Goal: Communication & Community: Answer question/provide support

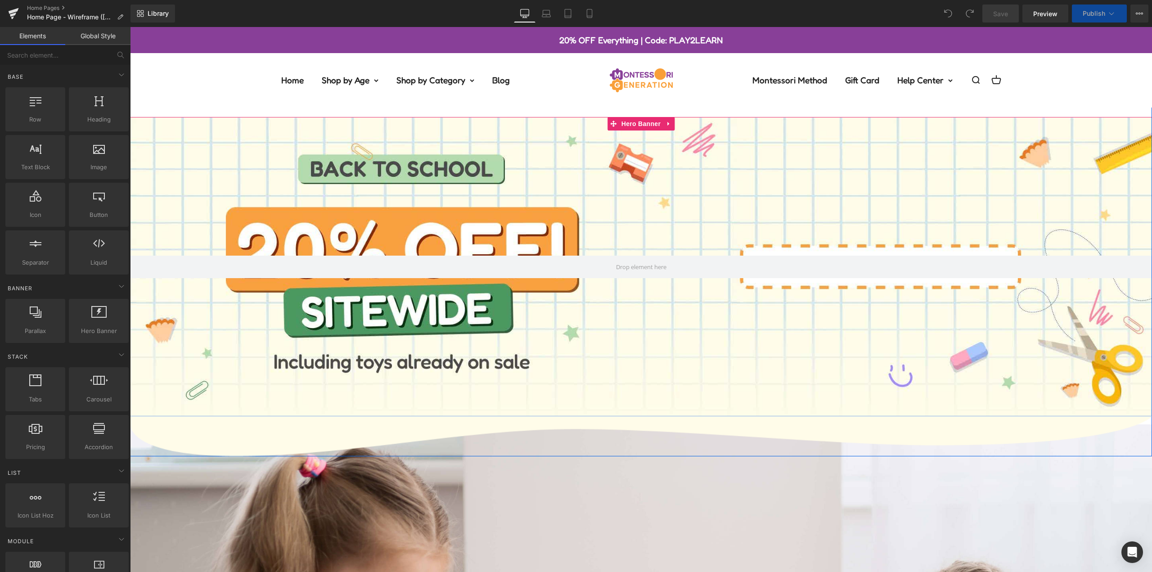
click at [564, 126] on div at bounding box center [641, 266] width 1022 height 299
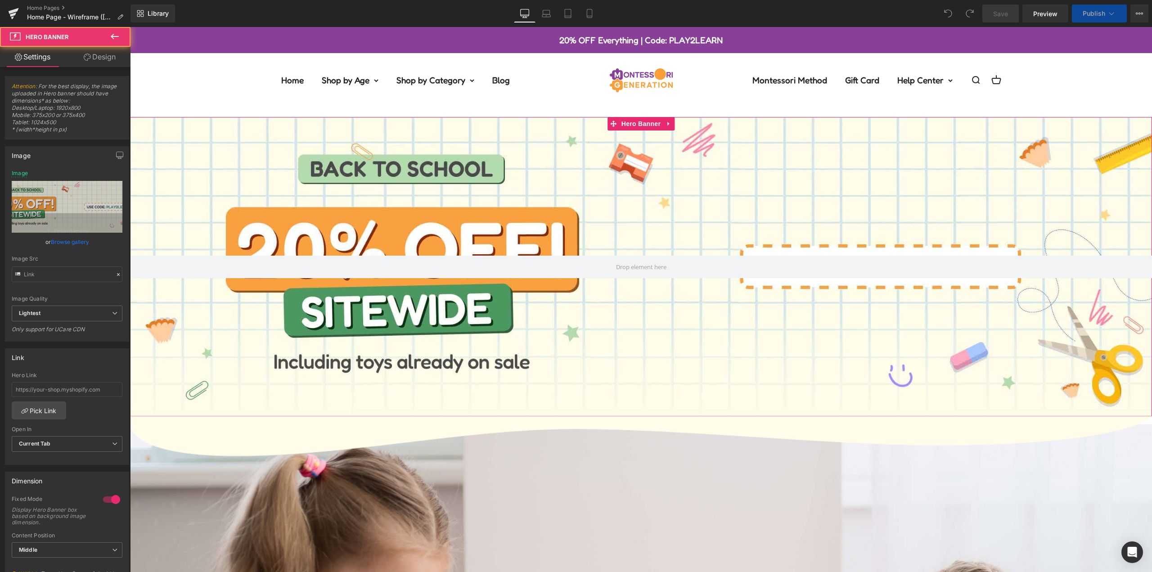
drag, startPoint x: 98, startPoint y: 54, endPoint x: 75, endPoint y: 105, distance: 56.0
click at [98, 54] on link "Design" at bounding box center [99, 57] width 65 height 20
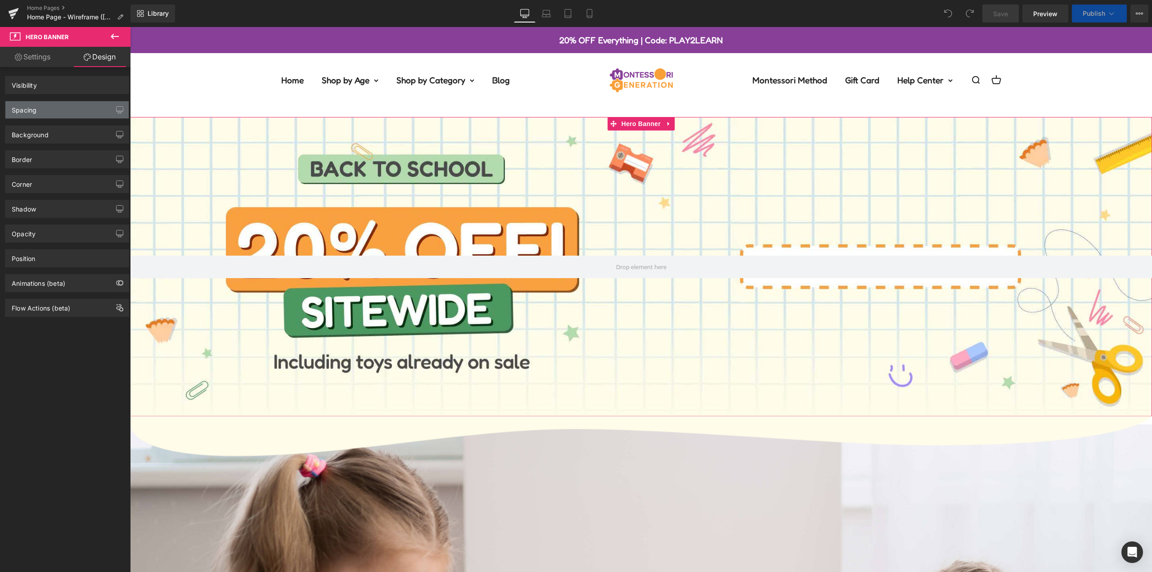
click at [71, 108] on div "Spacing" at bounding box center [66, 109] width 123 height 17
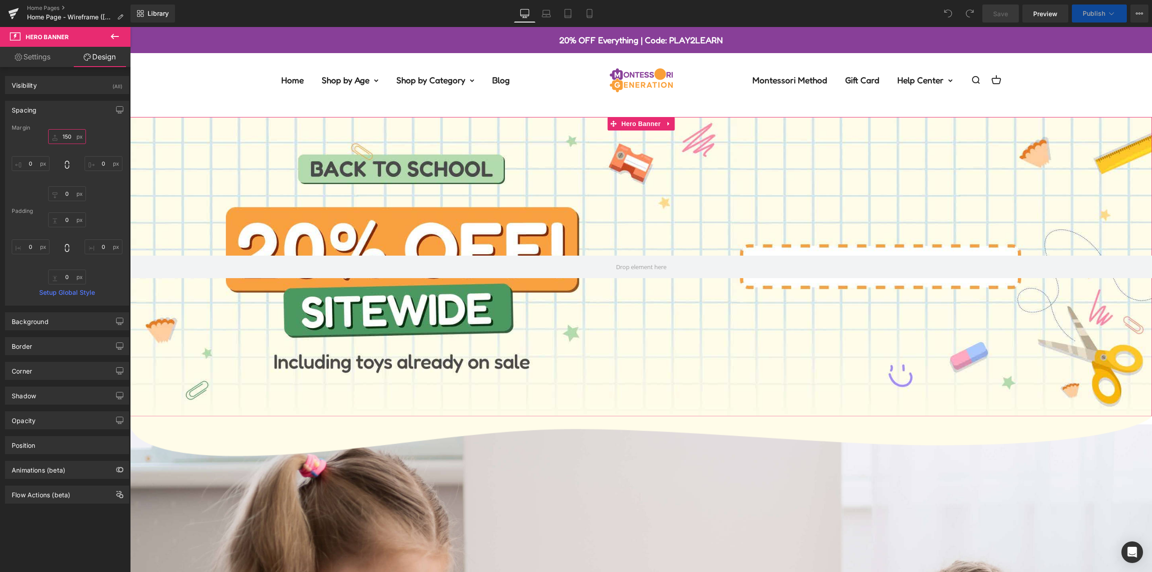
click at [69, 134] on input "text" at bounding box center [67, 136] width 38 height 15
type input "0"
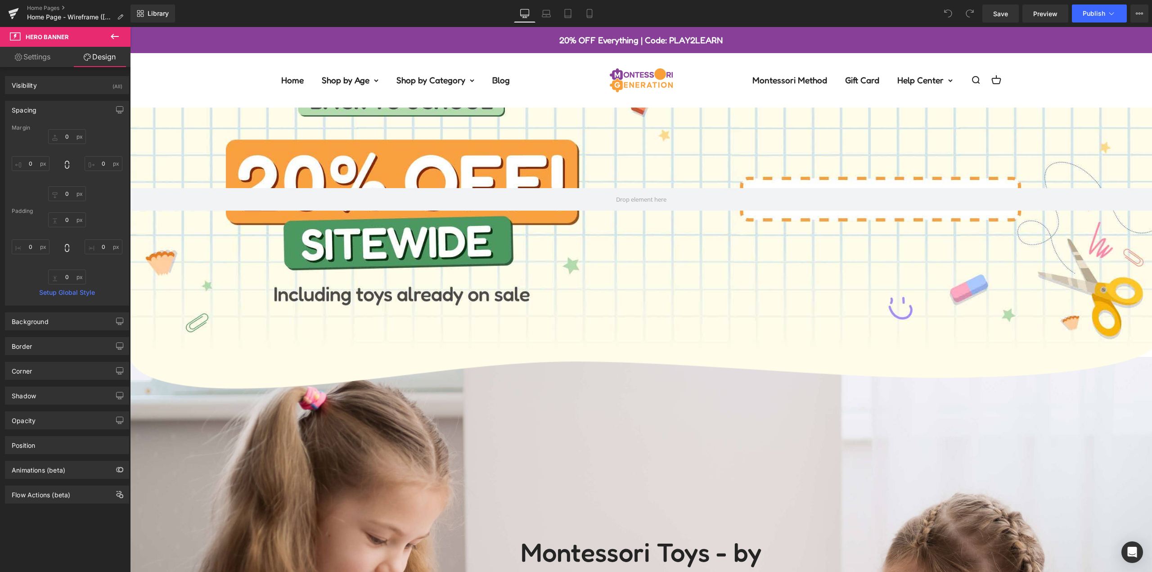
click at [181, 88] on div "Open navigation menu Open search Home Shop by Age 0-12 months old 1 year olds 2…" at bounding box center [641, 87] width 1022 height 39
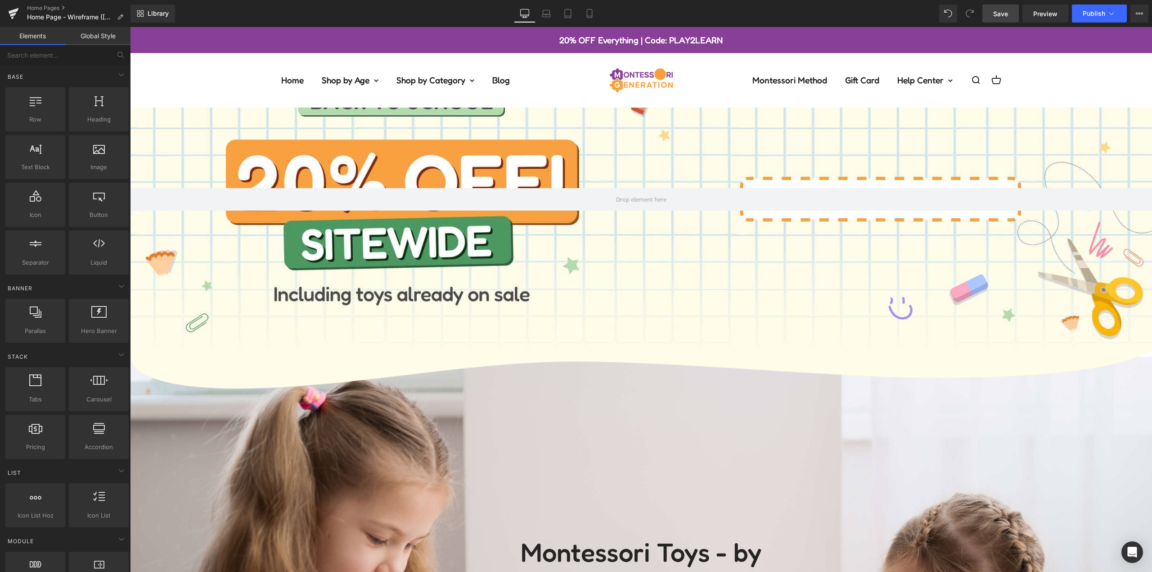
click at [1006, 13] on span "Save" at bounding box center [1000, 13] width 15 height 9
click at [1101, 16] on span "Publish" at bounding box center [1094, 13] width 23 height 7
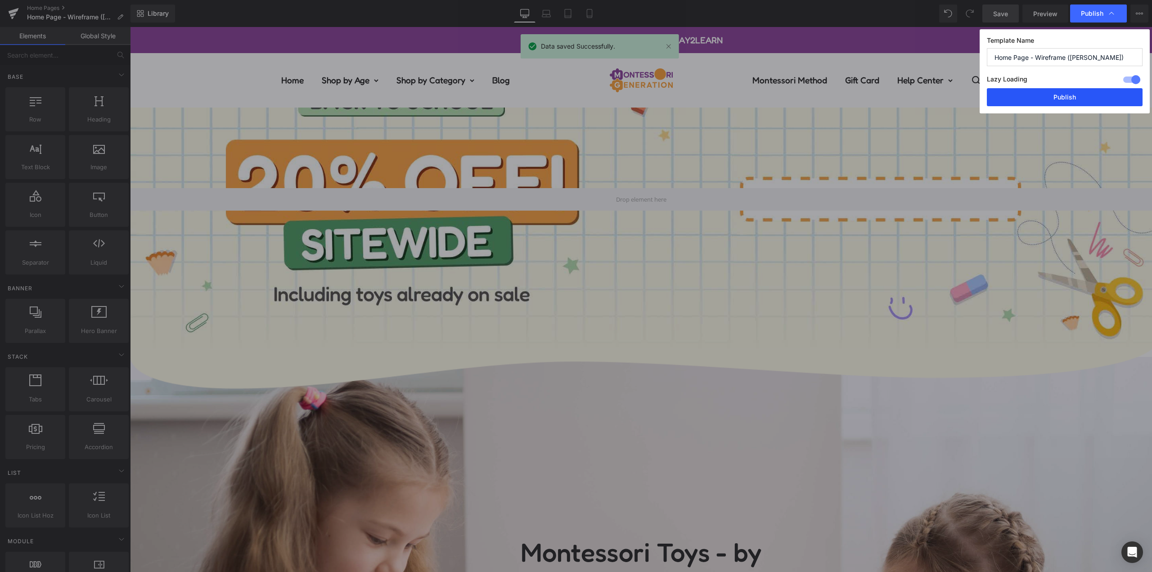
drag, startPoint x: 1071, startPoint y: 97, endPoint x: 426, endPoint y: 86, distance: 645.4
click at [1071, 97] on button "Publish" at bounding box center [1065, 97] width 156 height 18
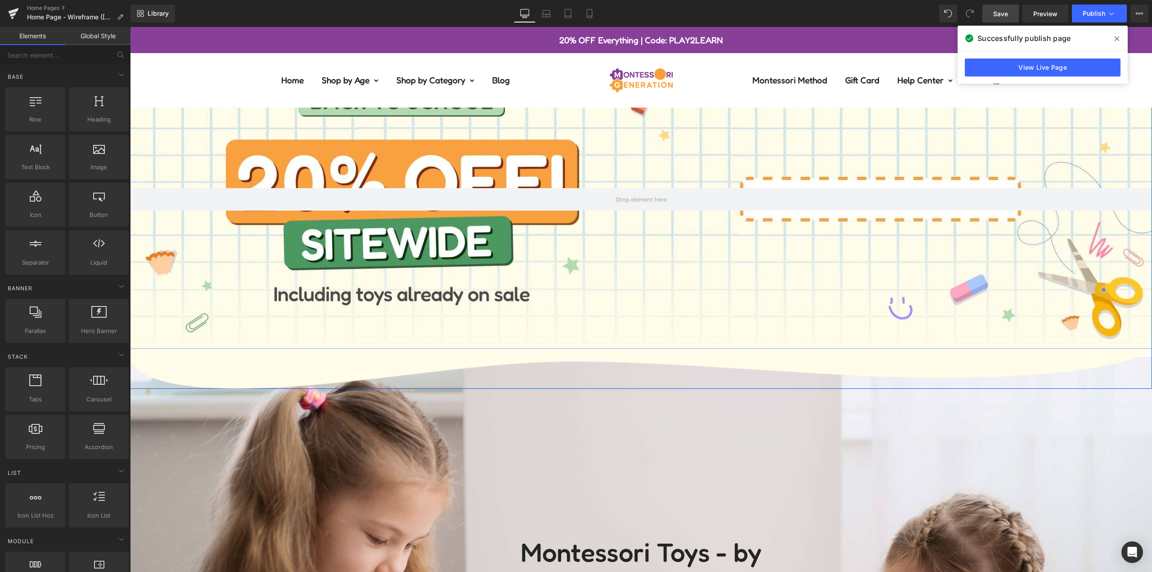
click at [187, 141] on div at bounding box center [641, 199] width 1022 height 299
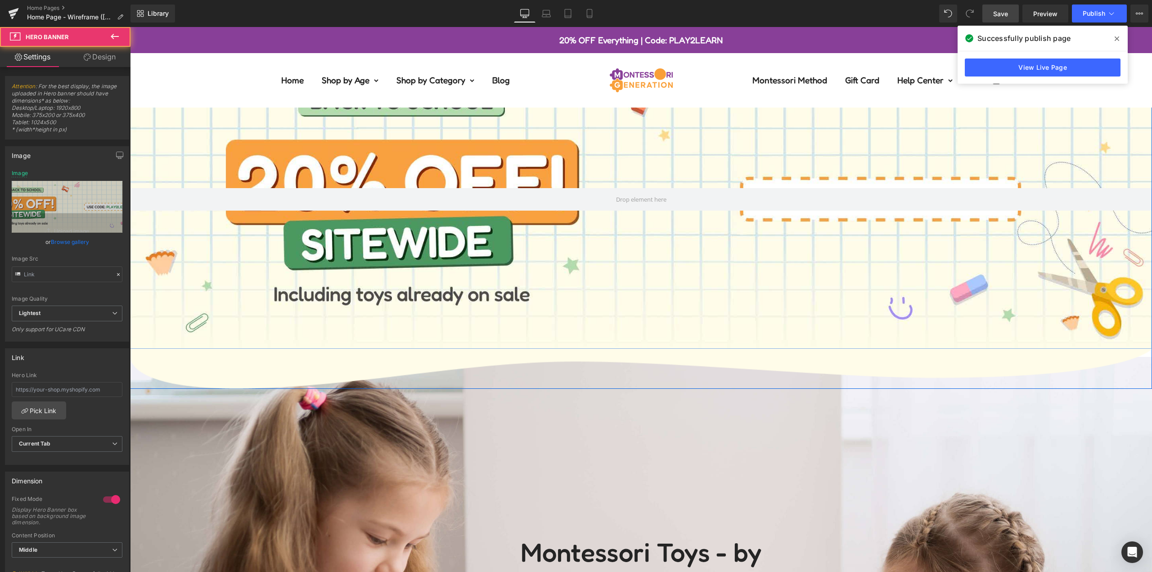
click at [761, 150] on div at bounding box center [641, 199] width 1022 height 299
click at [673, 137] on div at bounding box center [641, 199] width 1022 height 299
drag, startPoint x: 828, startPoint y: 33, endPoint x: 1115, endPoint y: 39, distance: 287.2
click at [1115, 39] on icon at bounding box center [1117, 38] width 5 height 7
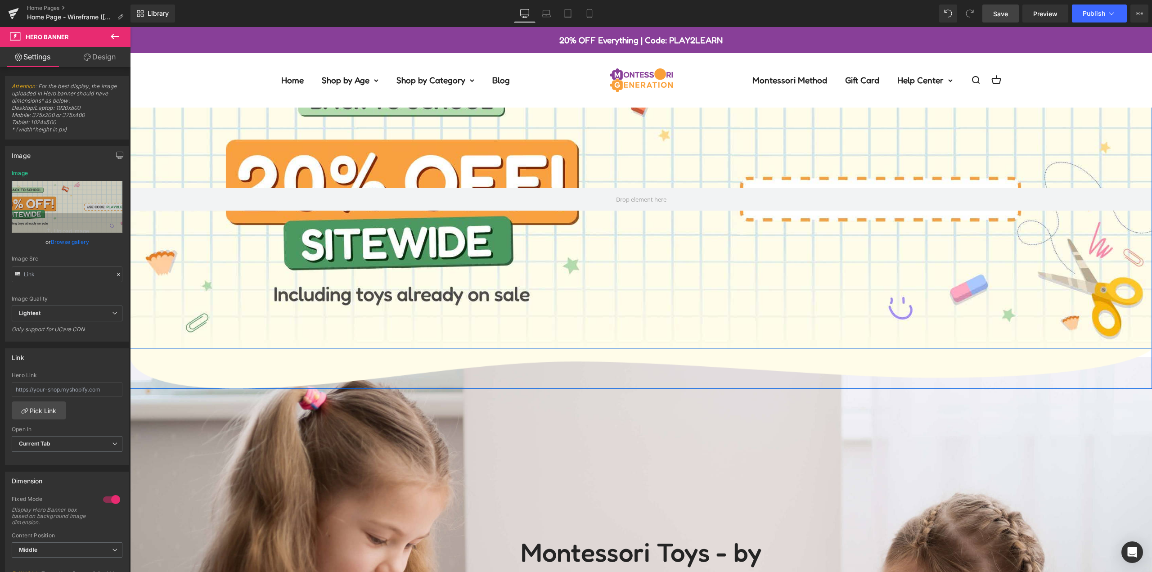
click at [545, 273] on div at bounding box center [641, 199] width 1022 height 299
click at [239, 124] on div at bounding box center [641, 199] width 1022 height 299
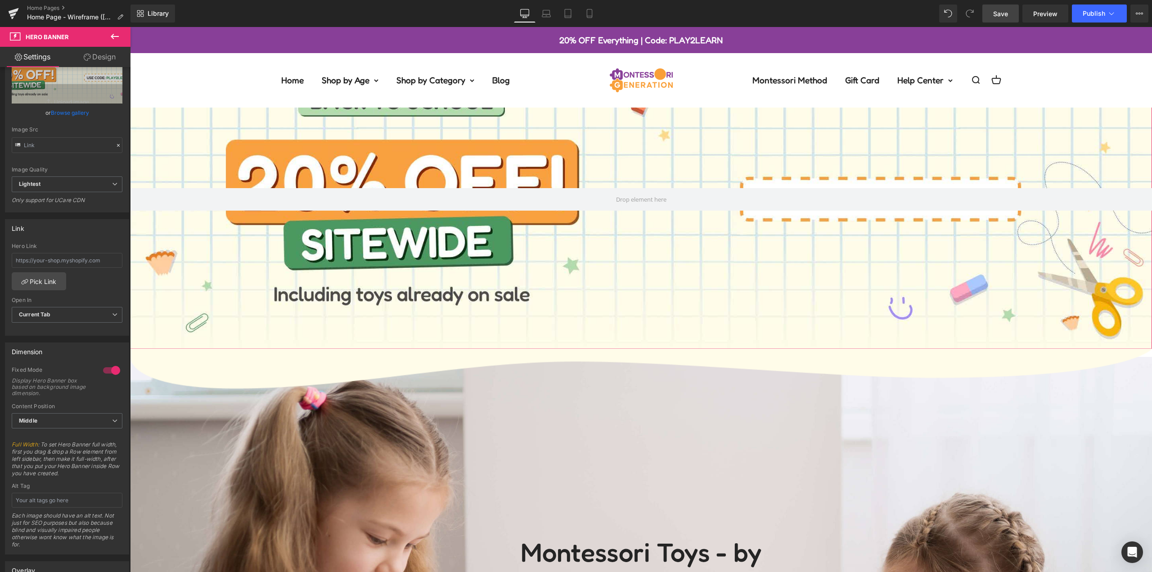
scroll to position [135, 0]
click at [77, 311] on span "Current Tab" at bounding box center [67, 309] width 111 height 16
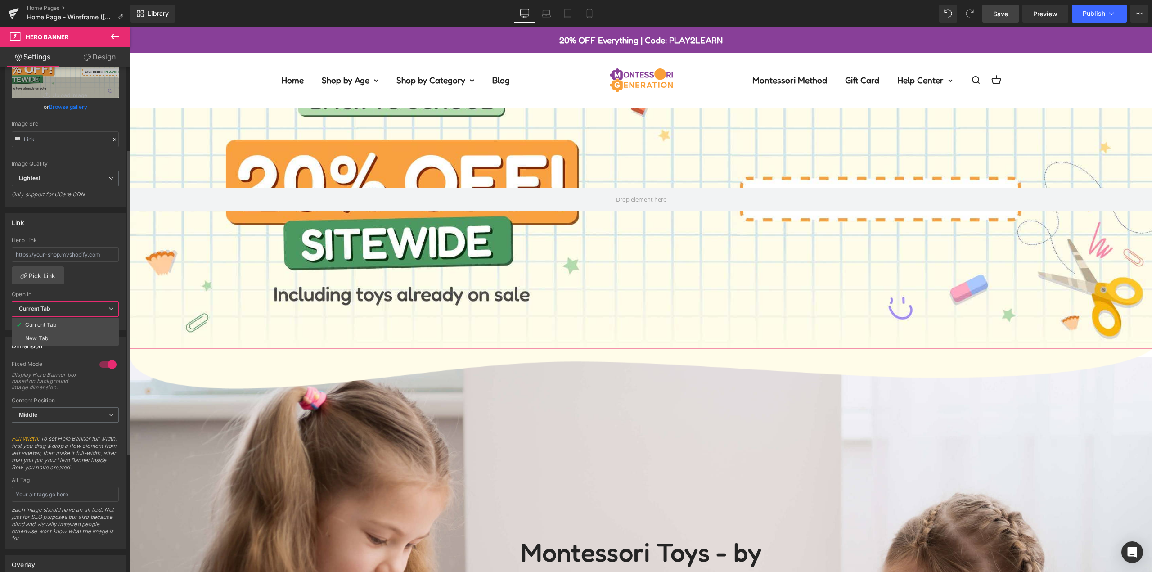
click at [72, 311] on span "Current Tab" at bounding box center [65, 309] width 107 height 16
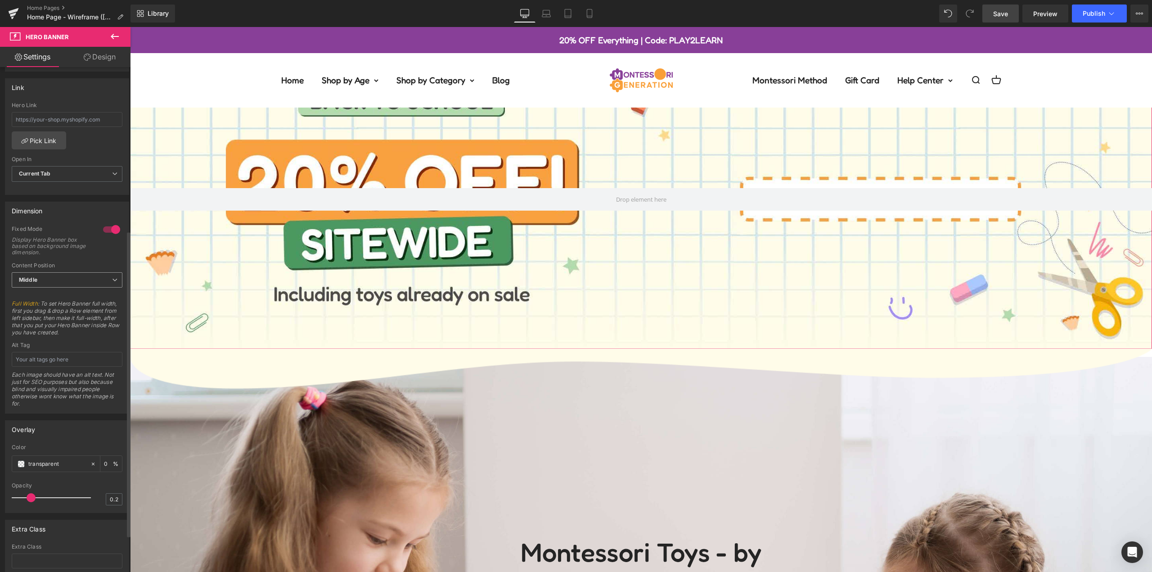
click at [67, 281] on span "Middle" at bounding box center [67, 280] width 111 height 16
click at [62, 295] on li "Top" at bounding box center [65, 296] width 107 height 14
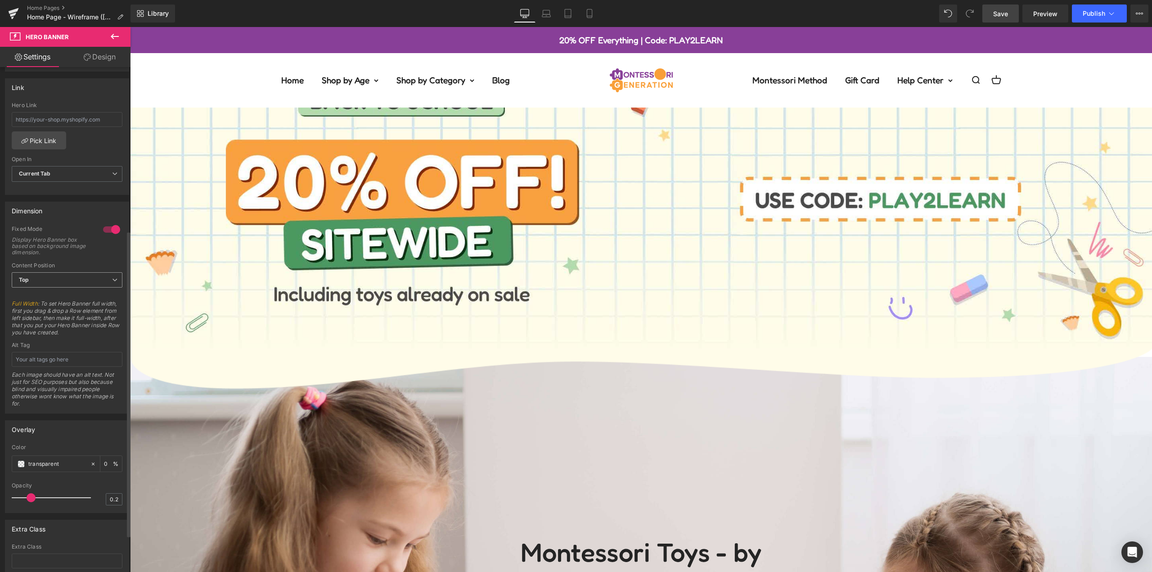
click at [64, 283] on span "Top" at bounding box center [67, 280] width 111 height 16
click at [57, 319] on li "Bottom" at bounding box center [65, 323] width 107 height 14
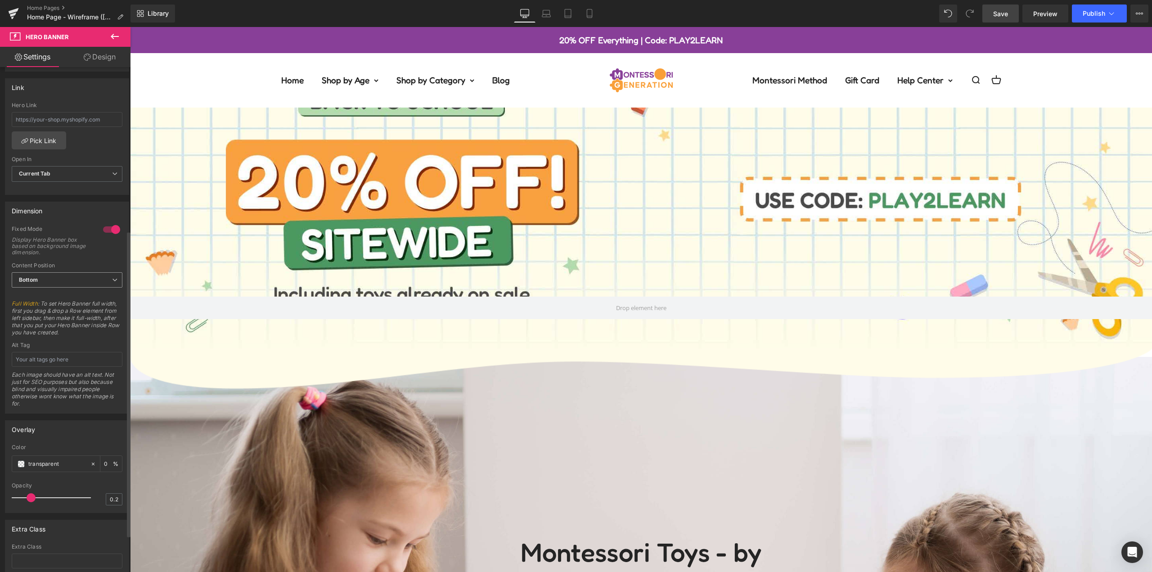
click at [67, 285] on span "Bottom" at bounding box center [67, 280] width 111 height 16
click at [67, 310] on li "Middle" at bounding box center [65, 309] width 107 height 14
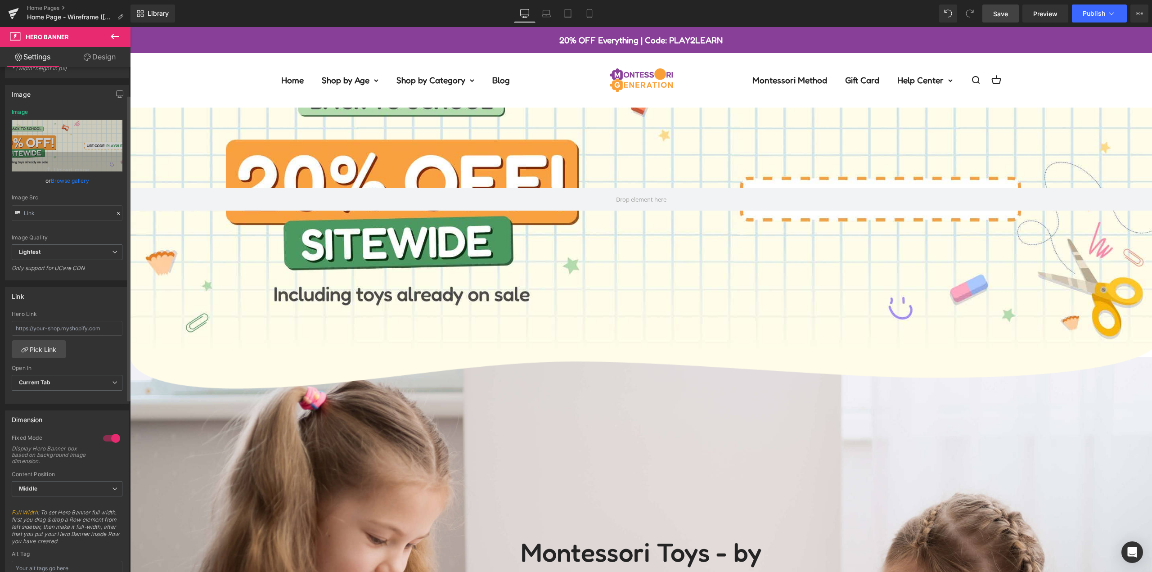
scroll to position [0, 0]
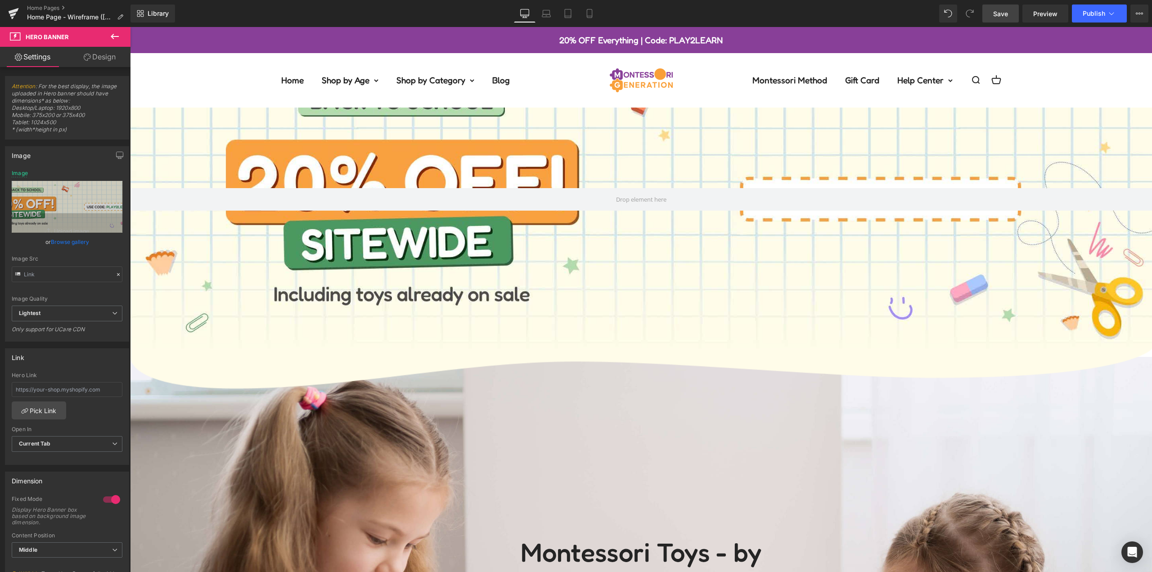
click at [101, 52] on link "Design" at bounding box center [99, 57] width 65 height 20
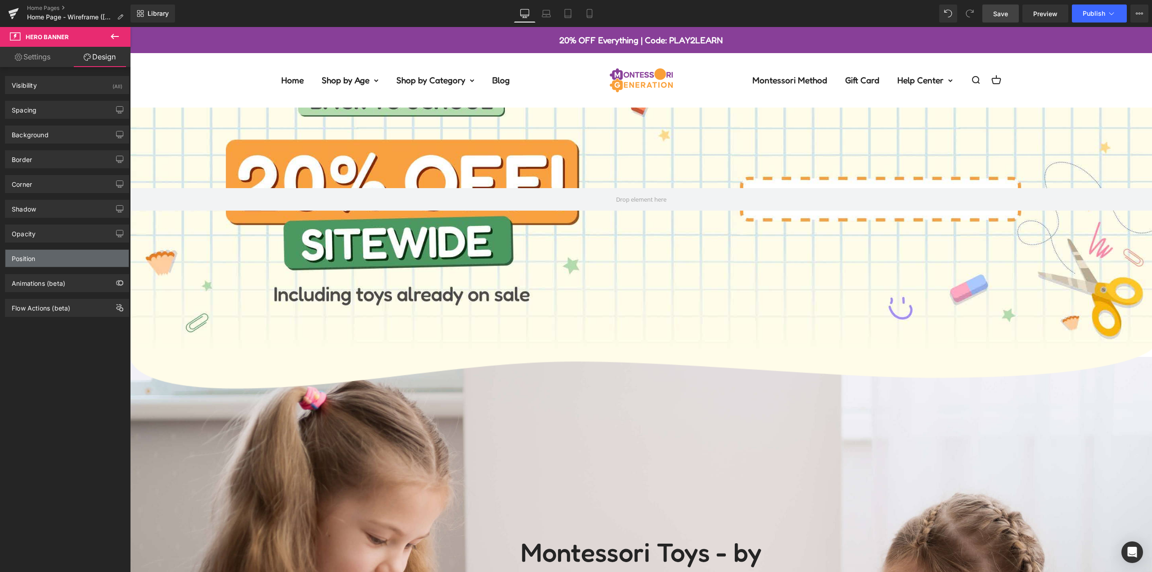
click at [63, 260] on div "Position" at bounding box center [66, 258] width 123 height 17
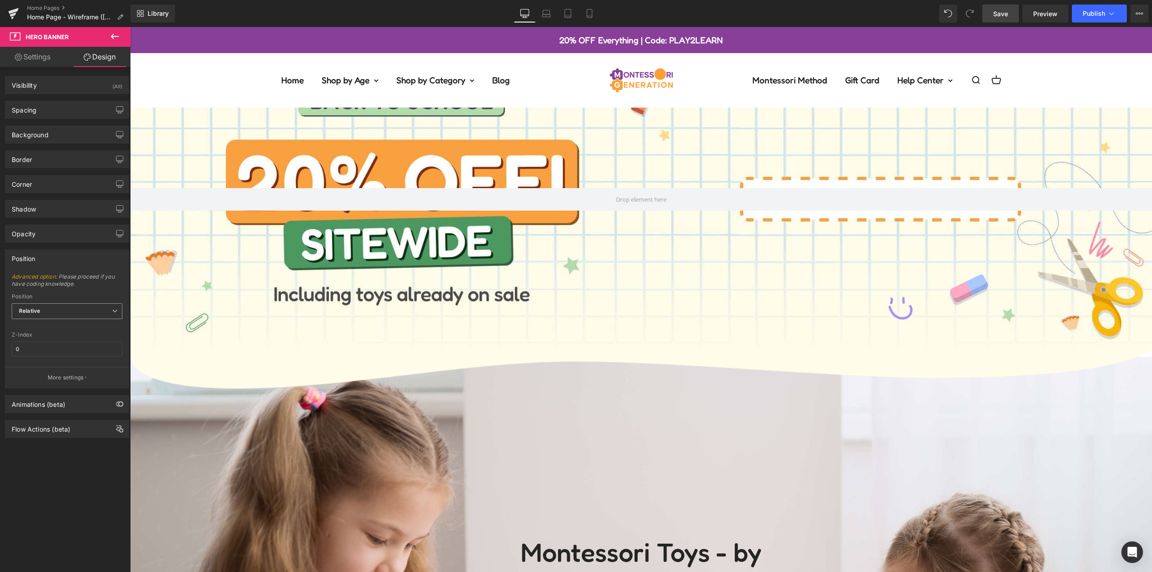
click at [62, 308] on span "Relative" at bounding box center [67, 311] width 111 height 16
click at [45, 355] on li "Static" at bounding box center [67, 354] width 111 height 14
click at [53, 315] on span "Static" at bounding box center [67, 311] width 111 height 16
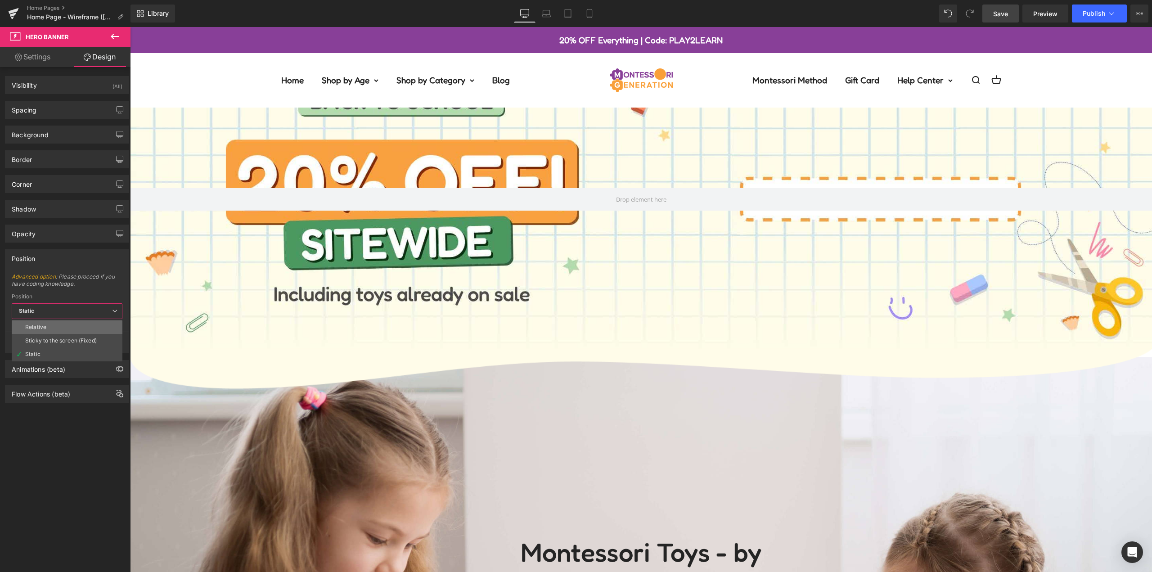
click at [52, 332] on li "Relative" at bounding box center [67, 327] width 111 height 14
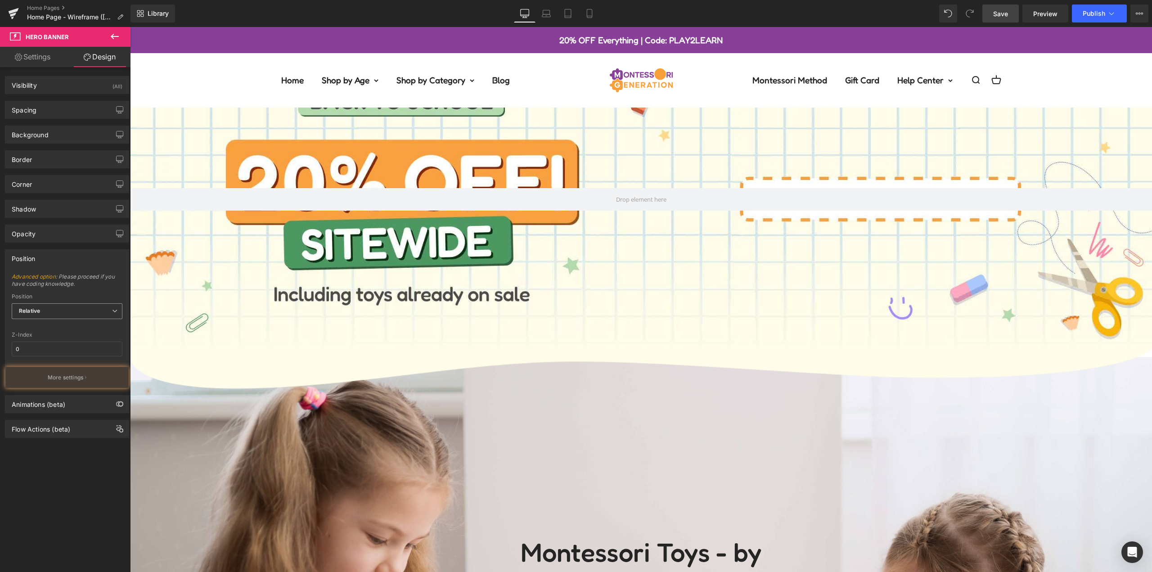
click at [52, 312] on span "Relative" at bounding box center [67, 311] width 111 height 16
click at [51, 341] on div "Sticky to the screen (Fixed)" at bounding box center [61, 341] width 72 height 6
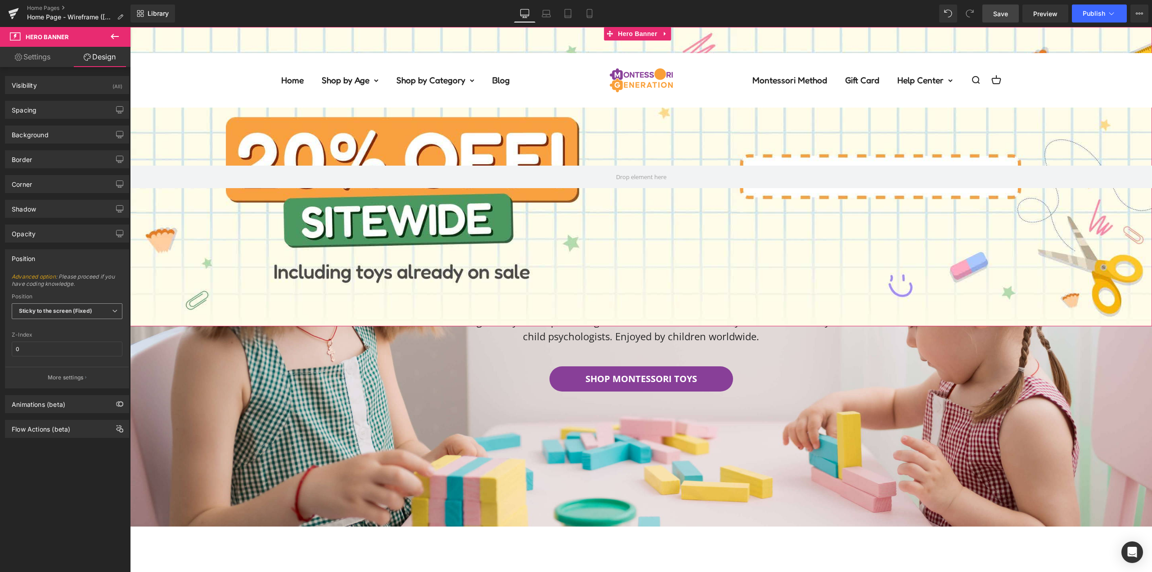
click at [89, 308] on b "Sticky to the screen (Fixed)" at bounding box center [55, 310] width 73 height 7
click at [63, 353] on li "Static" at bounding box center [67, 354] width 111 height 14
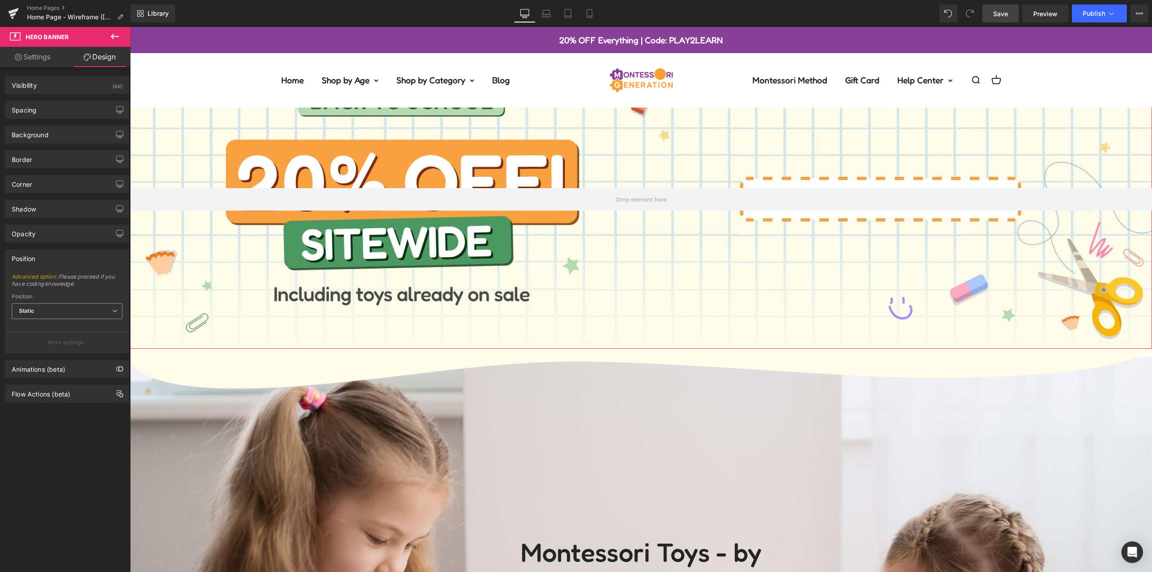
click at [67, 311] on span "Static" at bounding box center [67, 311] width 111 height 16
click at [62, 325] on li "Relative" at bounding box center [67, 327] width 111 height 14
click at [51, 348] on input "0" at bounding box center [67, 349] width 111 height 15
type input "0"
type input "50"
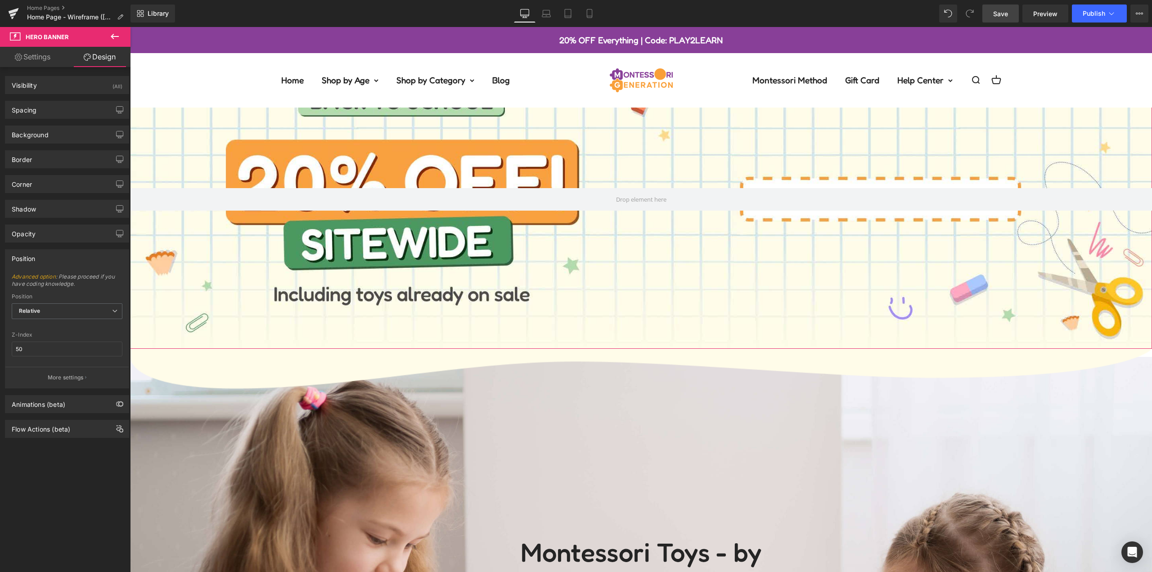
click at [55, 329] on div "Advanced option : Please proceed if you have coding knowledge. Relative Sticky …" at bounding box center [66, 330] width 123 height 115
click at [78, 378] on p "More settings" at bounding box center [66, 378] width 36 height 8
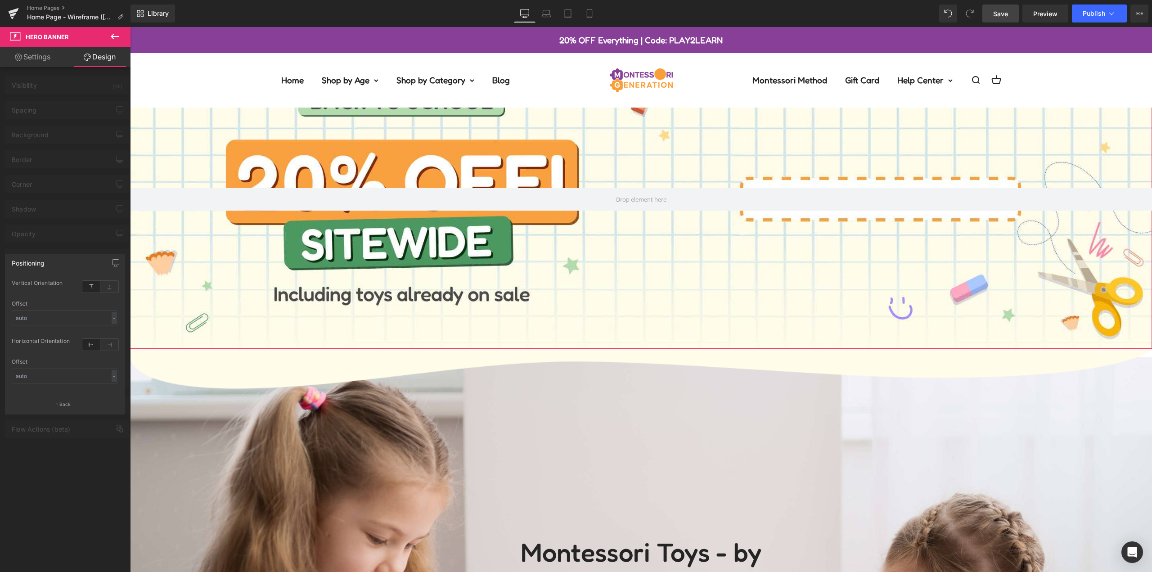
click at [77, 216] on div at bounding box center [65, 301] width 131 height 549
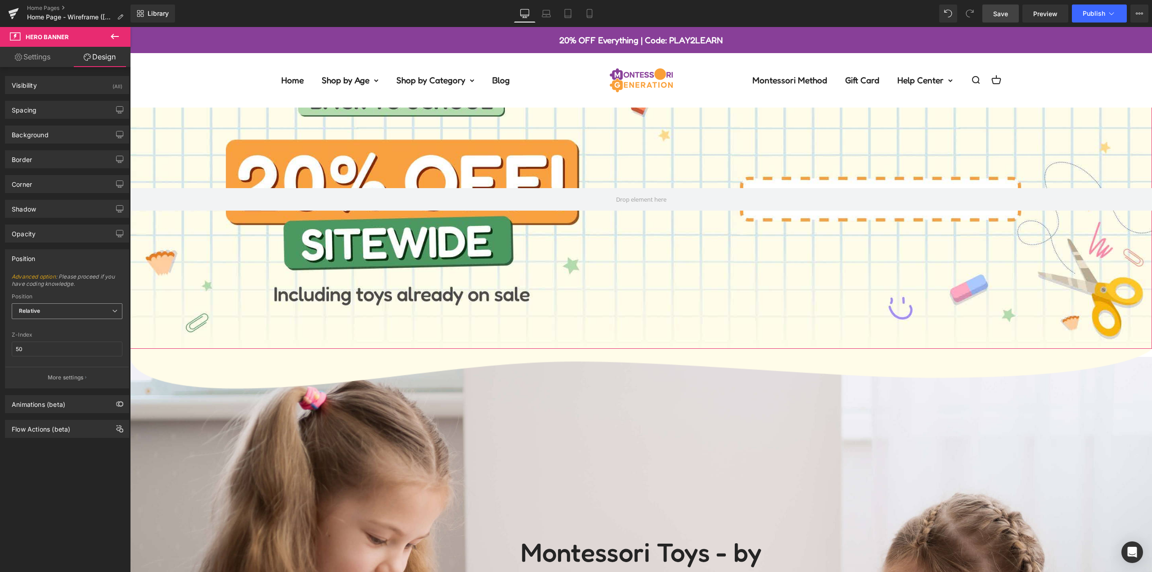
click at [52, 317] on span "Relative" at bounding box center [67, 311] width 111 height 16
click at [44, 355] on li "Static" at bounding box center [67, 354] width 111 height 14
click at [86, 293] on span "Advanced option : Please proceed if you have coding knowledge." at bounding box center [67, 283] width 111 height 20
click at [64, 374] on div "Animations (beta)" at bounding box center [66, 368] width 123 height 17
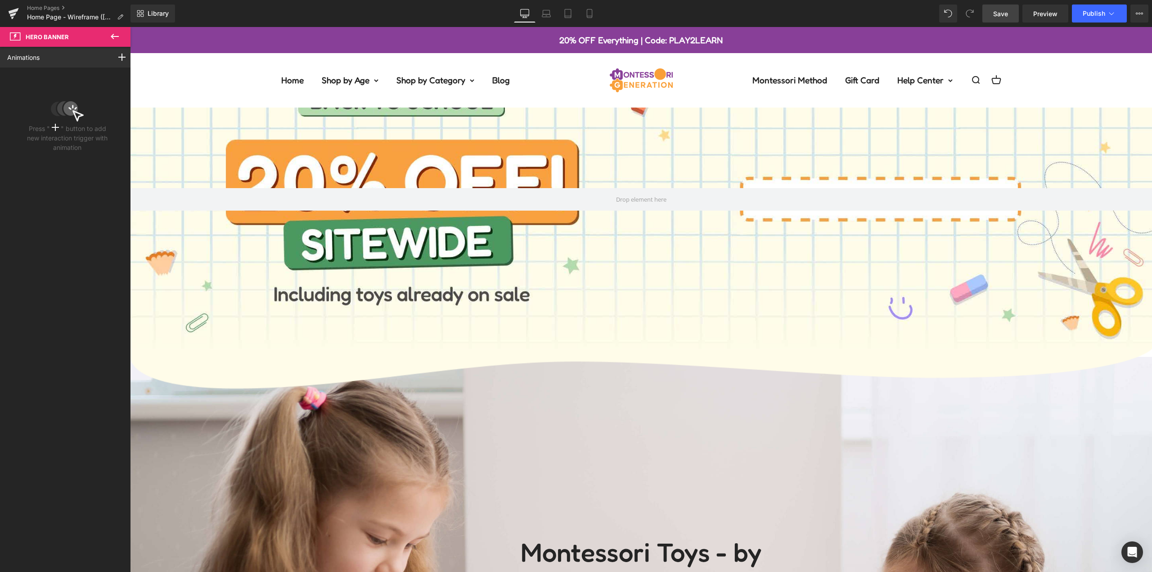
click at [218, 148] on div at bounding box center [641, 199] width 1022 height 299
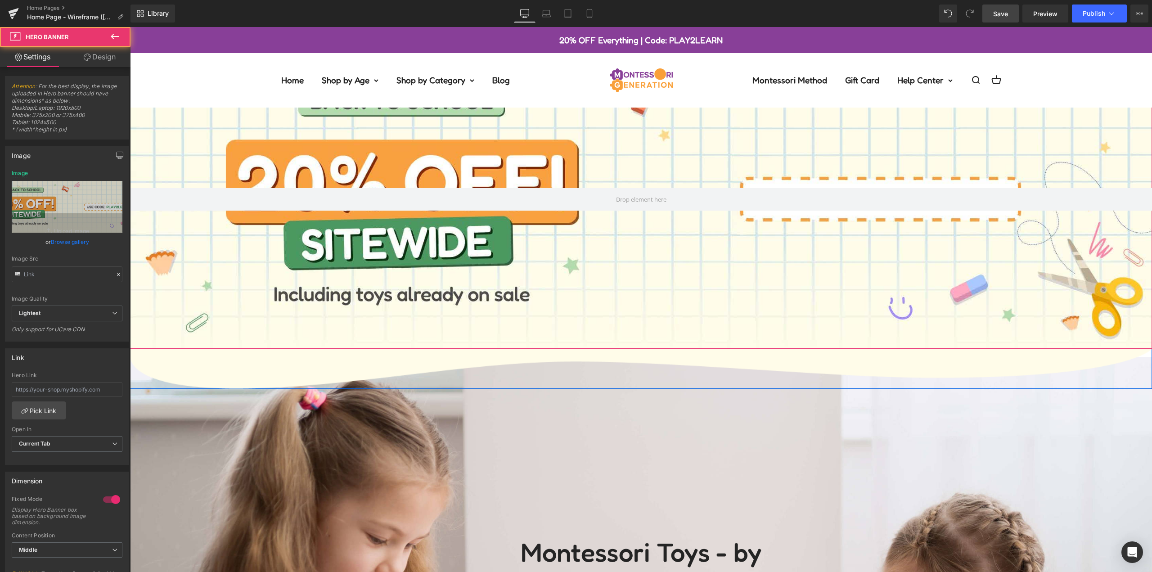
click at [244, 140] on div at bounding box center [641, 199] width 1022 height 299
click at [90, 62] on link "Design" at bounding box center [99, 57] width 65 height 20
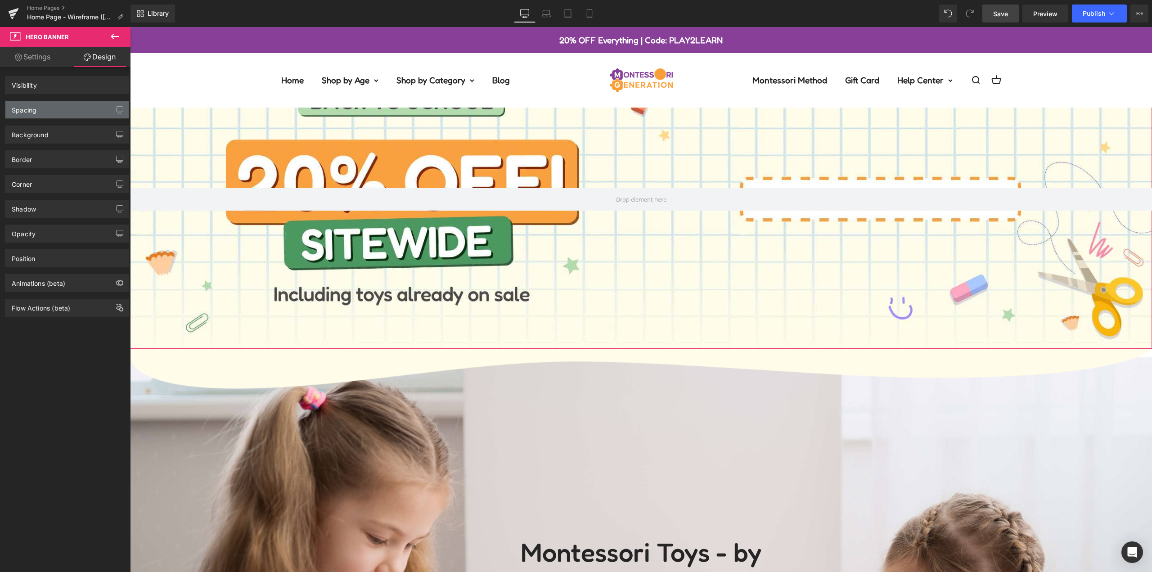
click at [49, 113] on div "Spacing" at bounding box center [66, 109] width 123 height 17
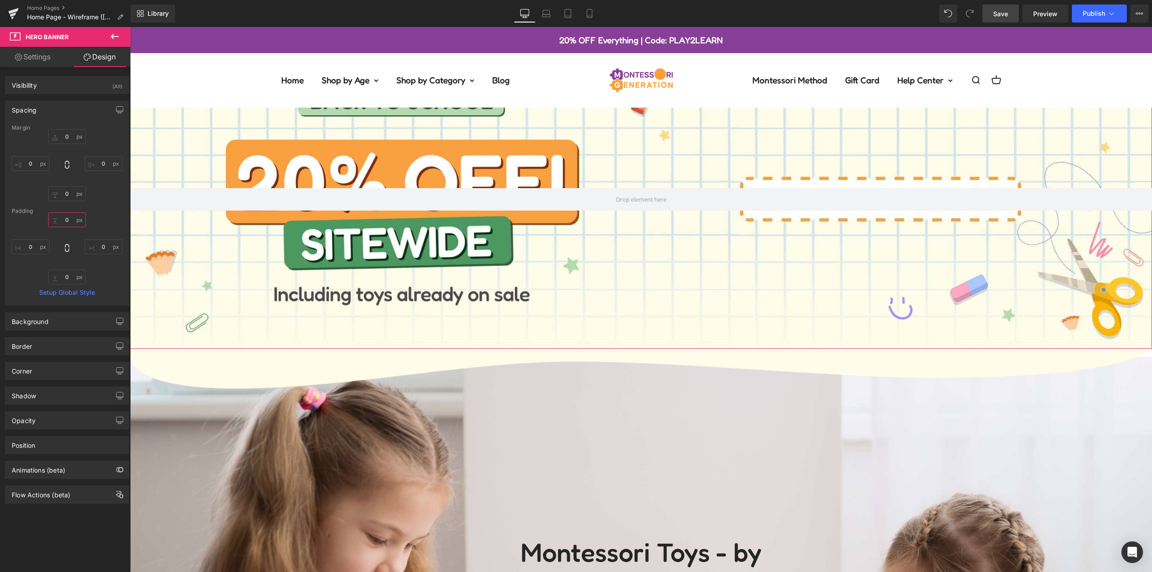
click at [66, 221] on input "text" at bounding box center [67, 219] width 38 height 15
click at [90, 212] on div "Padding" at bounding box center [67, 211] width 111 height 6
click at [72, 222] on input "200" at bounding box center [67, 219] width 38 height 15
type input "0"
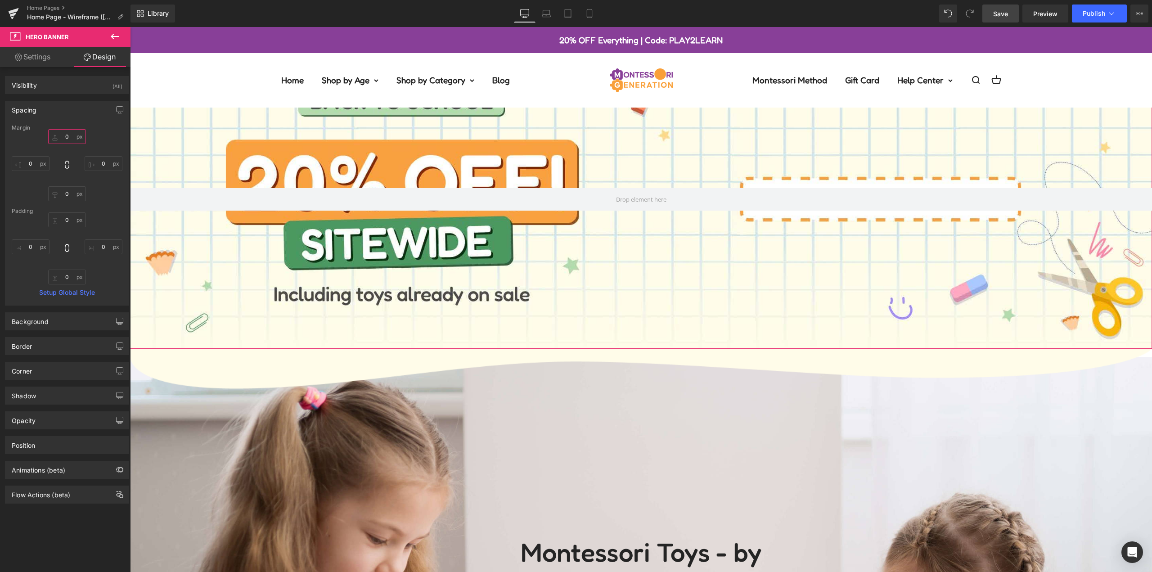
click at [69, 139] on input "text" at bounding box center [67, 136] width 38 height 15
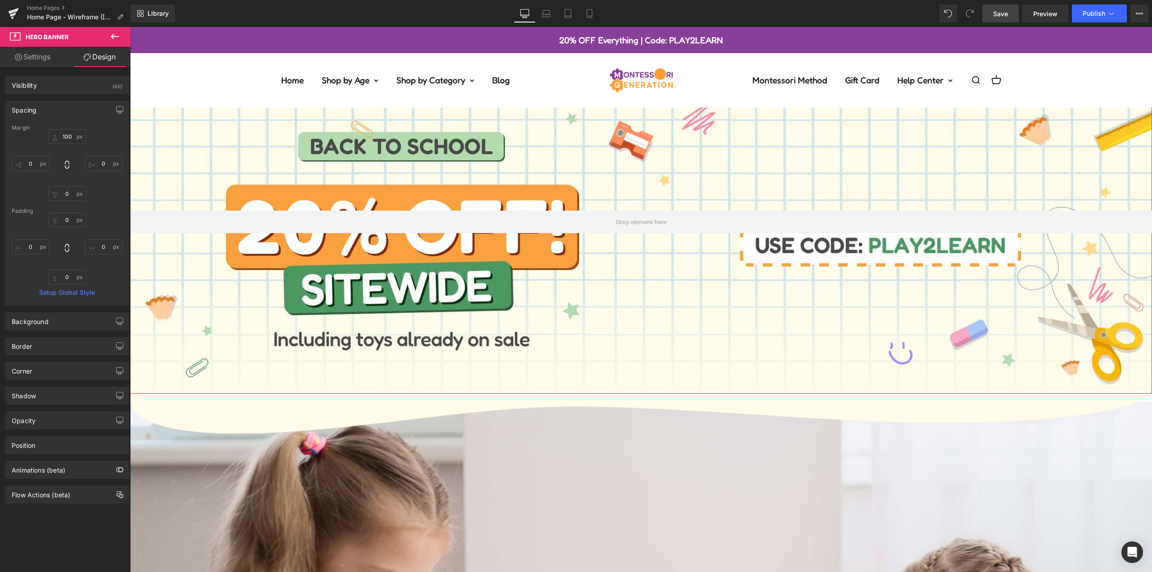
click at [99, 194] on div "100" at bounding box center [67, 165] width 111 height 72
click at [119, 108] on icon "button" at bounding box center [119, 109] width 7 height 7
click at [54, 131] on button "Laptop" at bounding box center [50, 129] width 28 height 15
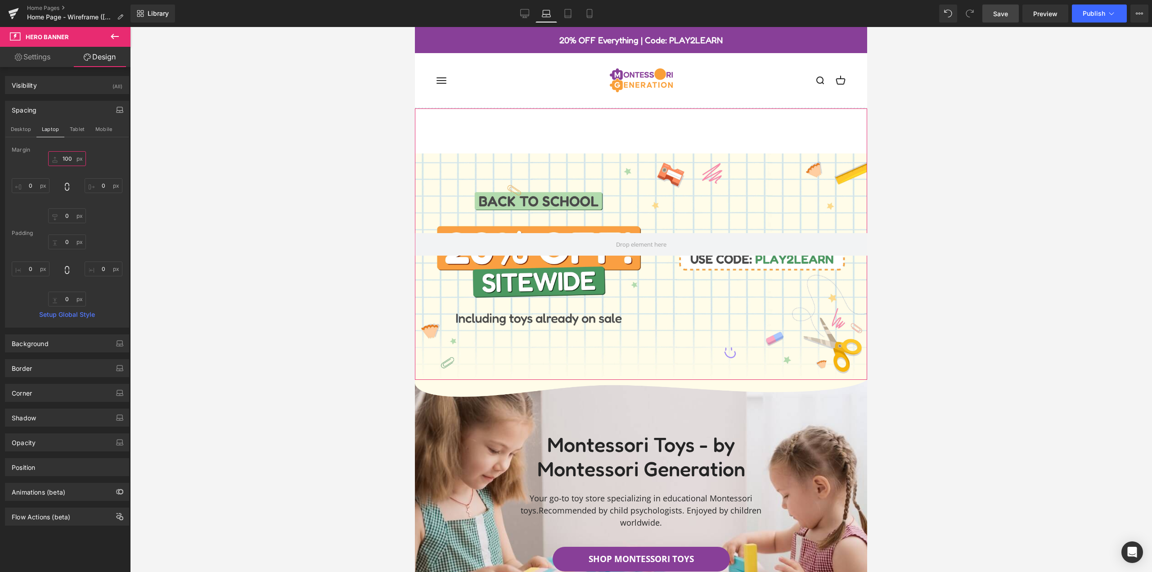
click at [68, 159] on input "100" at bounding box center [67, 158] width 38 height 15
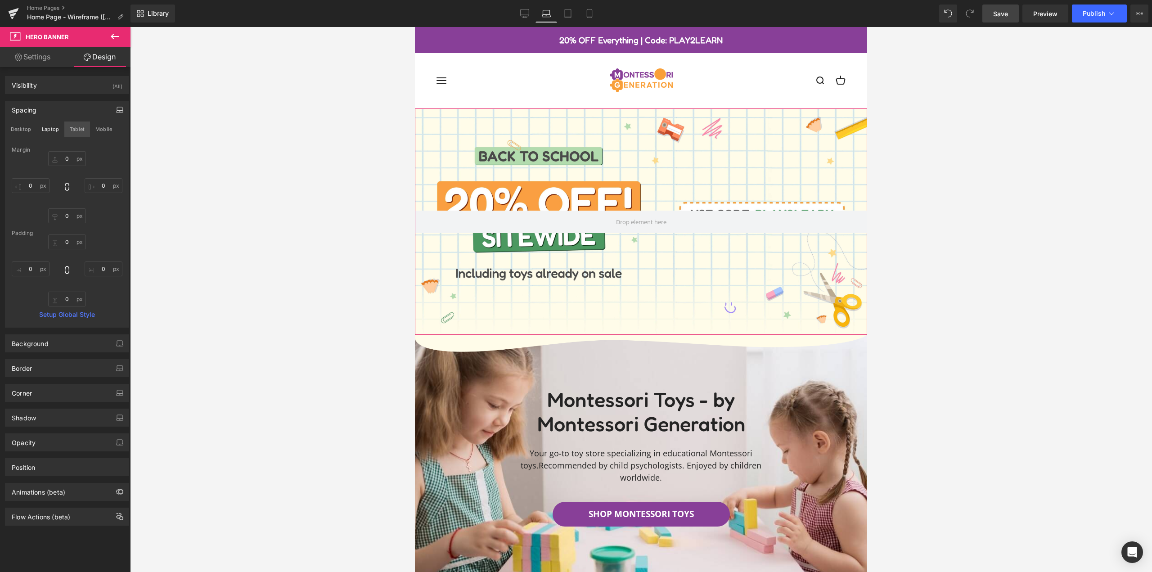
click at [81, 130] on button "Tablet" at bounding box center [77, 129] width 26 height 15
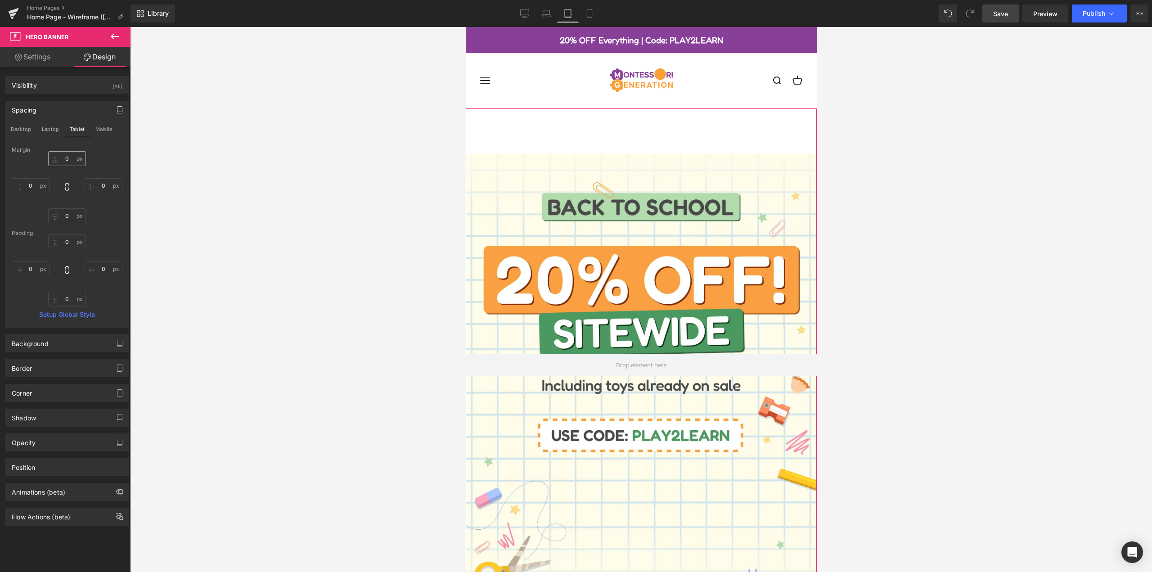
scroll to position [191, 0]
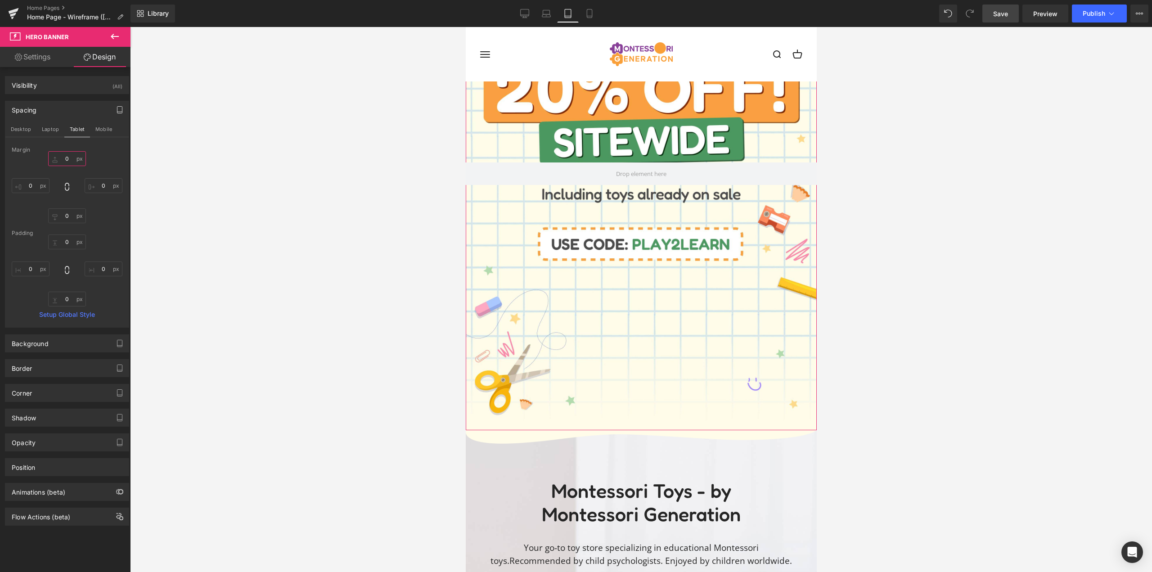
click at [68, 157] on input "0" at bounding box center [67, 158] width 38 height 15
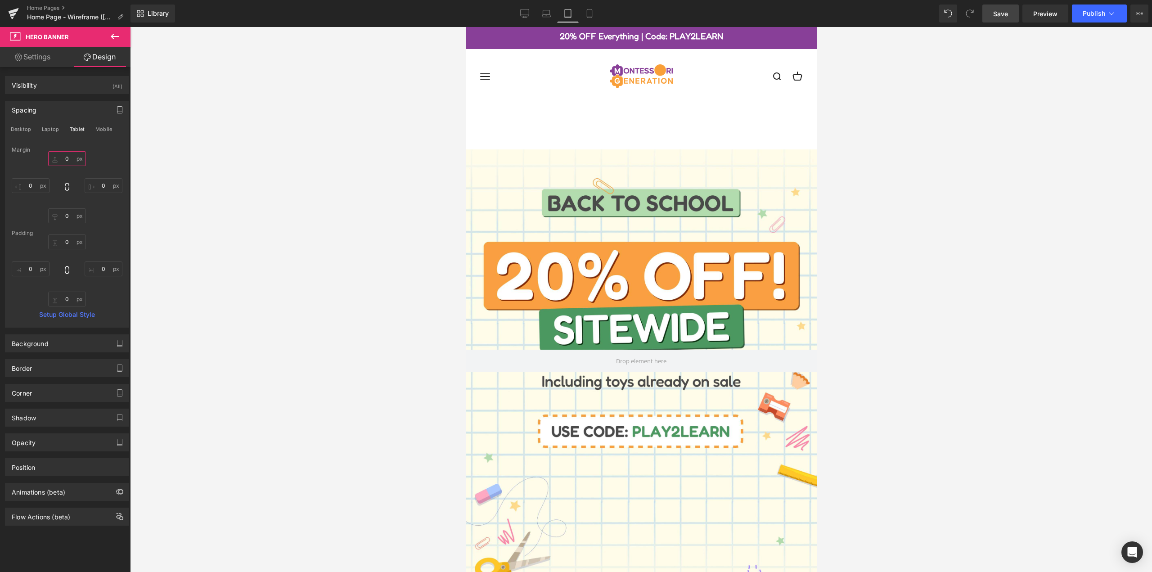
scroll to position [0, 0]
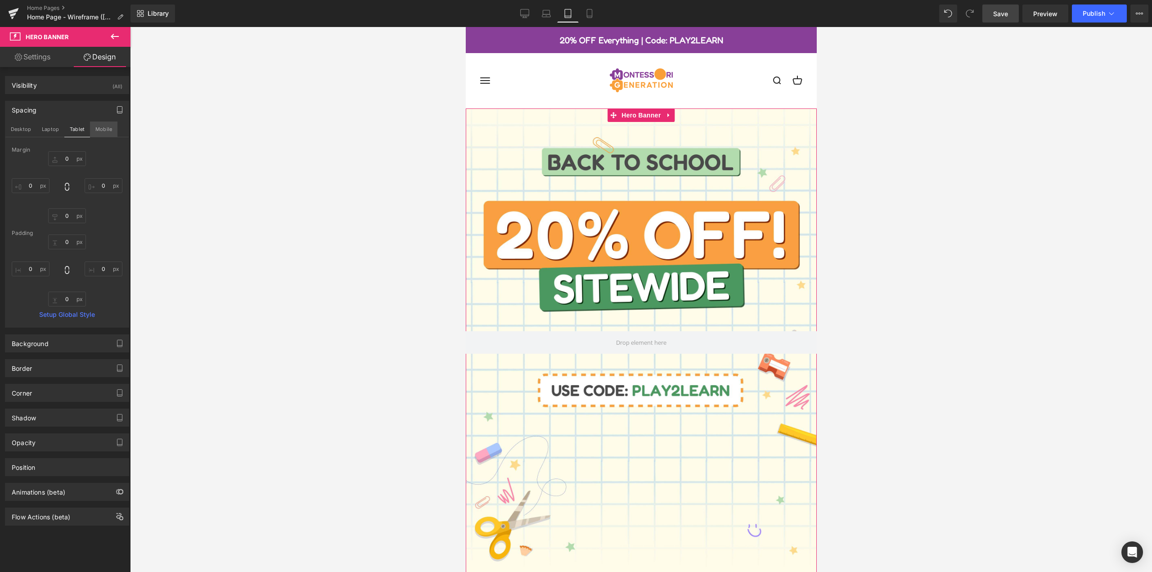
click at [108, 133] on button "Mobile" at bounding box center [103, 129] width 27 height 15
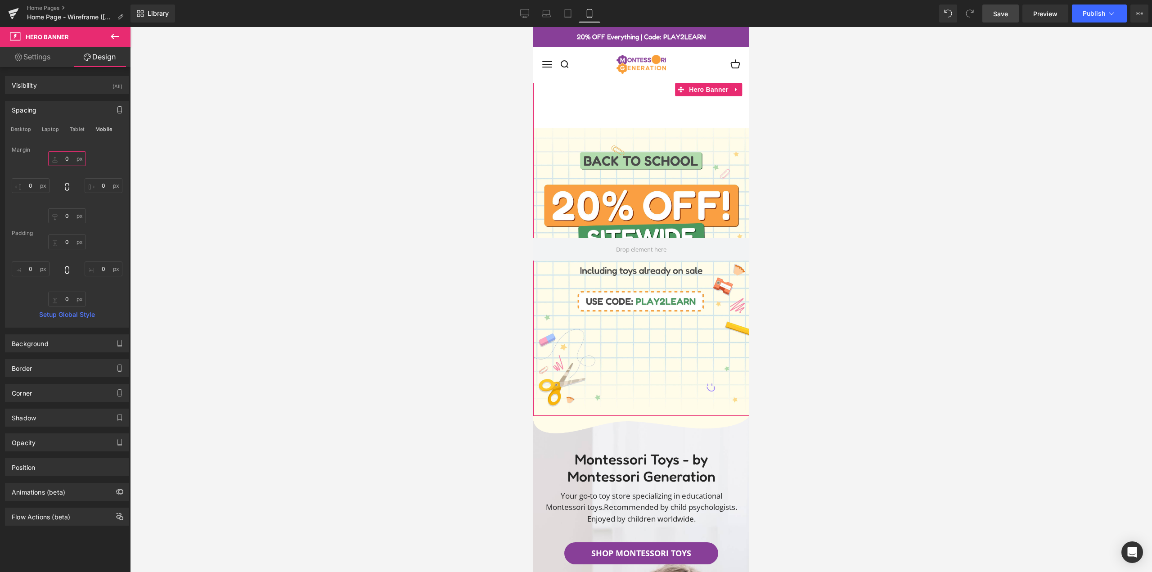
click at [70, 158] on input "0" at bounding box center [67, 158] width 38 height 15
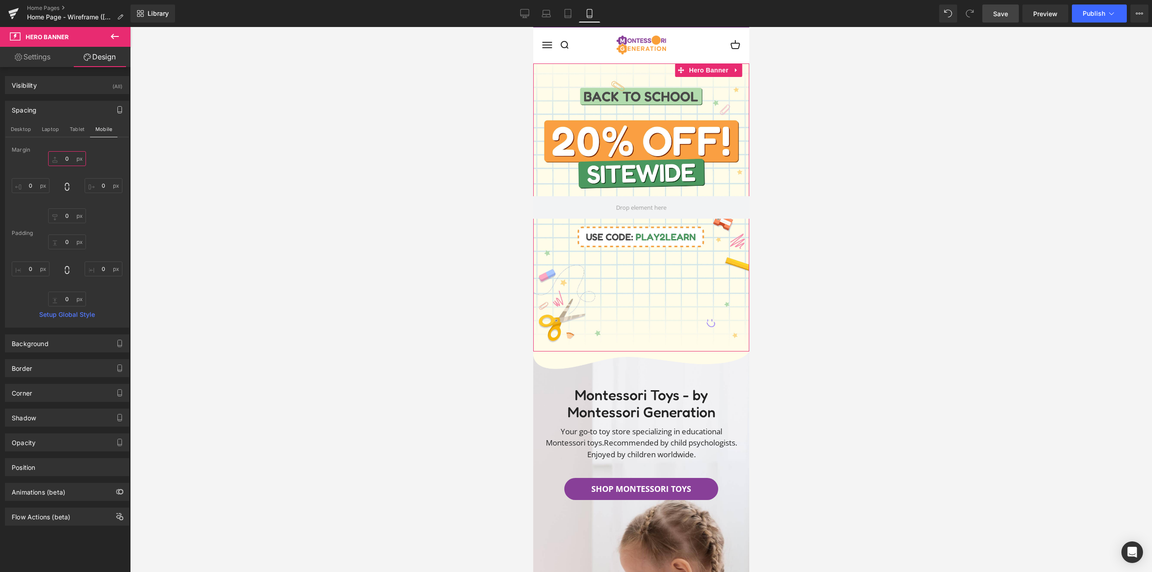
type input "0"
click at [97, 172] on div "0" at bounding box center [67, 187] width 111 height 72
click at [19, 133] on button "Desktop" at bounding box center [20, 129] width 31 height 15
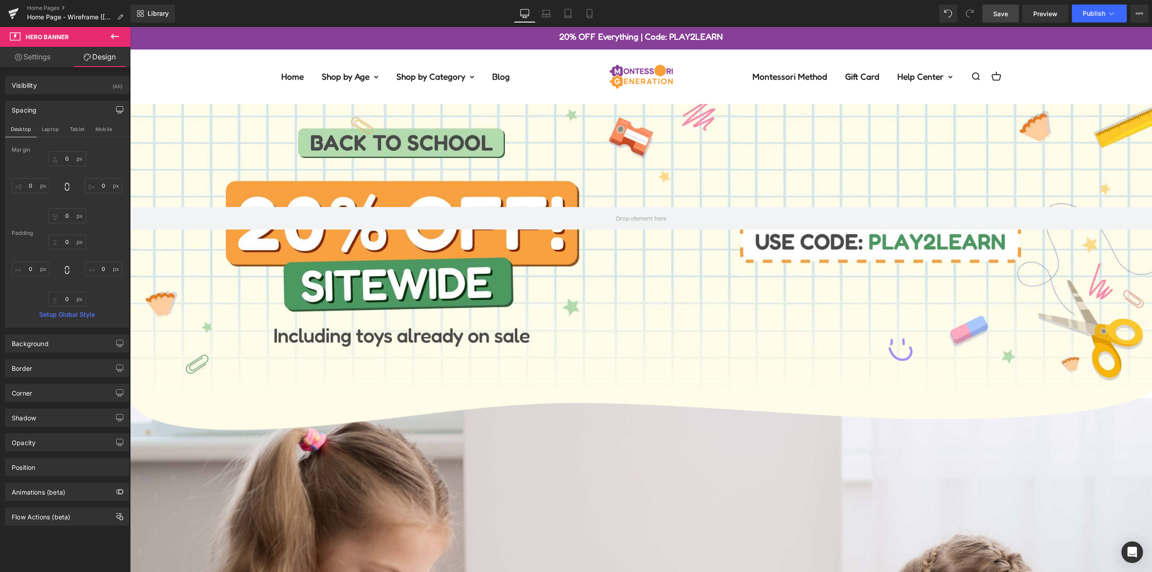
scroll to position [0, 0]
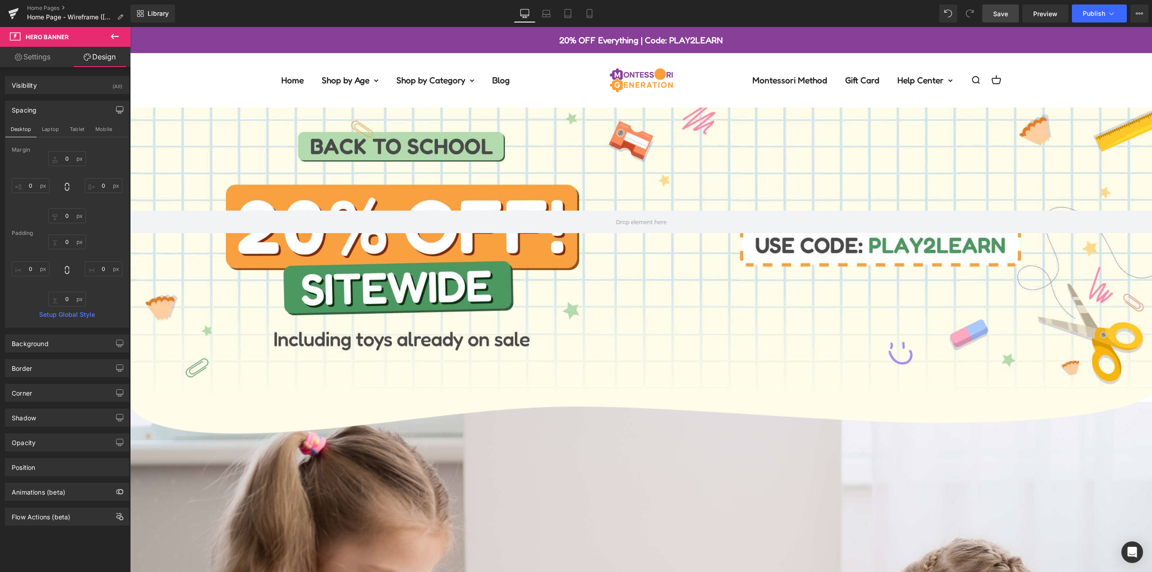
click at [992, 18] on link "Save" at bounding box center [1000, 14] width 36 height 18
click at [1010, 18] on link "Save" at bounding box center [1000, 14] width 36 height 18
click at [1108, 10] on icon at bounding box center [1111, 13] width 9 height 9
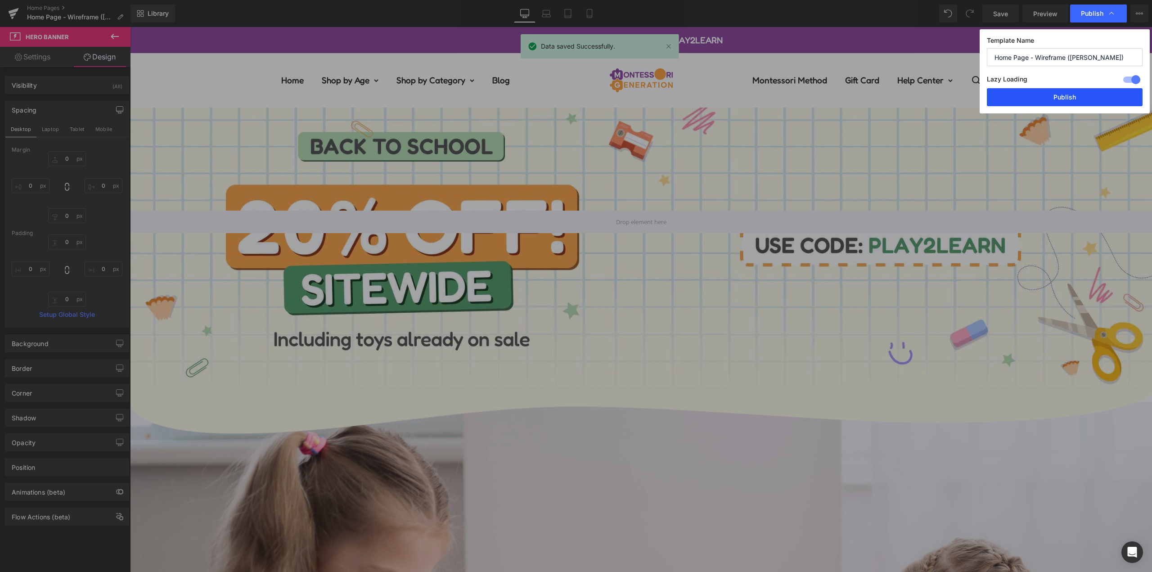
drag, startPoint x: 1052, startPoint y: 98, endPoint x: 896, endPoint y: 90, distance: 155.9
click at [1052, 98] on button "Publish" at bounding box center [1065, 97] width 156 height 18
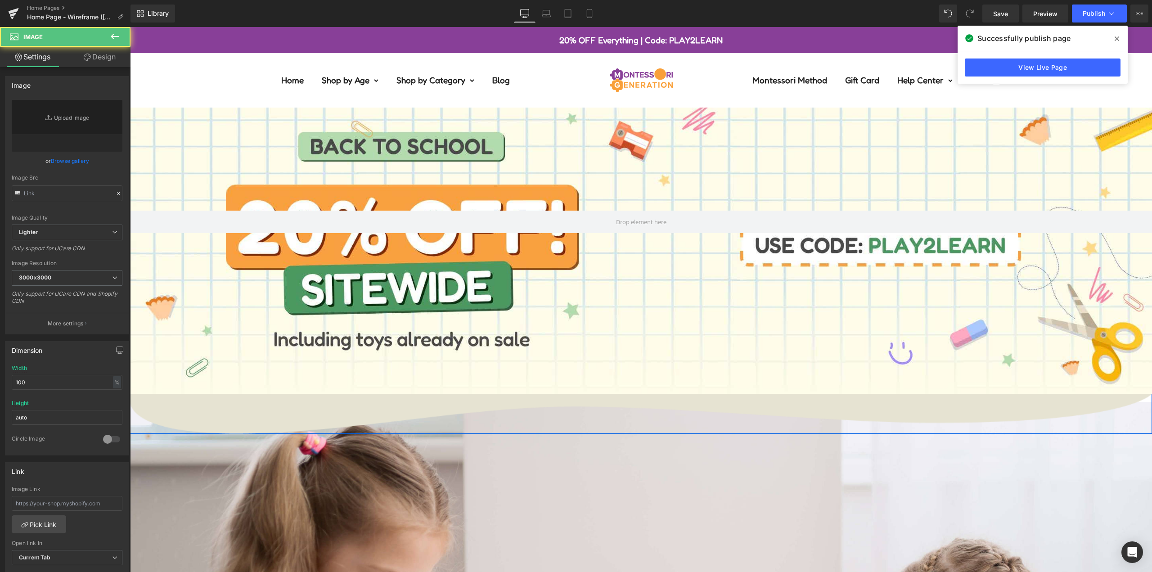
click at [468, 399] on img at bounding box center [641, 413] width 1022 height 40
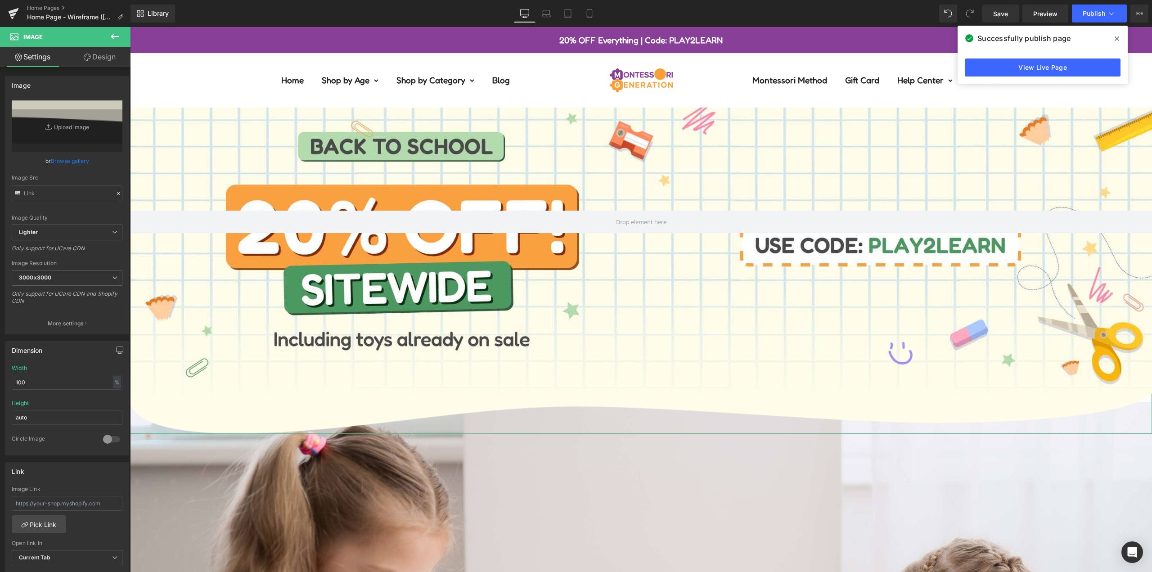
click at [102, 59] on link "Design" at bounding box center [99, 57] width 65 height 20
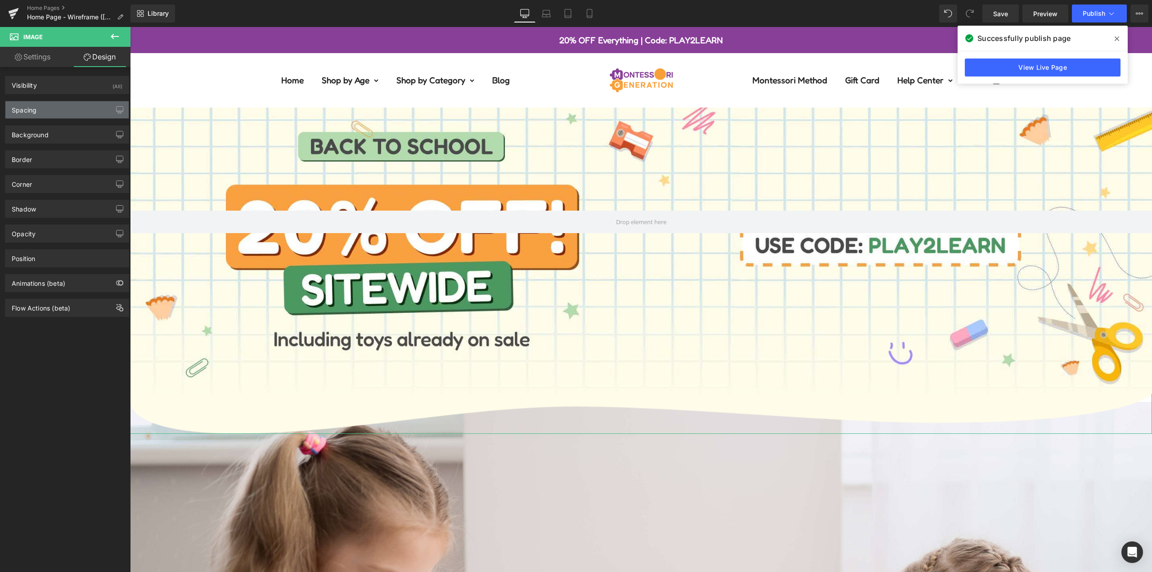
click at [76, 111] on div "Spacing" at bounding box center [66, 109] width 123 height 17
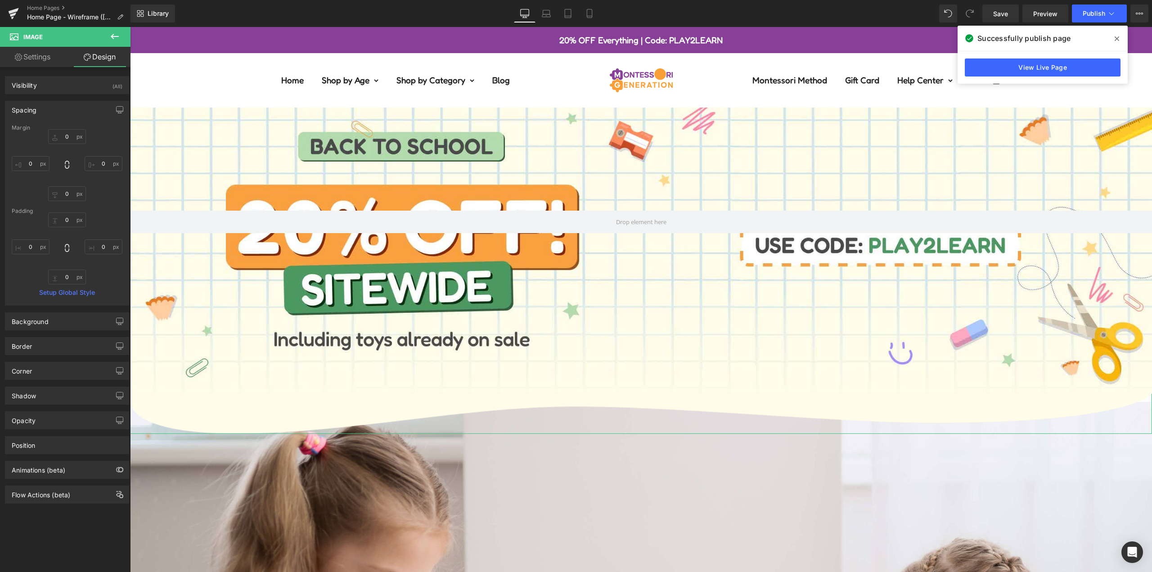
click at [105, 140] on div at bounding box center [67, 165] width 111 height 72
click at [189, 148] on div at bounding box center [641, 222] width 1022 height 344
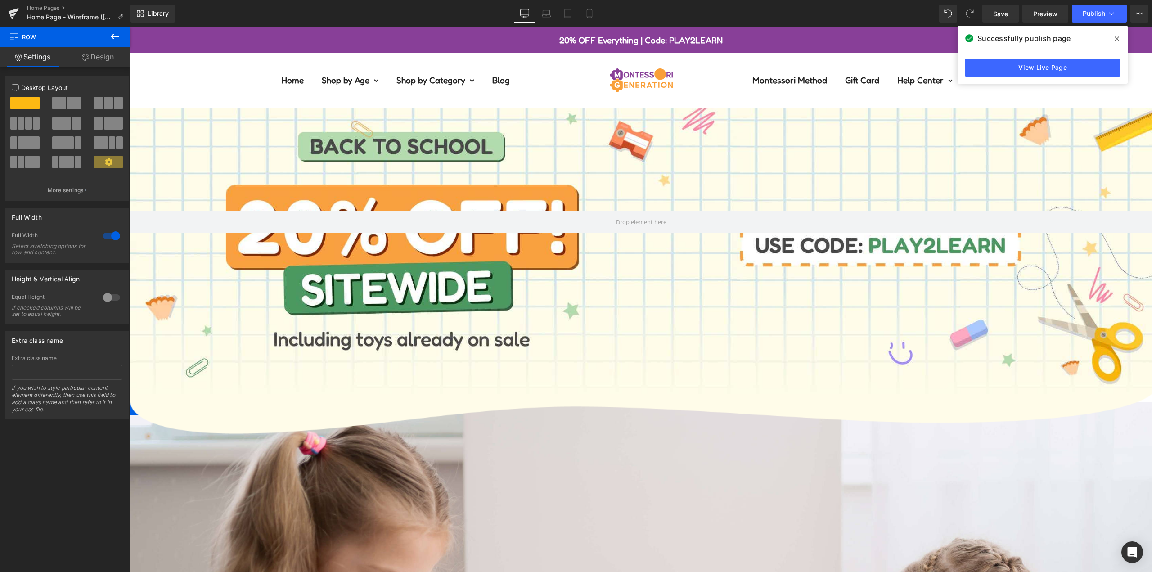
click at [96, 59] on link "Design" at bounding box center [97, 57] width 65 height 20
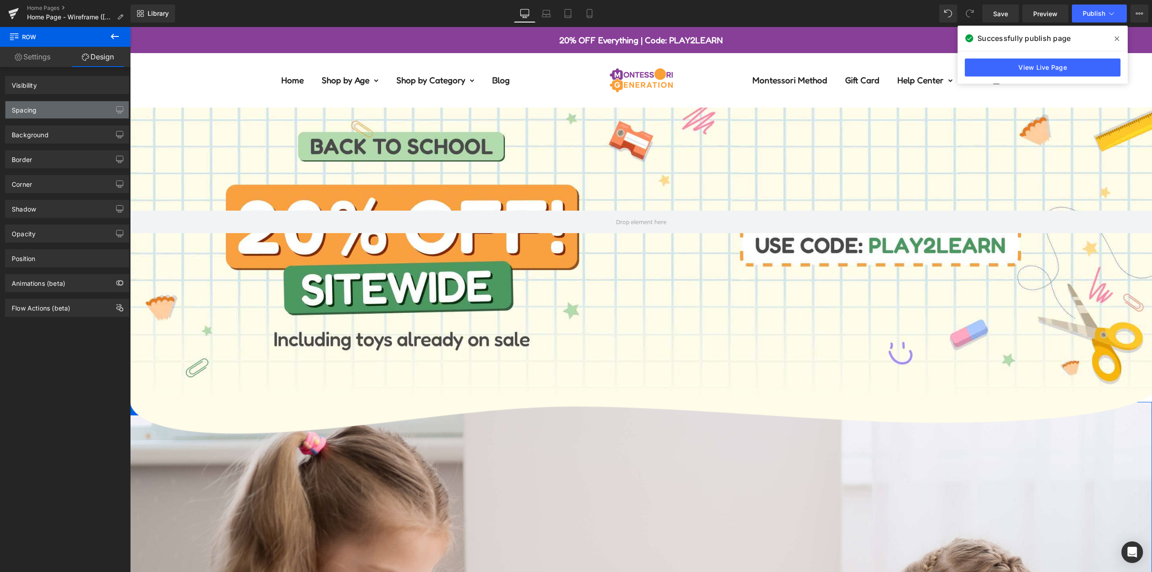
click at [59, 114] on div "Spacing" at bounding box center [66, 109] width 123 height 17
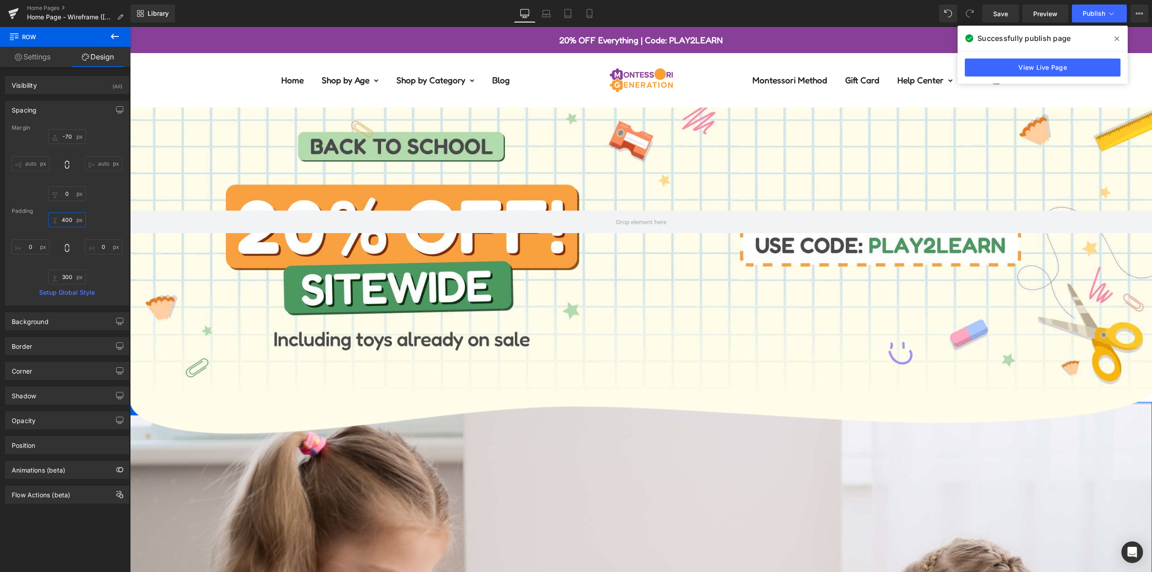
click at [71, 217] on input "400" at bounding box center [67, 219] width 38 height 15
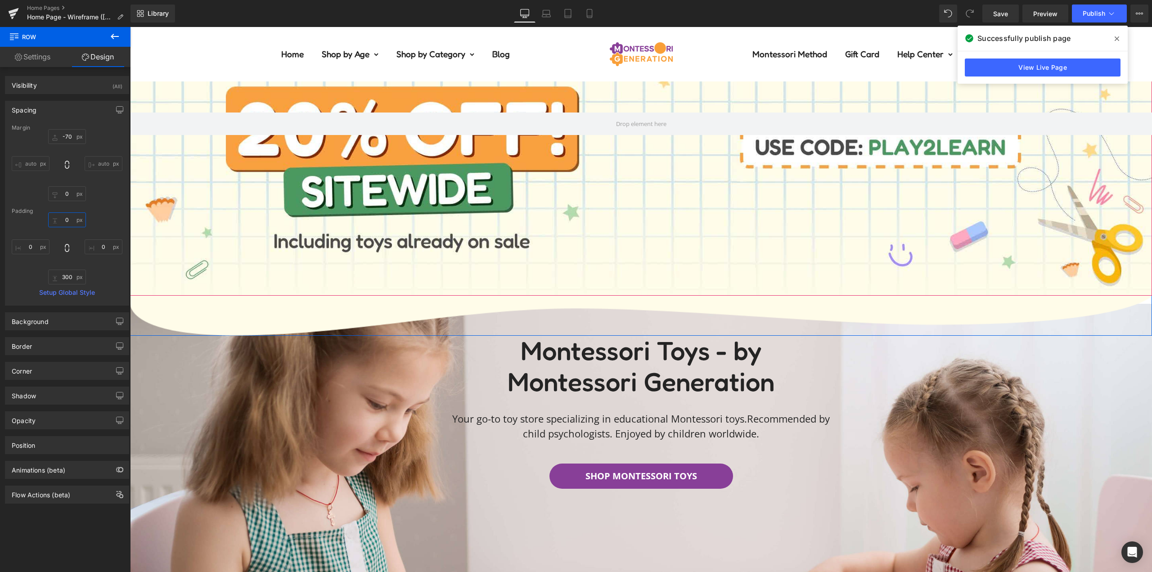
scroll to position [180, 0]
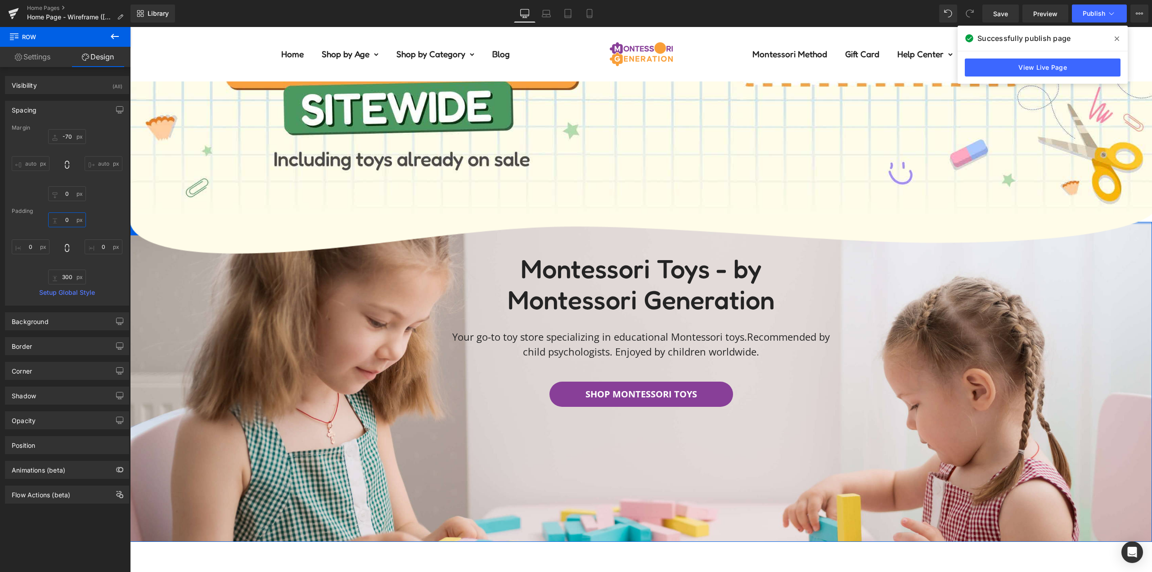
click at [72, 224] on input "0" at bounding box center [67, 219] width 38 height 15
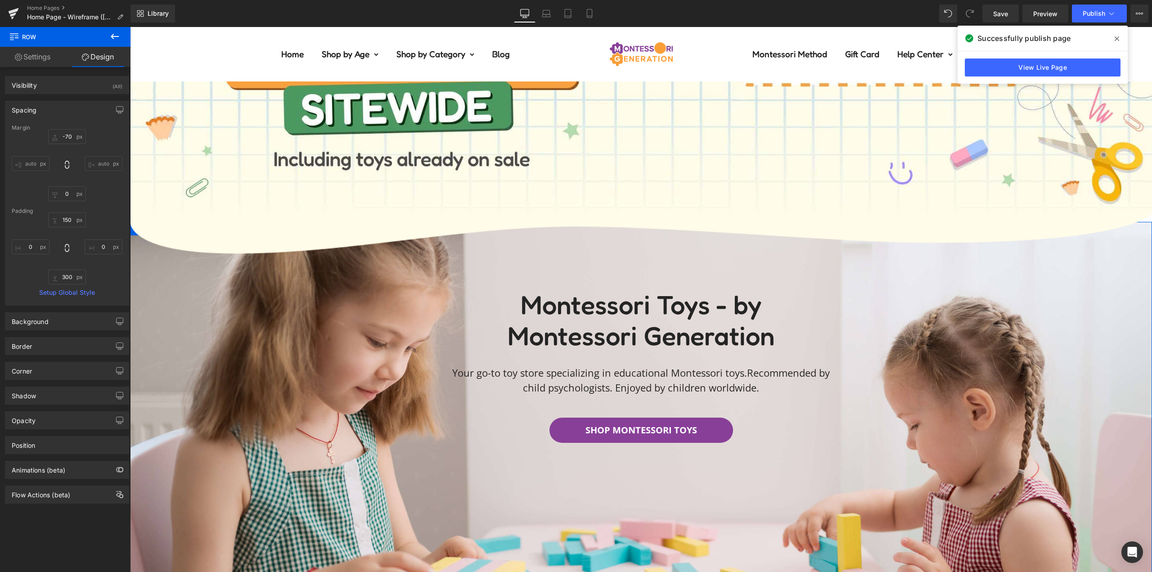
click at [100, 214] on div "Padding" at bounding box center [67, 211] width 111 height 6
click at [69, 222] on input "150" at bounding box center [67, 219] width 38 height 15
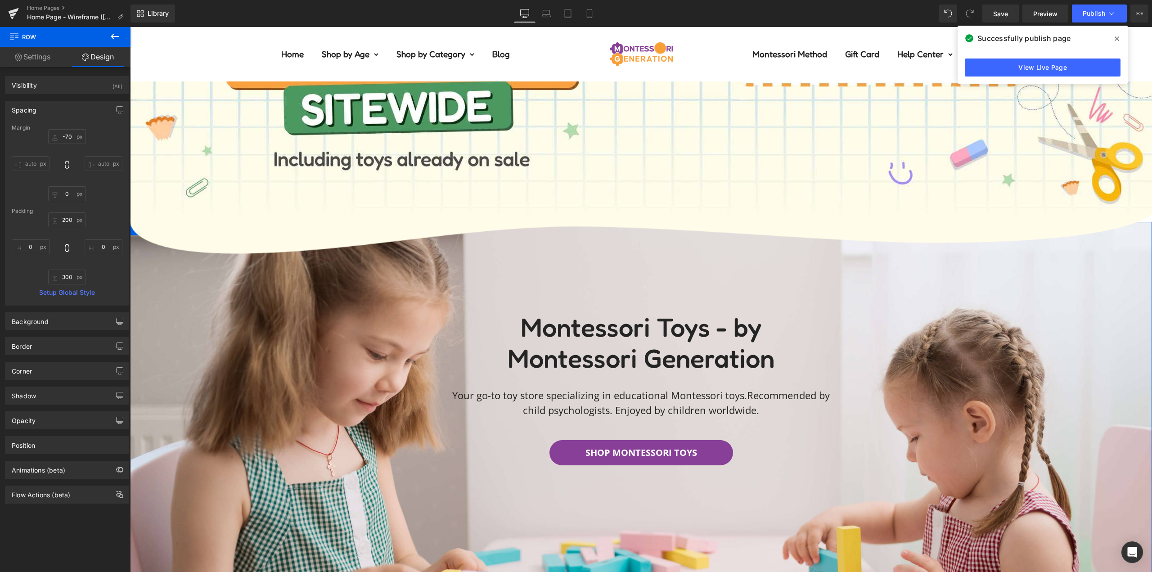
click at [98, 218] on div "200 0 300 0" at bounding box center [67, 248] width 111 height 72
click at [66, 220] on input "200" at bounding box center [67, 219] width 38 height 15
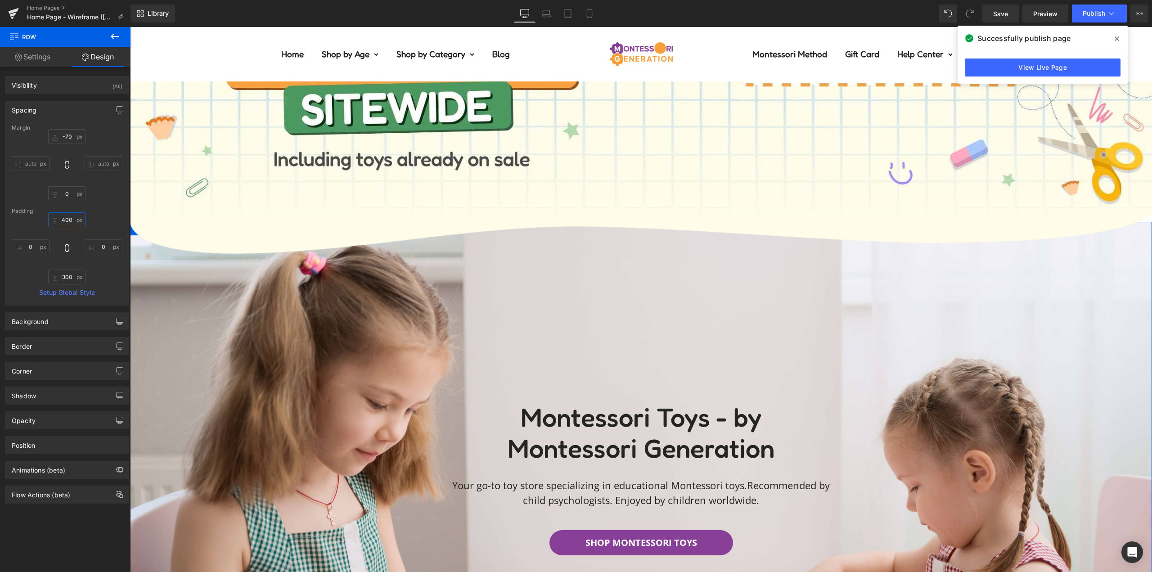
click at [71, 220] on input "400" at bounding box center [67, 219] width 38 height 15
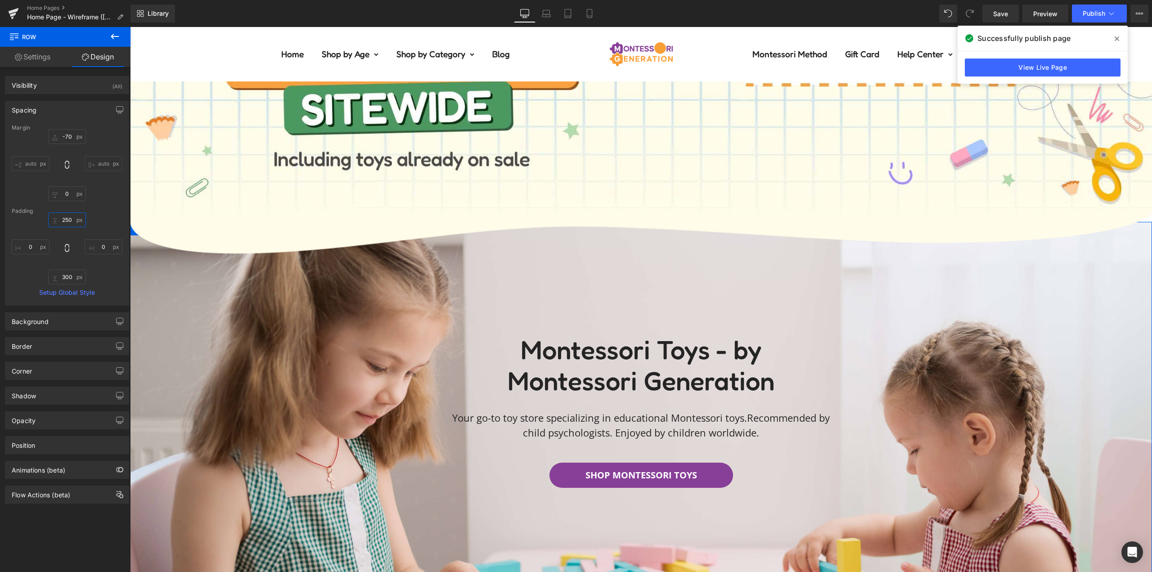
type input "250"
click at [96, 203] on div "Margin -70 auto 0 auto Padding 250 0 300 0 Setup Global Style" at bounding box center [66, 215] width 123 height 180
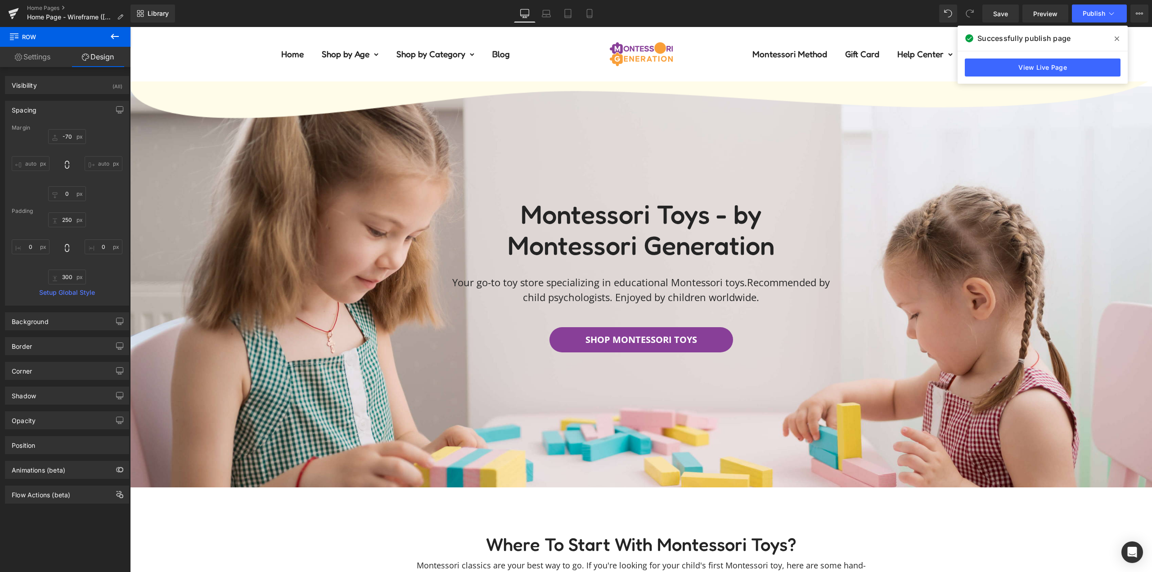
scroll to position [360, 0]
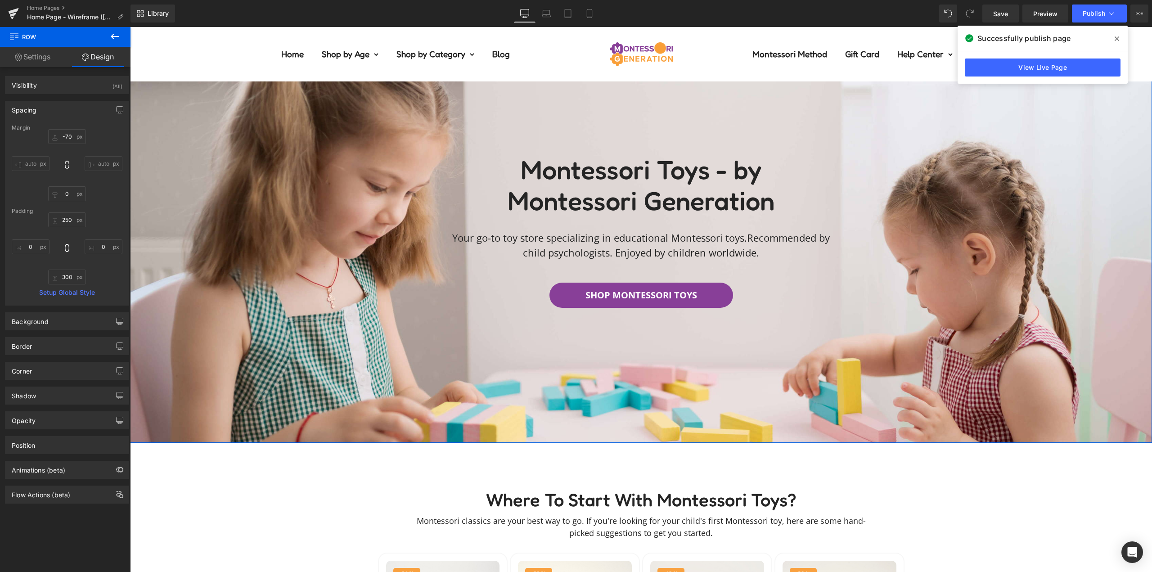
click at [111, 273] on div "250 0 300 0" at bounding box center [67, 248] width 111 height 72
click at [97, 210] on div "Padding" at bounding box center [67, 211] width 111 height 6
click at [996, 15] on span "Save" at bounding box center [1000, 13] width 15 height 9
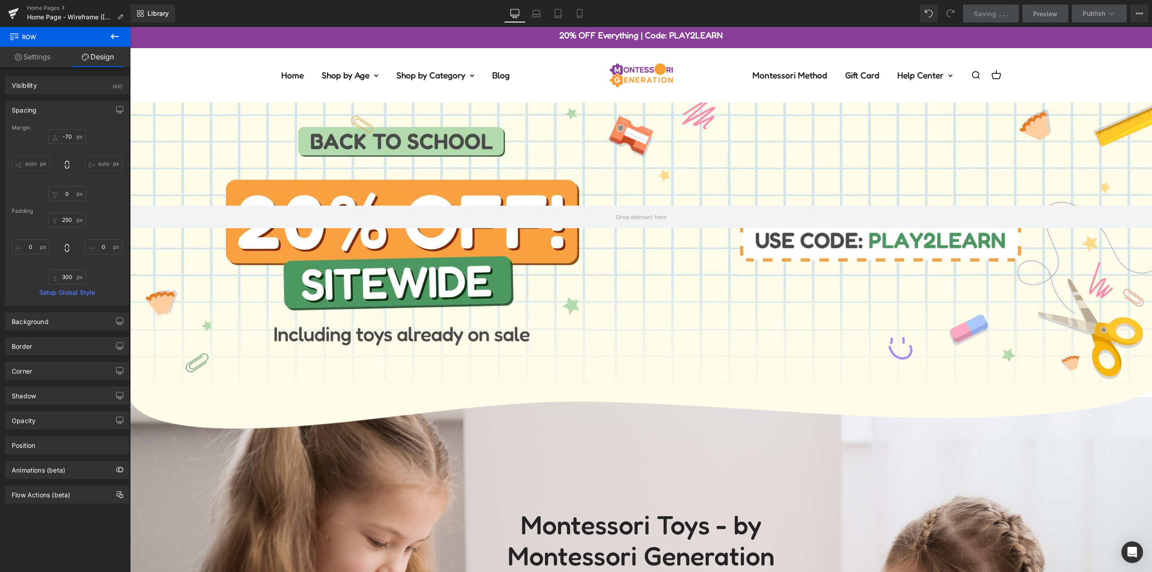
scroll to position [0, 0]
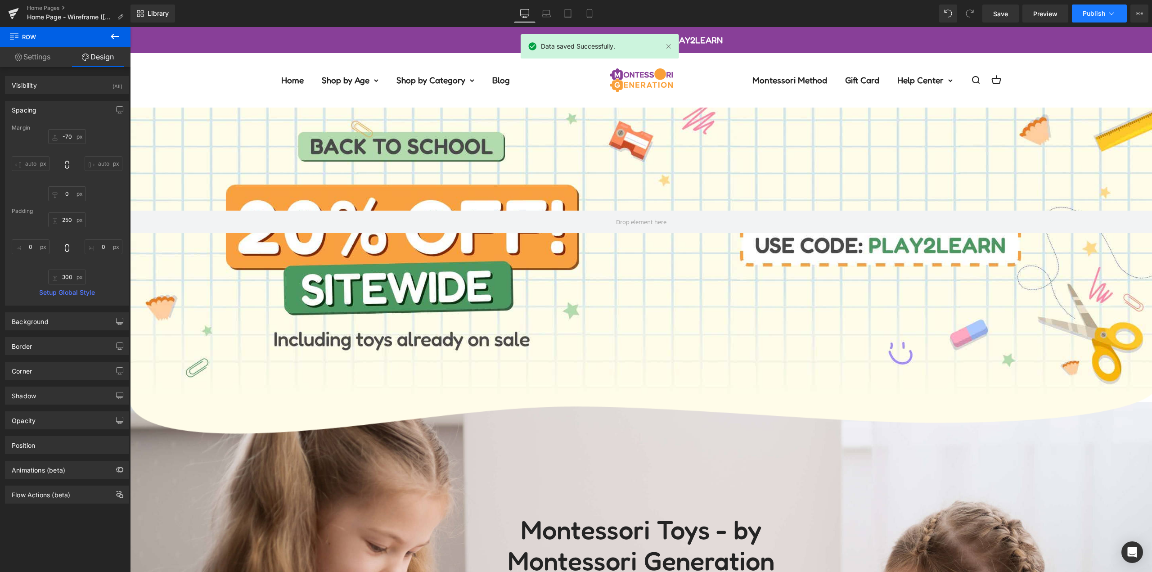
click at [1107, 17] on icon at bounding box center [1111, 13] width 9 height 9
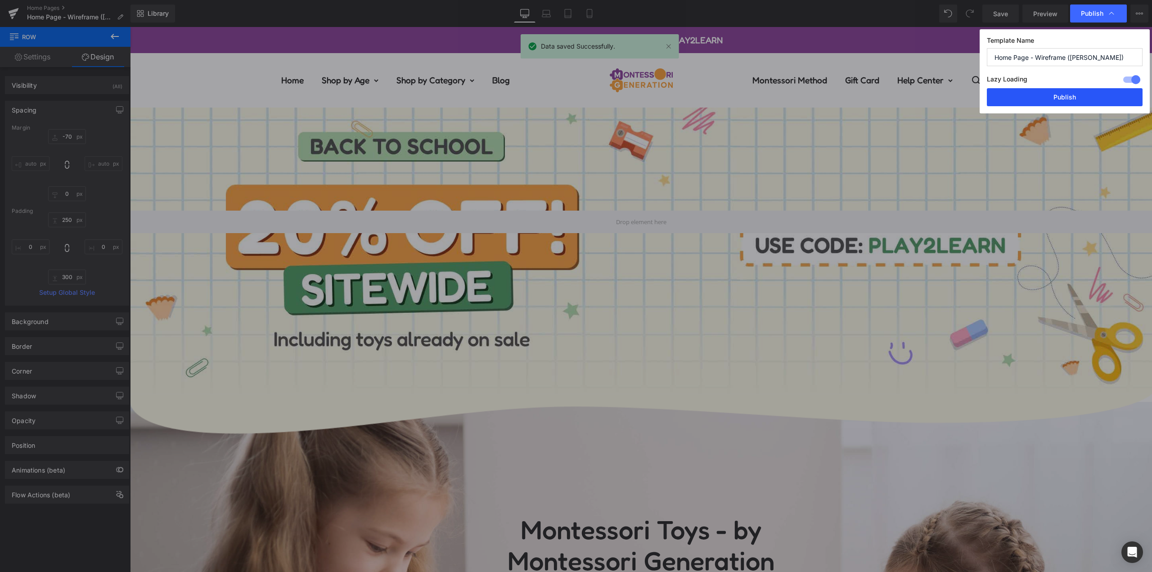
click at [1062, 104] on button "Publish" at bounding box center [1065, 97] width 156 height 18
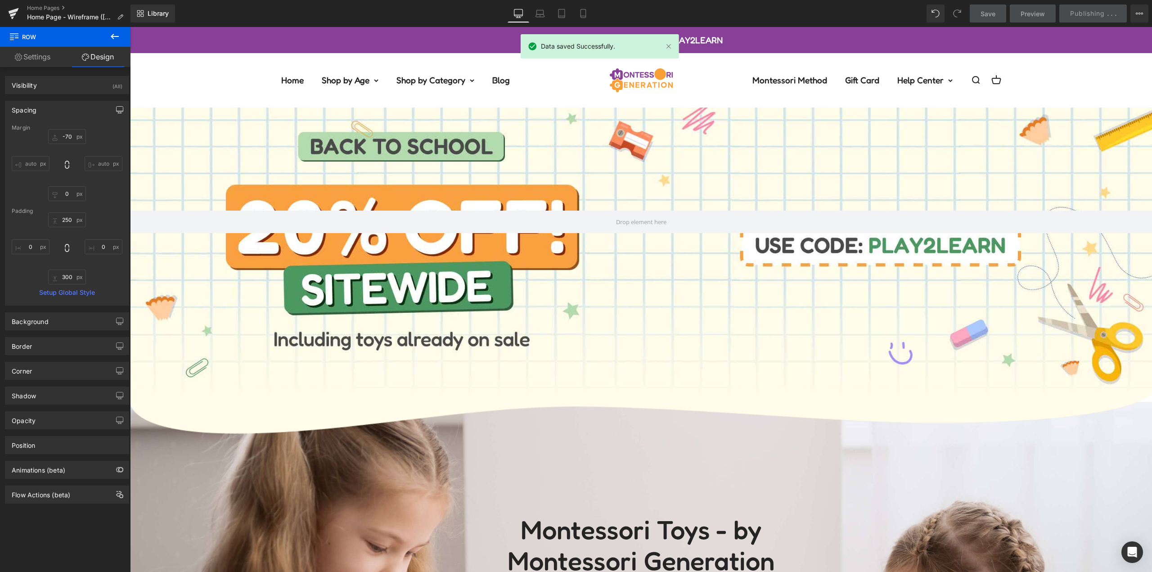
click at [122, 111] on button "button" at bounding box center [120, 109] width 14 height 17
click at [118, 109] on icon "button" at bounding box center [119, 109] width 7 height 7
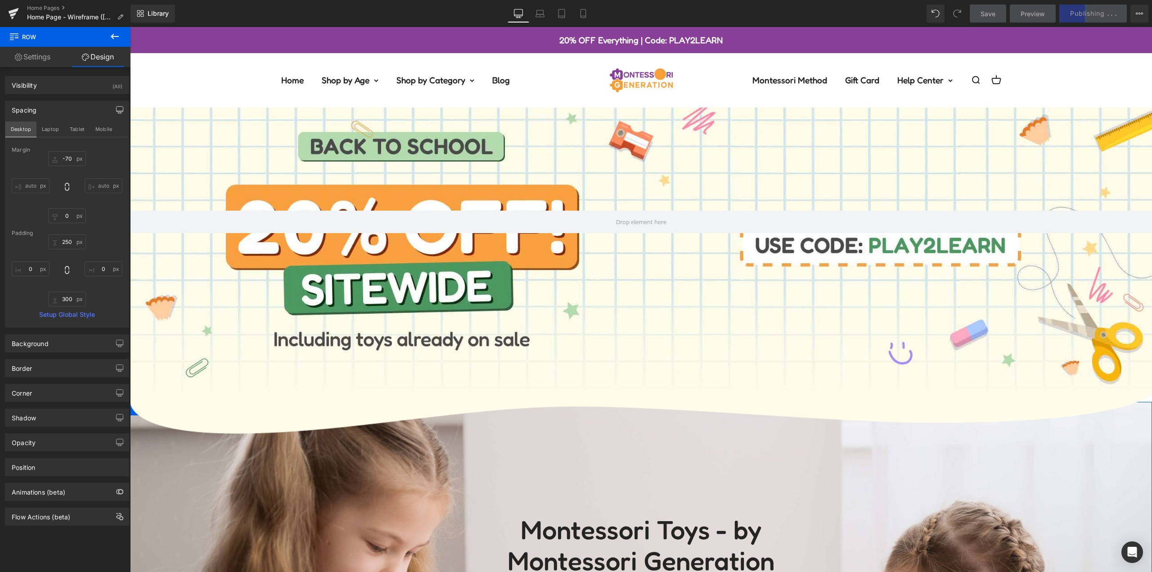
click at [35, 133] on button "Desktop" at bounding box center [20, 129] width 31 height 15
click at [46, 131] on button "Laptop" at bounding box center [50, 129] width 28 height 15
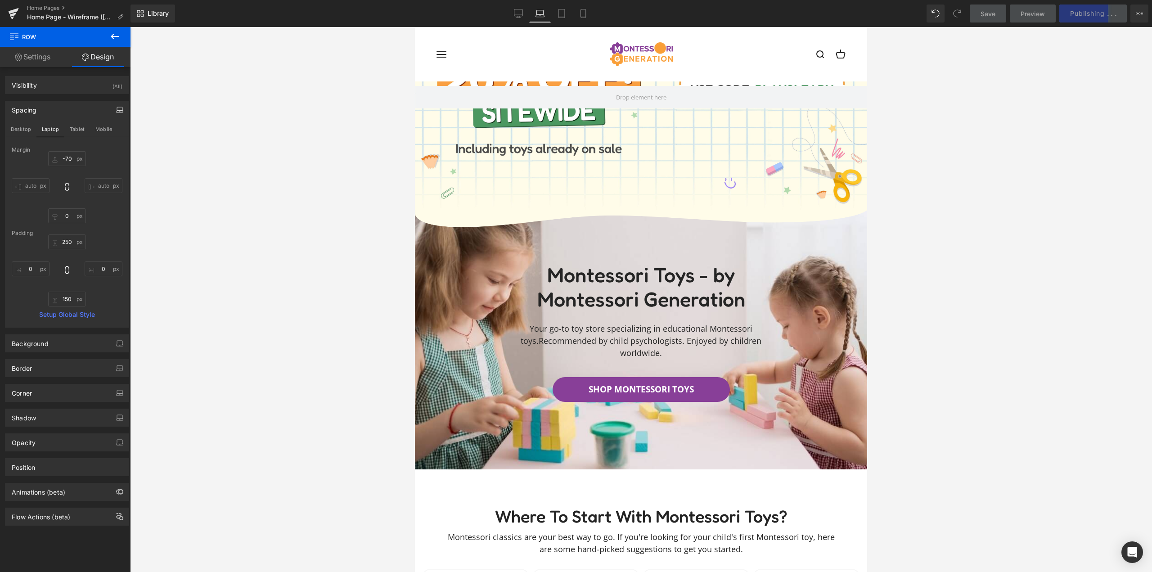
scroll to position [90, 0]
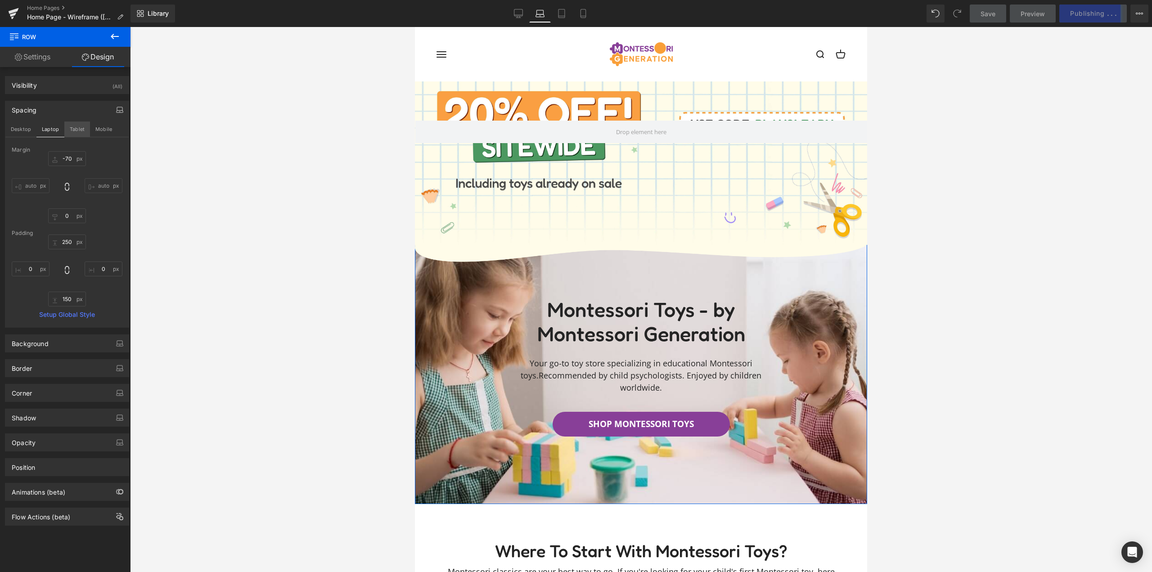
click at [74, 128] on button "Tablet" at bounding box center [77, 129] width 26 height 15
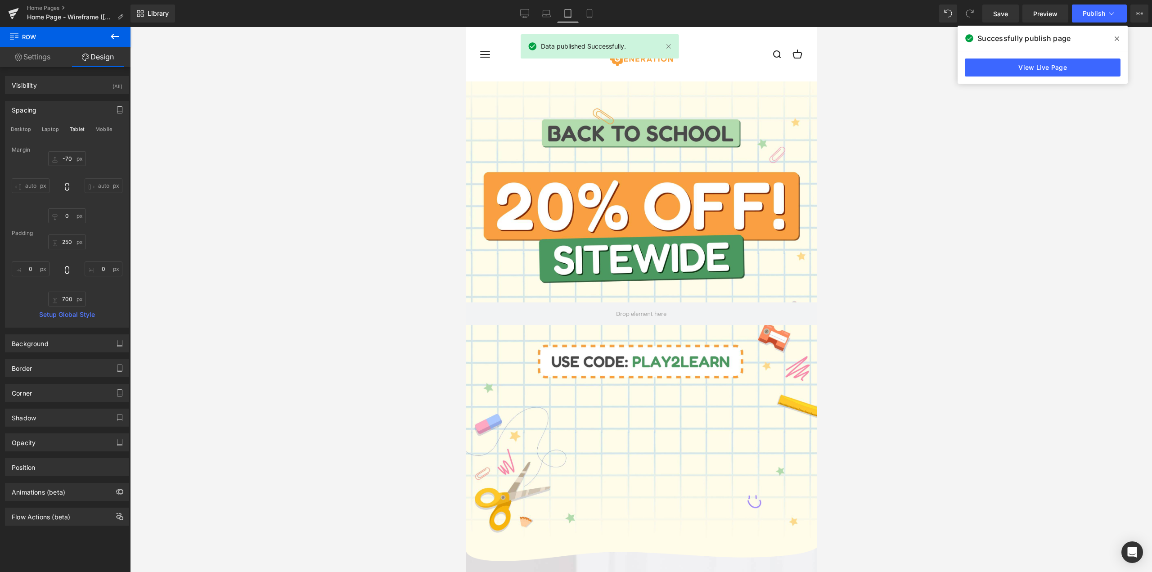
scroll to position [0, 0]
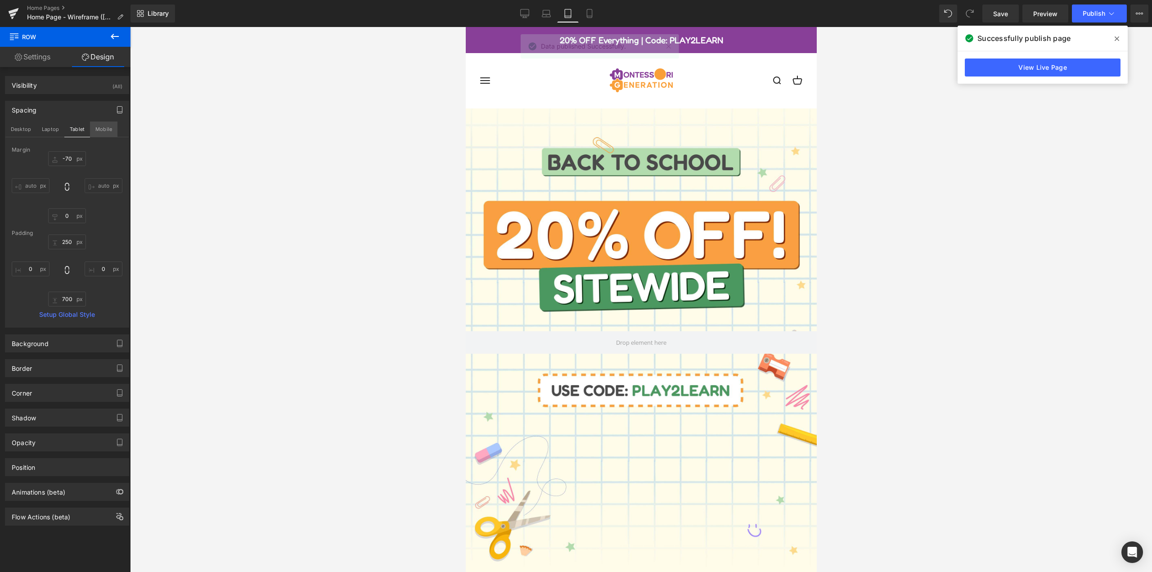
click at [104, 132] on button "Mobile" at bounding box center [103, 129] width 27 height 15
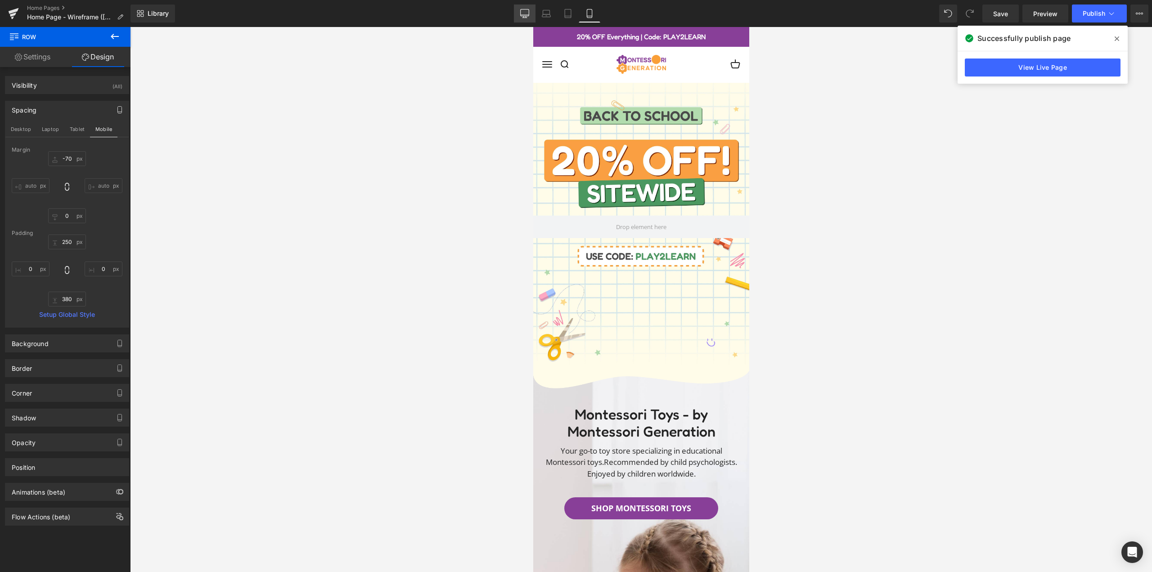
click at [531, 14] on link "Desktop" at bounding box center [525, 14] width 22 height 18
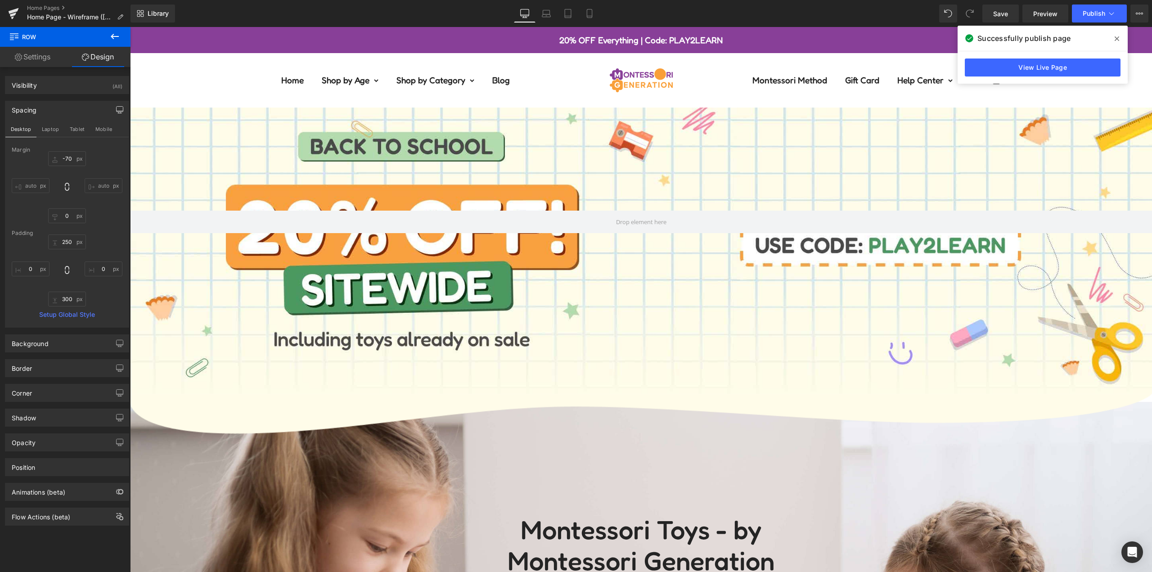
click at [369, 109] on div at bounding box center [641, 222] width 1022 height 344
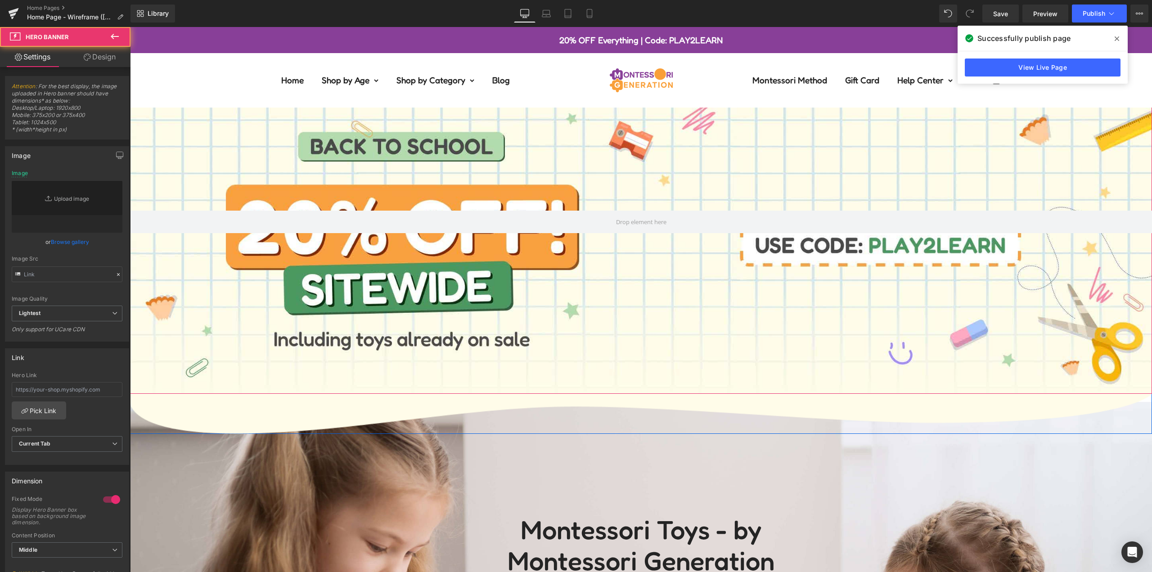
click at [228, 127] on div at bounding box center [641, 222] width 1022 height 344
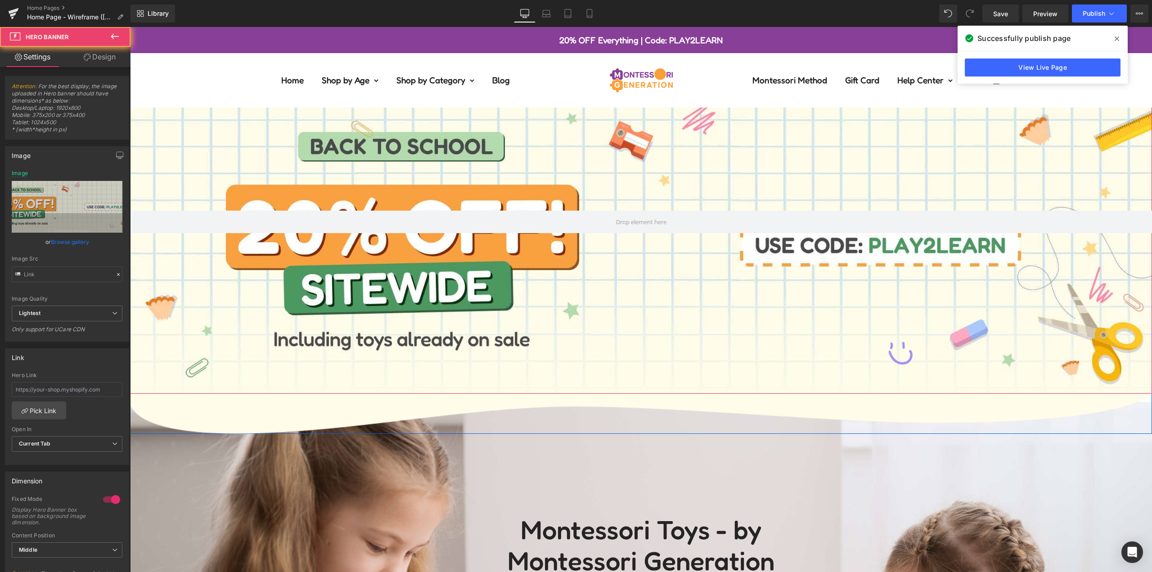
click at [206, 72] on div "Open navigation menu Open search Home Shop by Age 0-12 months old 1 year olds 2…" at bounding box center [641, 87] width 1022 height 39
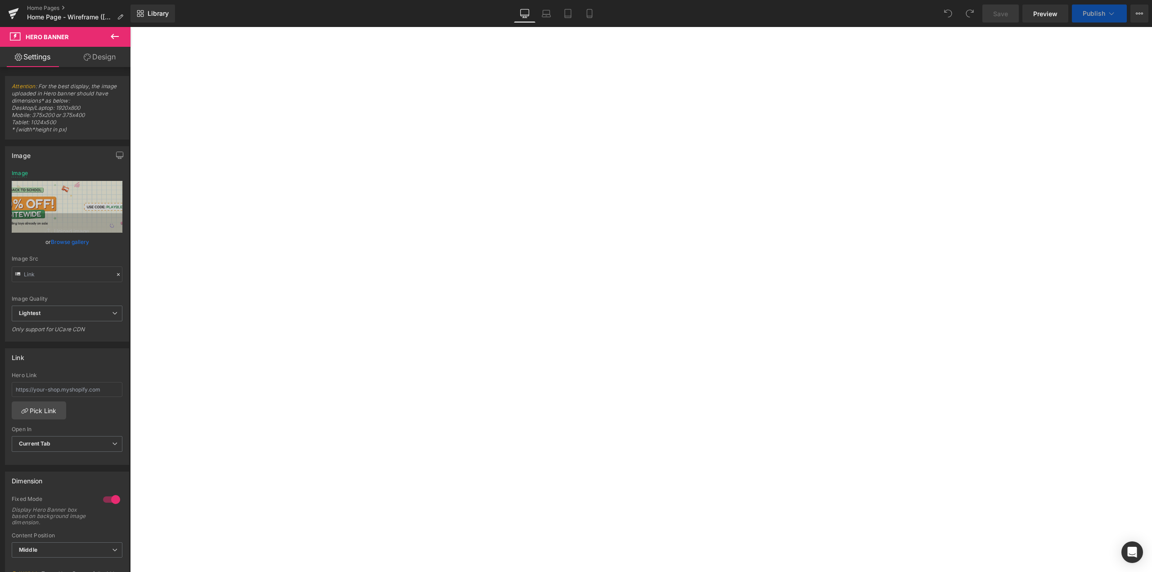
click at [88, 57] on icon at bounding box center [87, 57] width 7 height 7
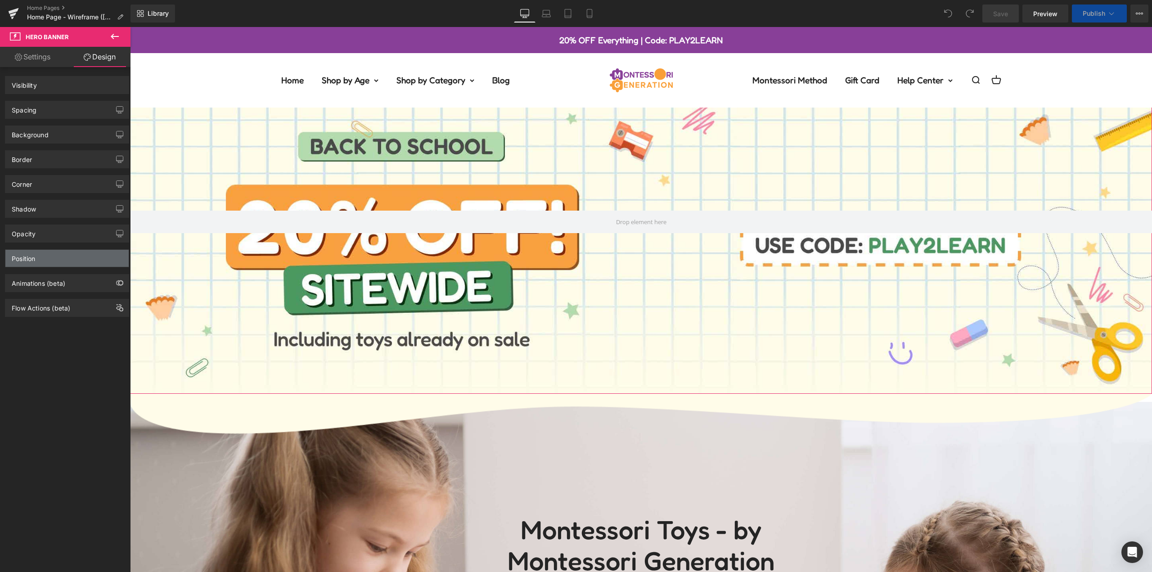
click at [47, 258] on div "Position" at bounding box center [66, 258] width 123 height 17
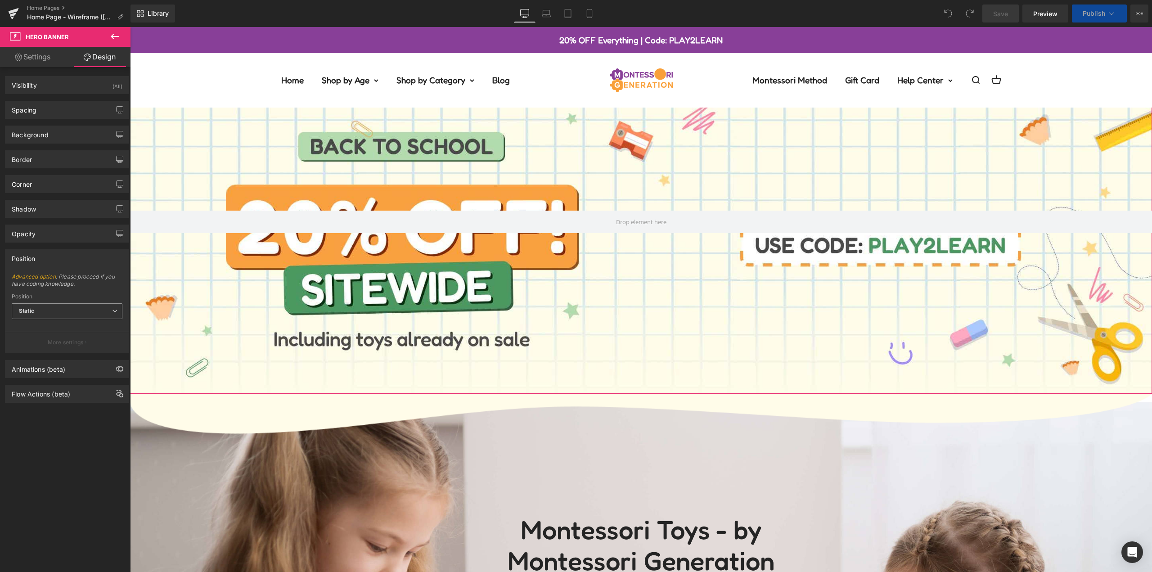
click at [80, 314] on span "Static" at bounding box center [67, 311] width 111 height 16
click at [56, 327] on li "Relative" at bounding box center [67, 327] width 111 height 14
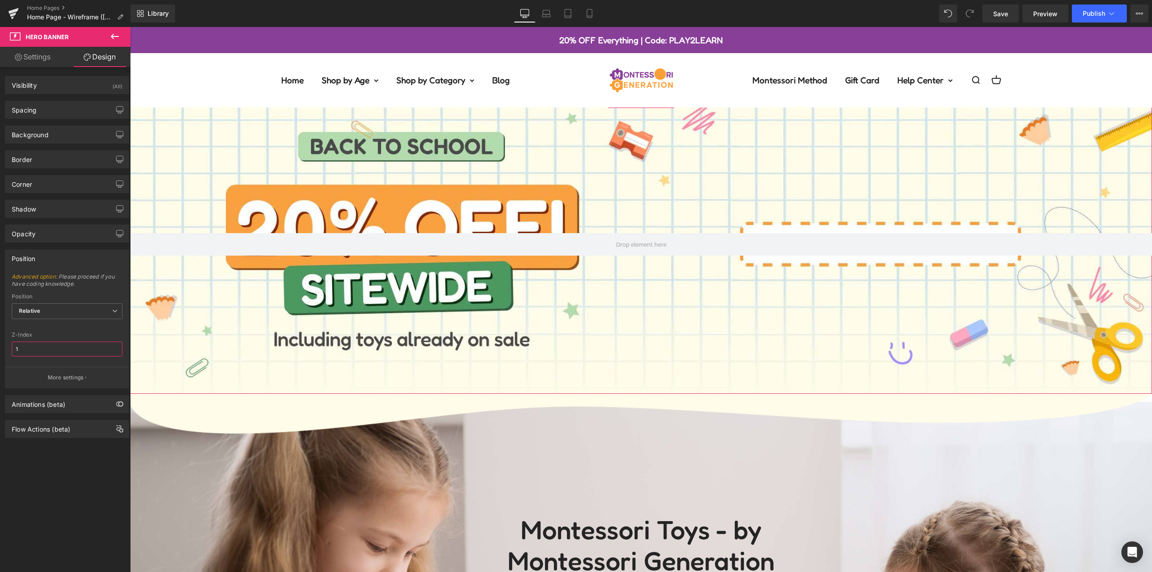
click at [32, 352] on input "1" at bounding box center [67, 349] width 111 height 15
type input "0"
type input "100"
click at [94, 322] on div "Relative Relative Sticky to the screen (Fixed) Static" at bounding box center [67, 313] width 111 height 20
click at [118, 289] on span "Advanced option : Please proceed if you have coding knowledge." at bounding box center [67, 283] width 111 height 20
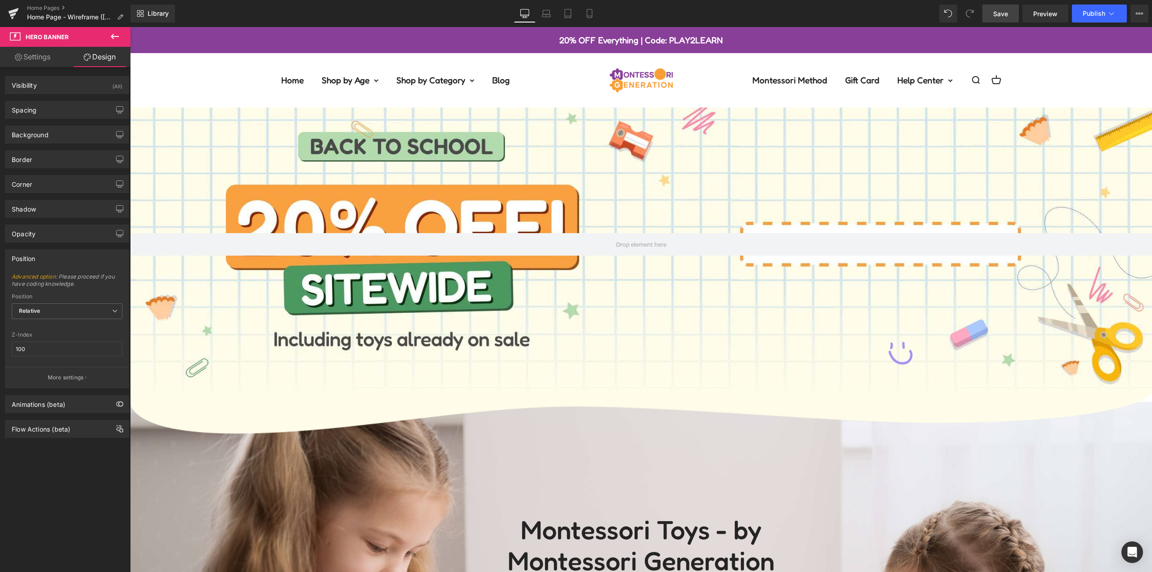
drag, startPoint x: 1004, startPoint y: 18, endPoint x: 909, endPoint y: 44, distance: 98.2
click at [1004, 18] on link "Save" at bounding box center [1000, 14] width 36 height 18
click at [1098, 10] on span "Publish" at bounding box center [1094, 13] width 23 height 7
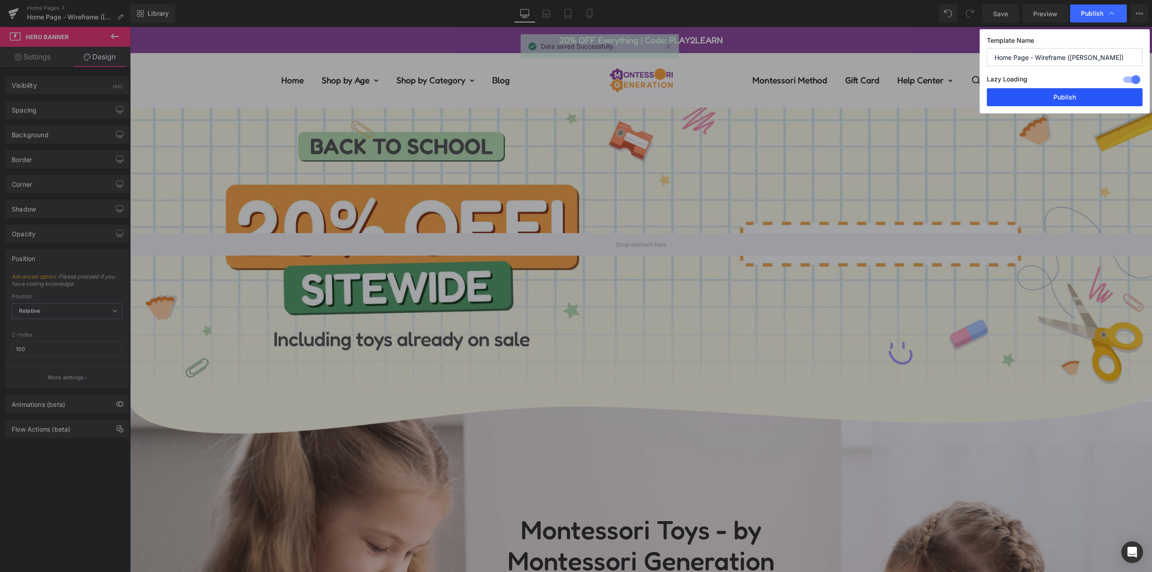
click at [1077, 94] on button "Publish" at bounding box center [1065, 97] width 156 height 18
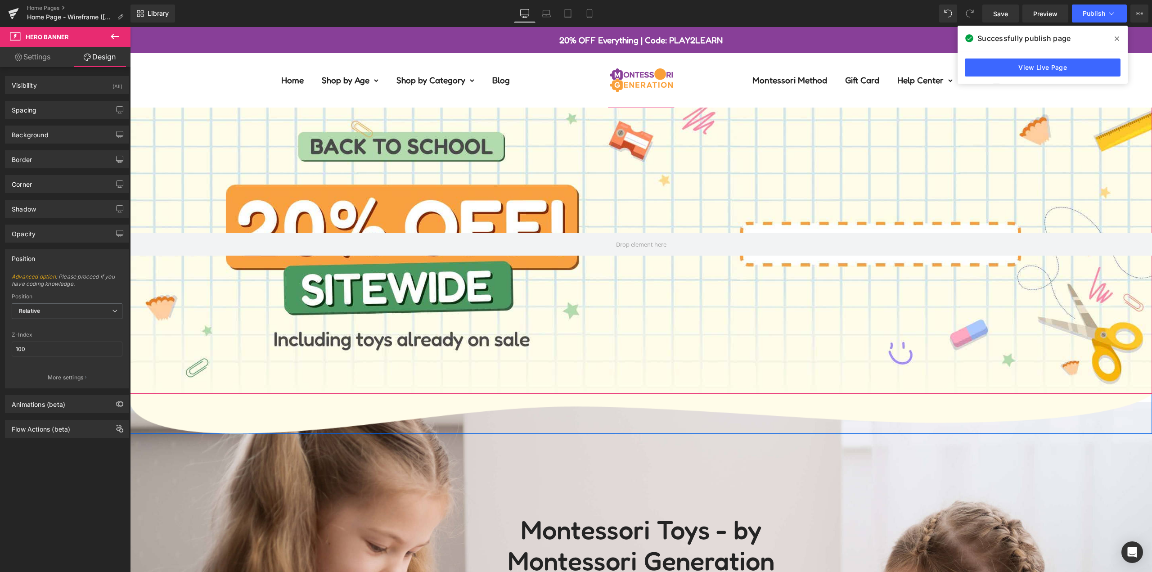
click at [535, 149] on div at bounding box center [641, 244] width 1022 height 299
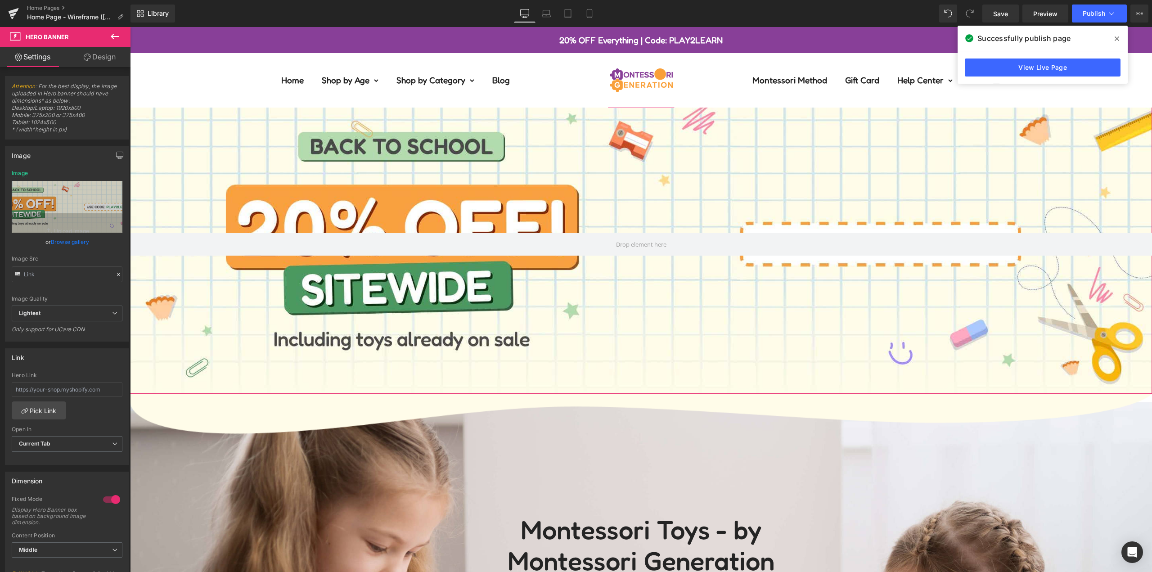
drag, startPoint x: 97, startPoint y: 55, endPoint x: 96, endPoint y: 103, distance: 47.3
click at [97, 55] on link "Design" at bounding box center [99, 57] width 65 height 20
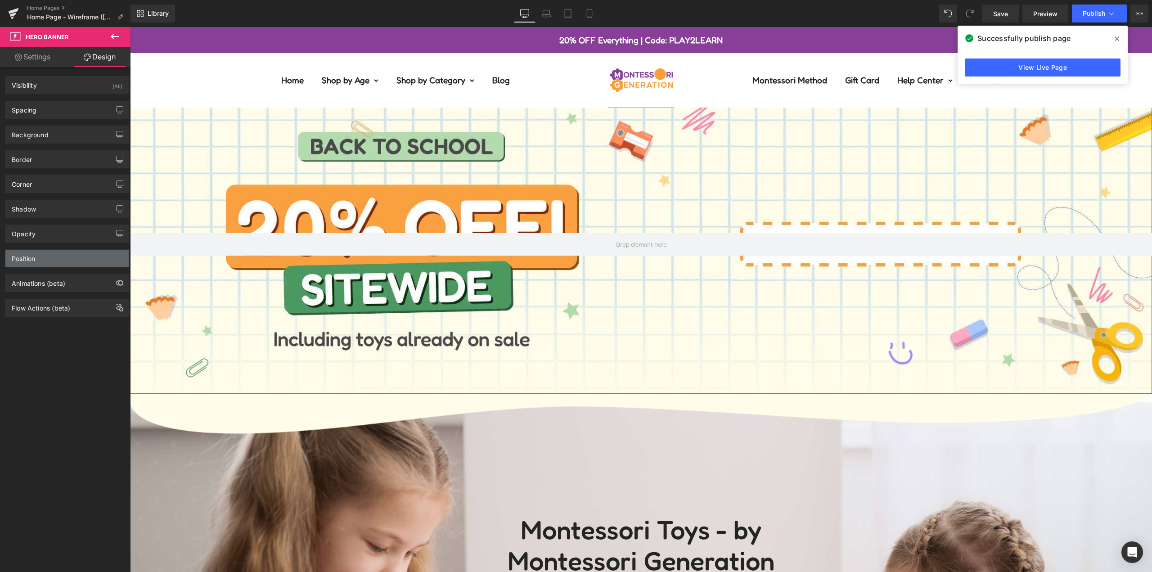
click at [61, 263] on div "Position" at bounding box center [66, 258] width 123 height 17
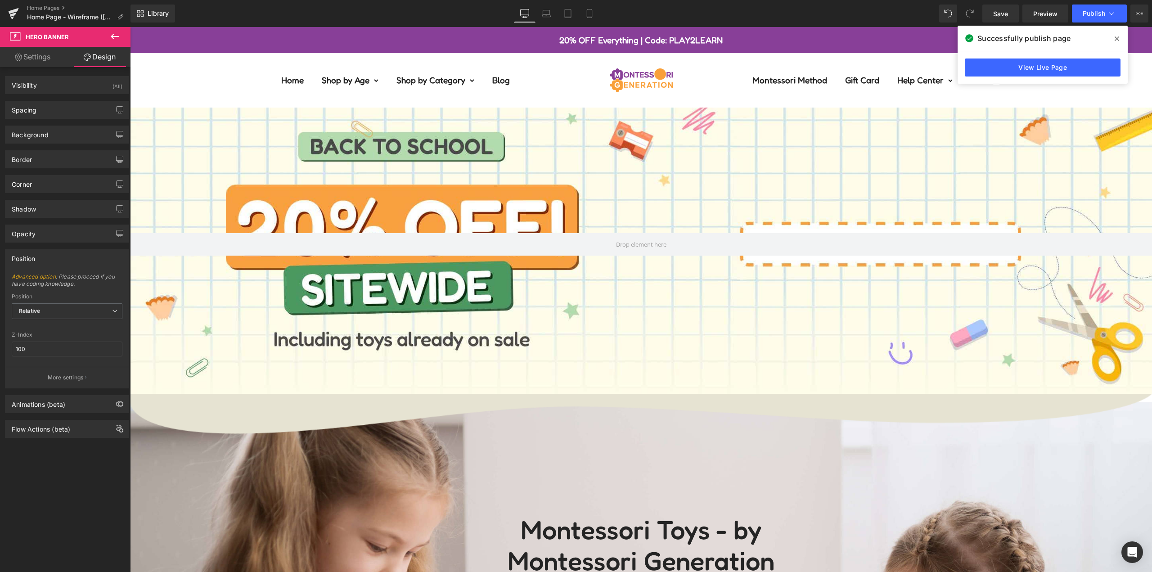
click at [325, 409] on img at bounding box center [641, 413] width 1022 height 40
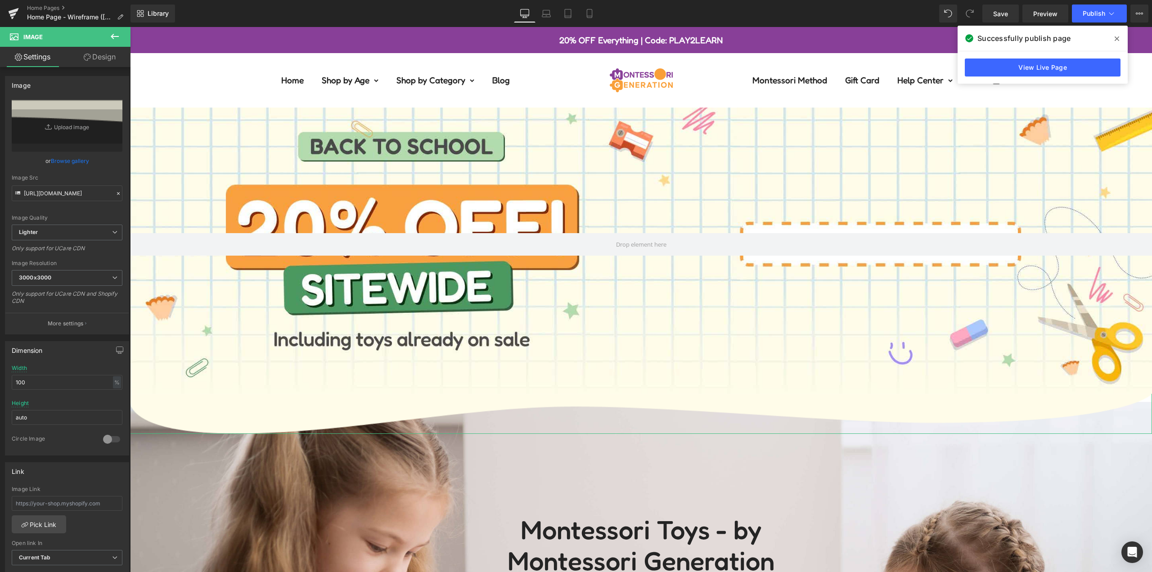
click at [99, 60] on link "Design" at bounding box center [99, 57] width 65 height 20
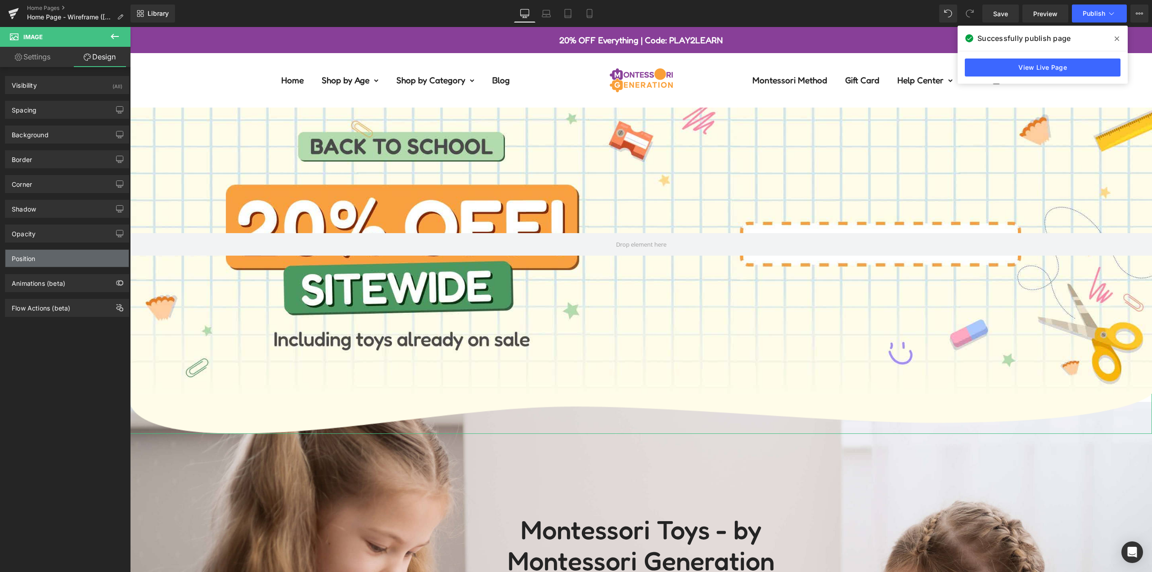
click at [43, 265] on div "Position" at bounding box center [66, 258] width 123 height 17
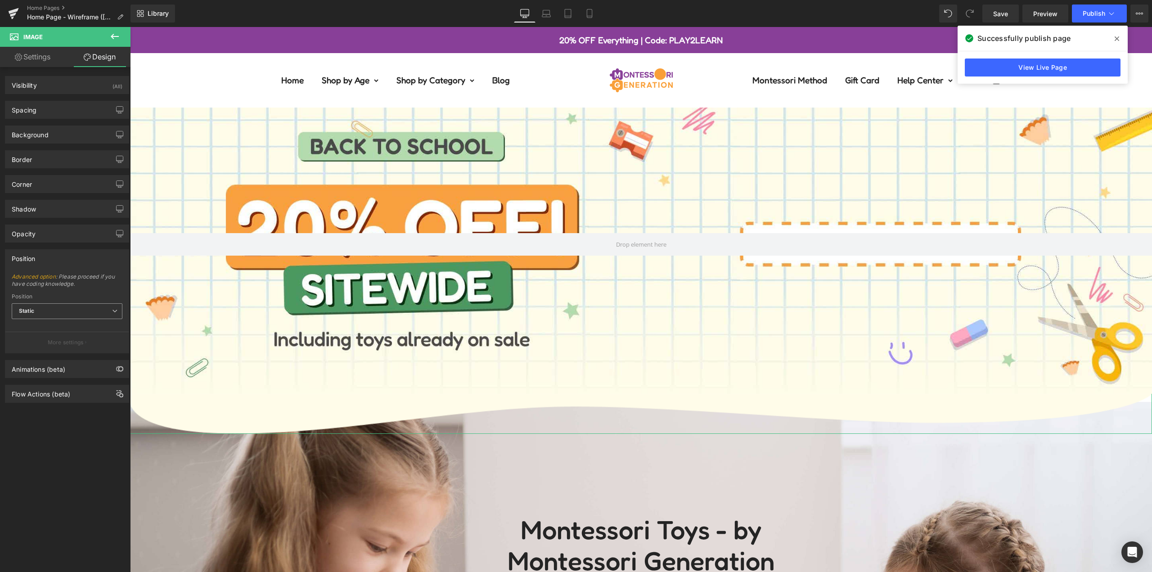
click at [61, 312] on span "Static" at bounding box center [67, 311] width 111 height 16
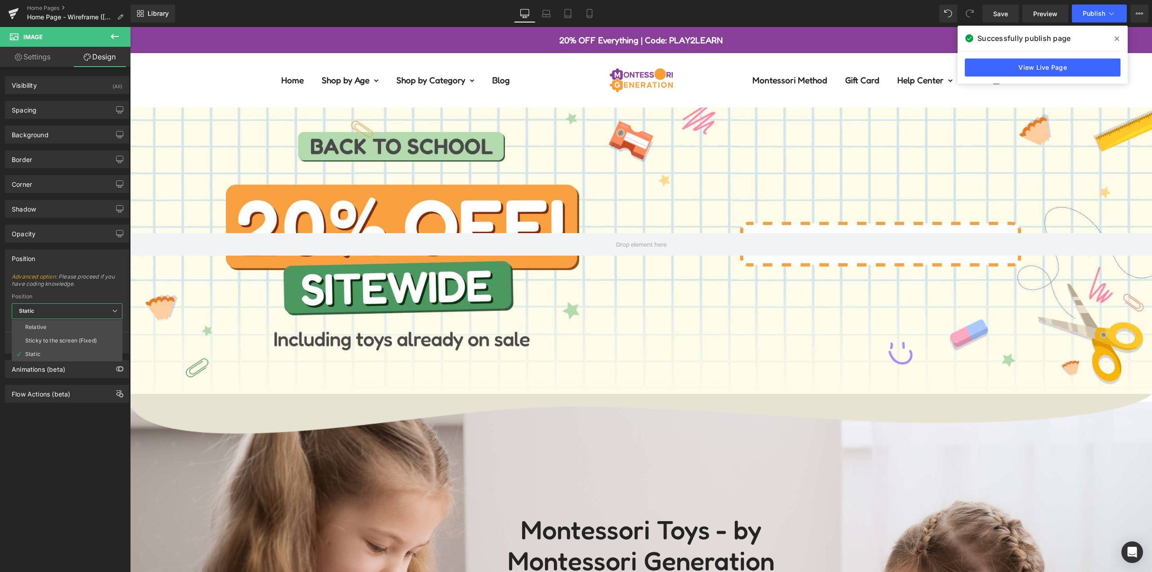
click at [265, 413] on div at bounding box center [641, 299] width 1022 height 545
click at [562, 414] on img at bounding box center [641, 413] width 1022 height 40
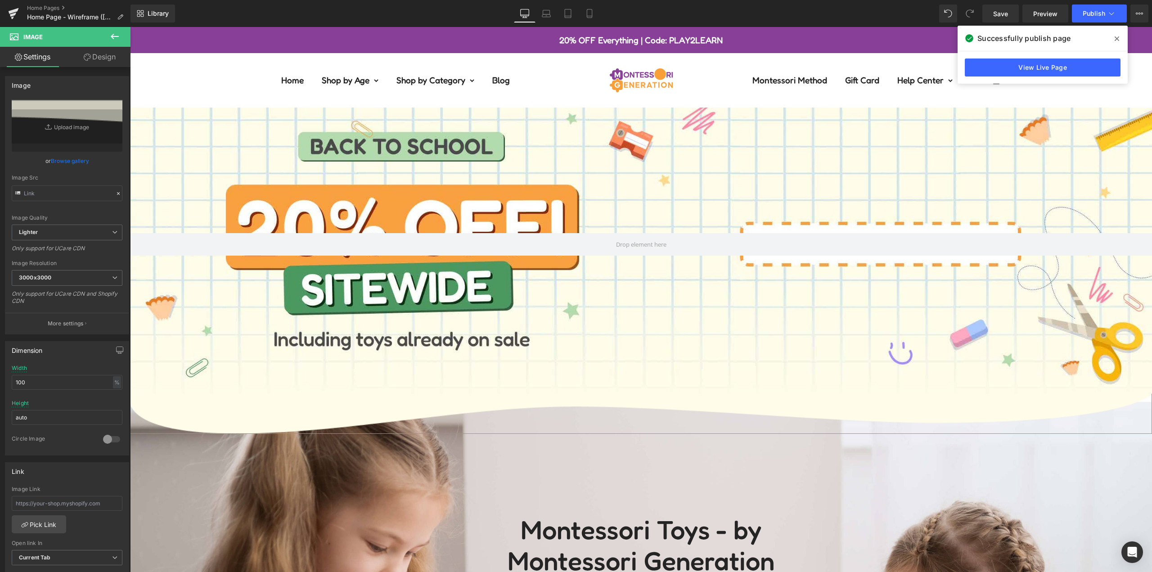
click at [99, 56] on link "Design" at bounding box center [99, 57] width 65 height 20
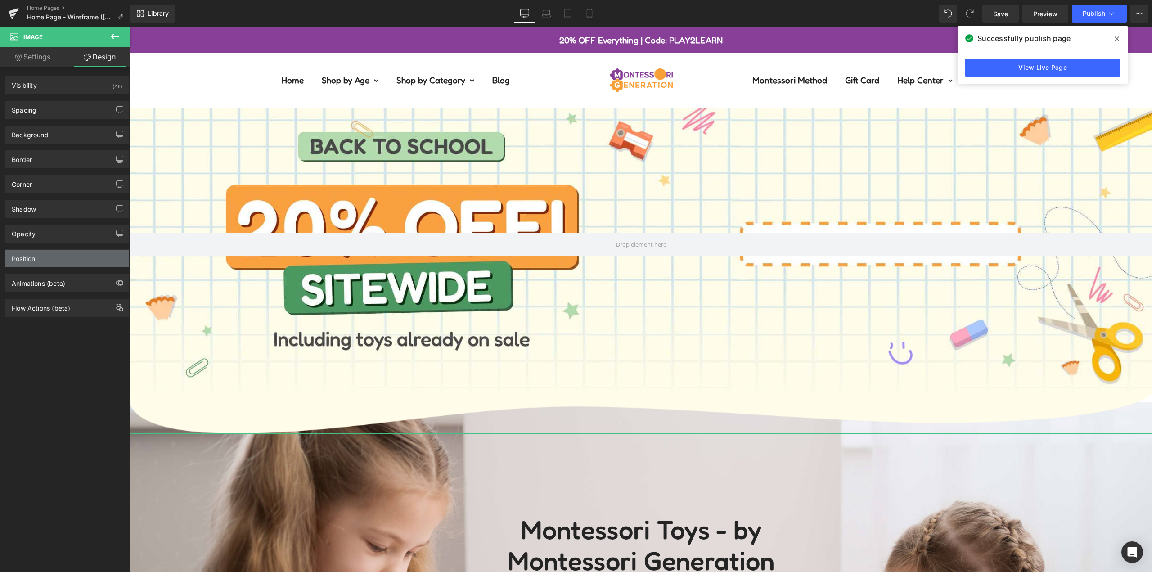
click at [62, 256] on div "Position" at bounding box center [66, 258] width 123 height 17
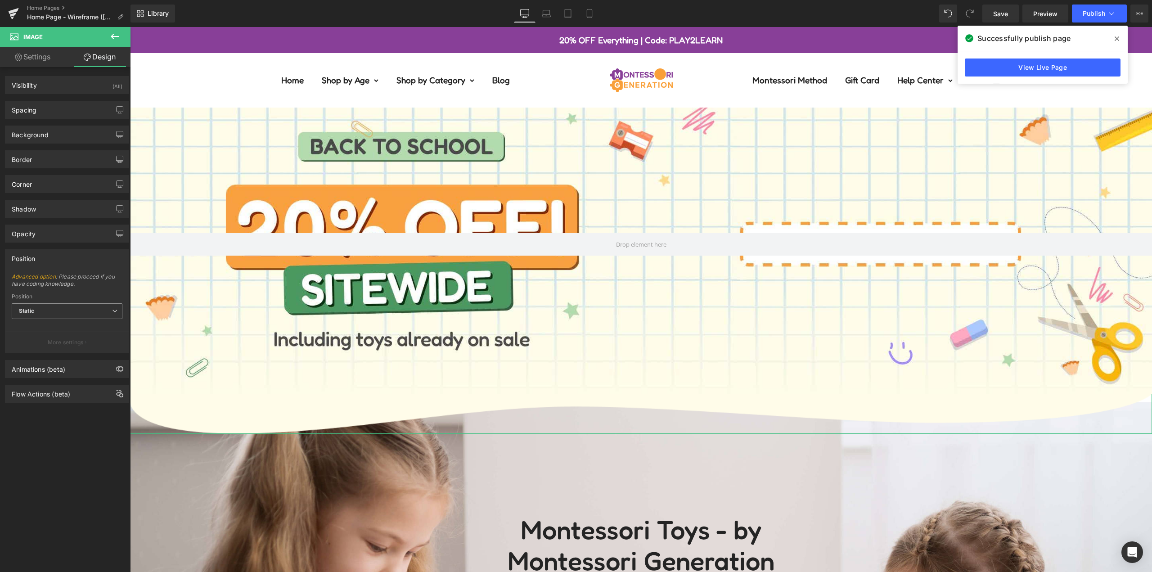
click at [61, 316] on span "Static" at bounding box center [67, 311] width 111 height 16
click at [75, 327] on li "Relative" at bounding box center [67, 327] width 111 height 14
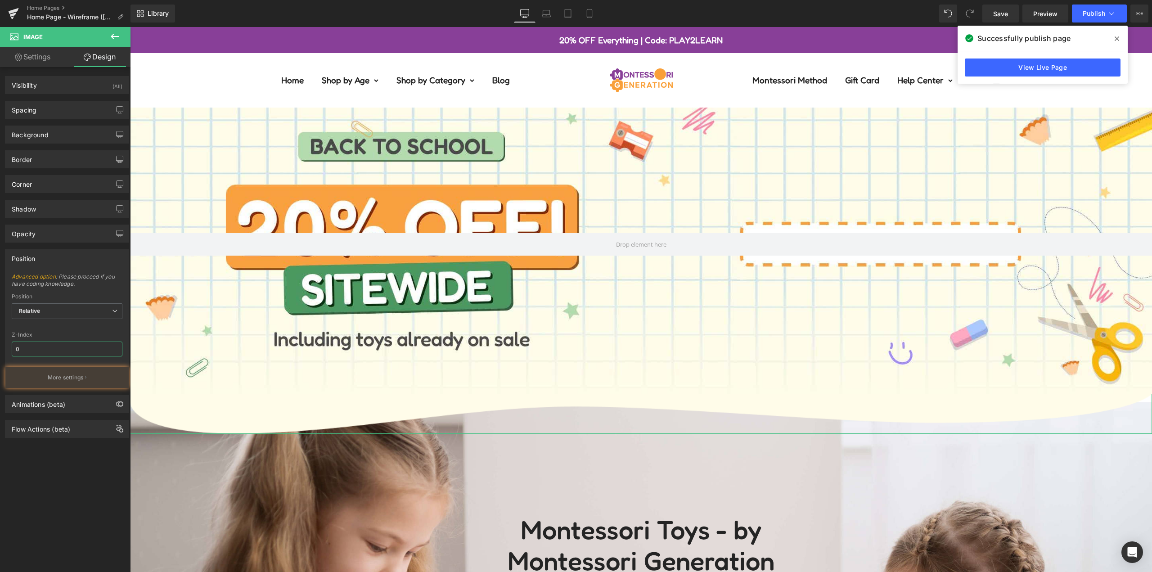
click at [49, 349] on input "0" at bounding box center [67, 349] width 111 height 15
click at [81, 329] on div "Advanced option : Please proceed if you have coding knowledge. Relative Sticky …" at bounding box center [66, 330] width 123 height 115
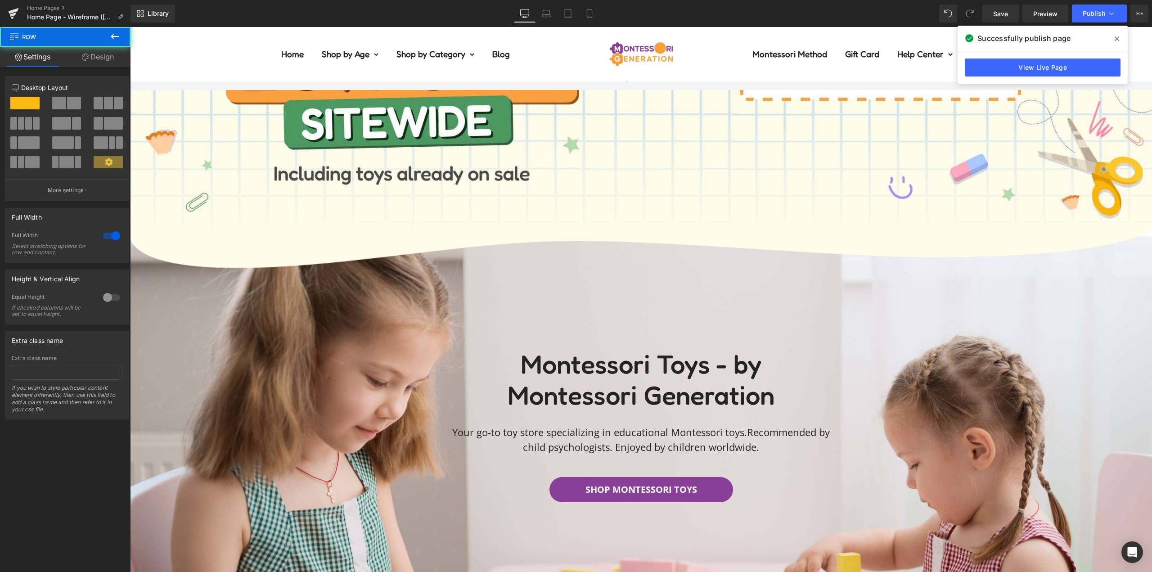
scroll to position [225, 0]
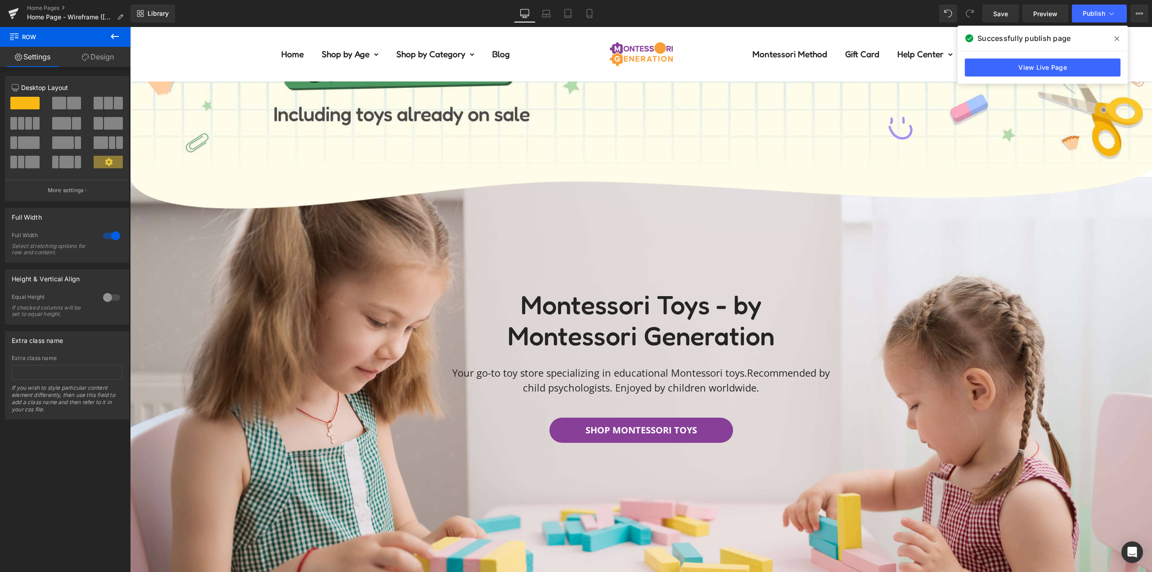
click at [409, 295] on div "Montessori Toys - by Montessori Generation Heading Your go-to toy store special…" at bounding box center [641, 365] width 540 height 153
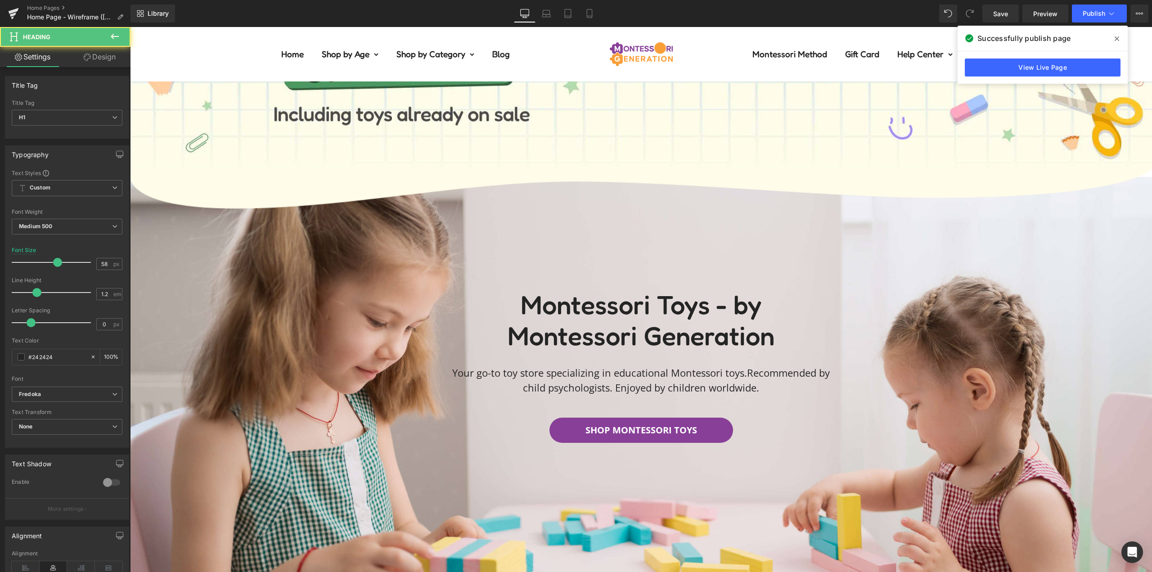
click at [346, 289] on div "Montessori Toys - by Montessori Generation Heading Your go-to toy store special…" at bounding box center [641, 365] width 1022 height 153
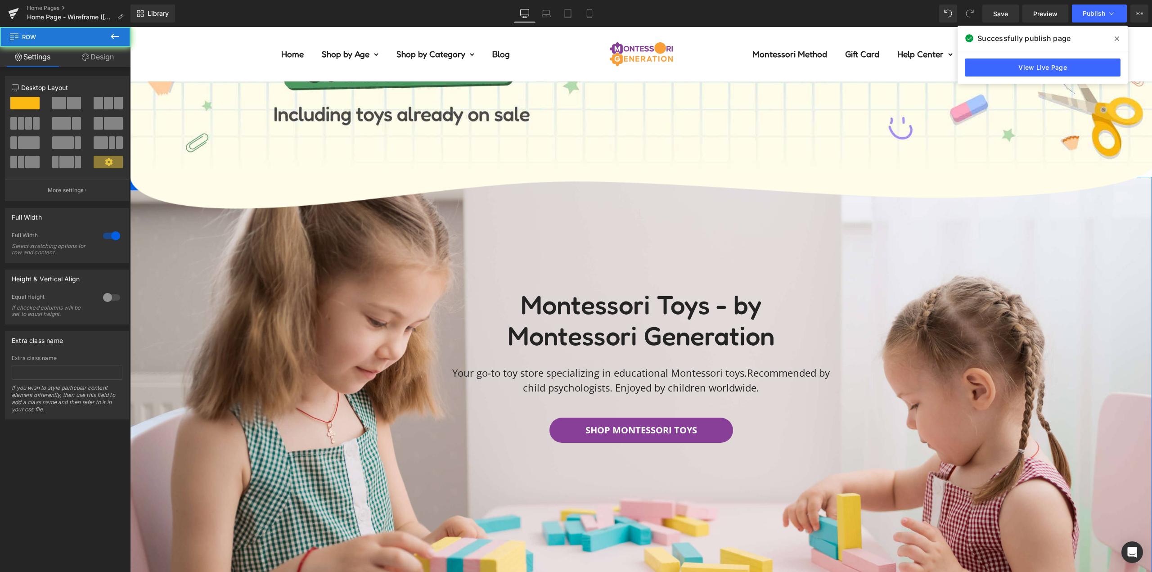
click at [94, 55] on link "Design" at bounding box center [97, 57] width 65 height 20
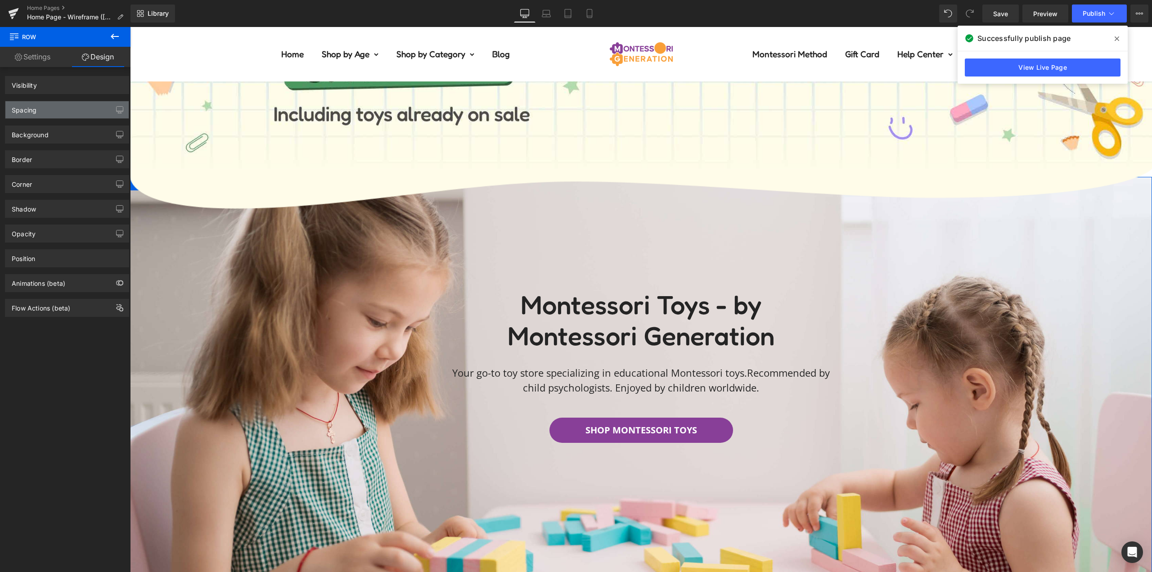
click at [54, 110] on div "Spacing" at bounding box center [66, 109] width 123 height 17
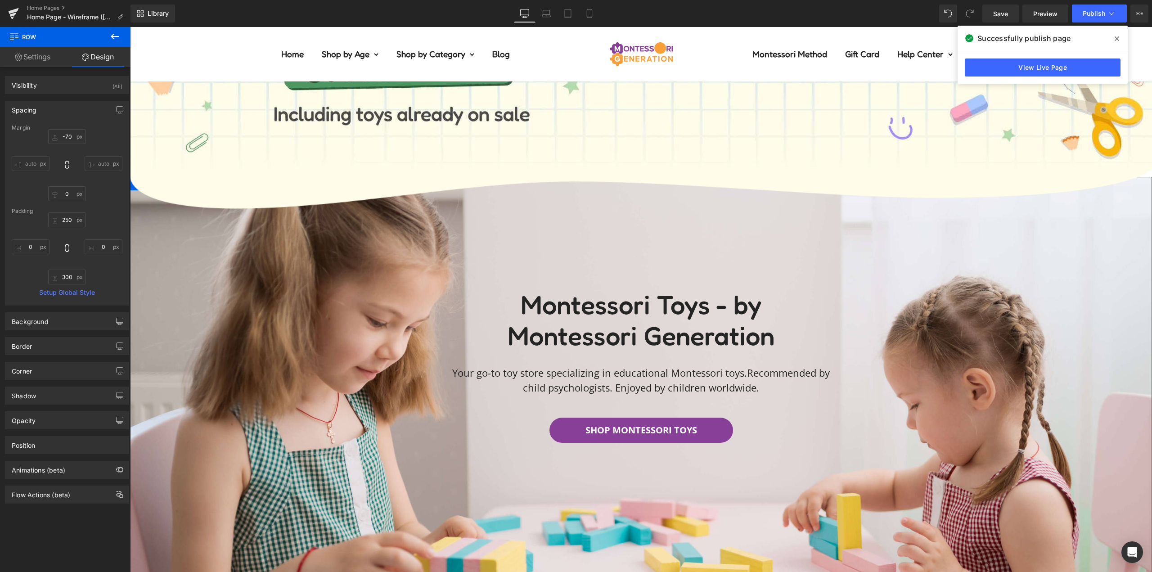
scroll to position [315, 0]
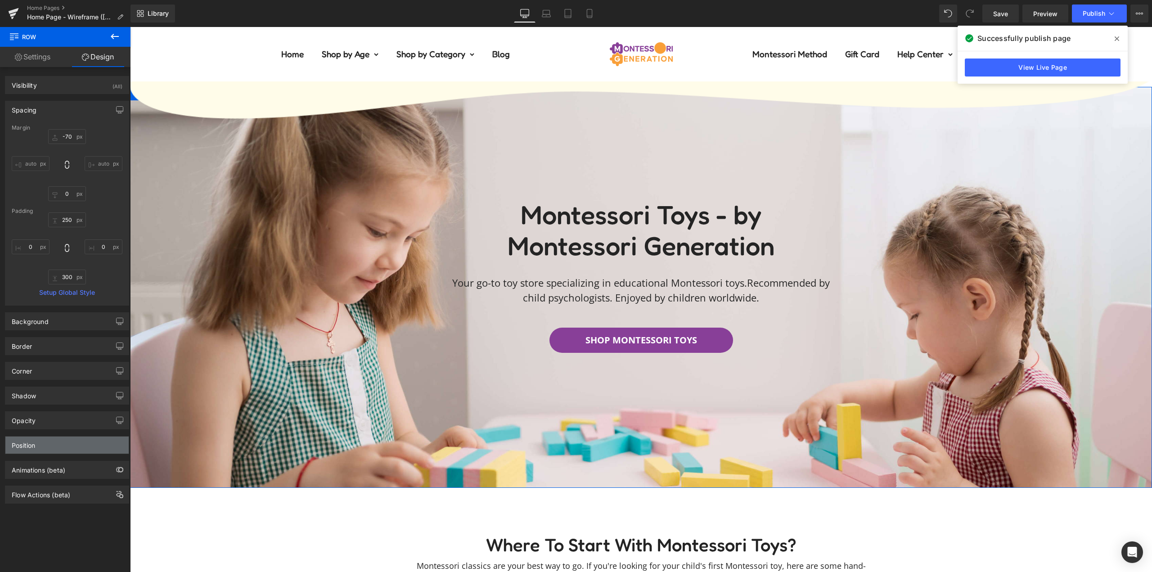
click at [70, 448] on div "Position" at bounding box center [66, 445] width 123 height 17
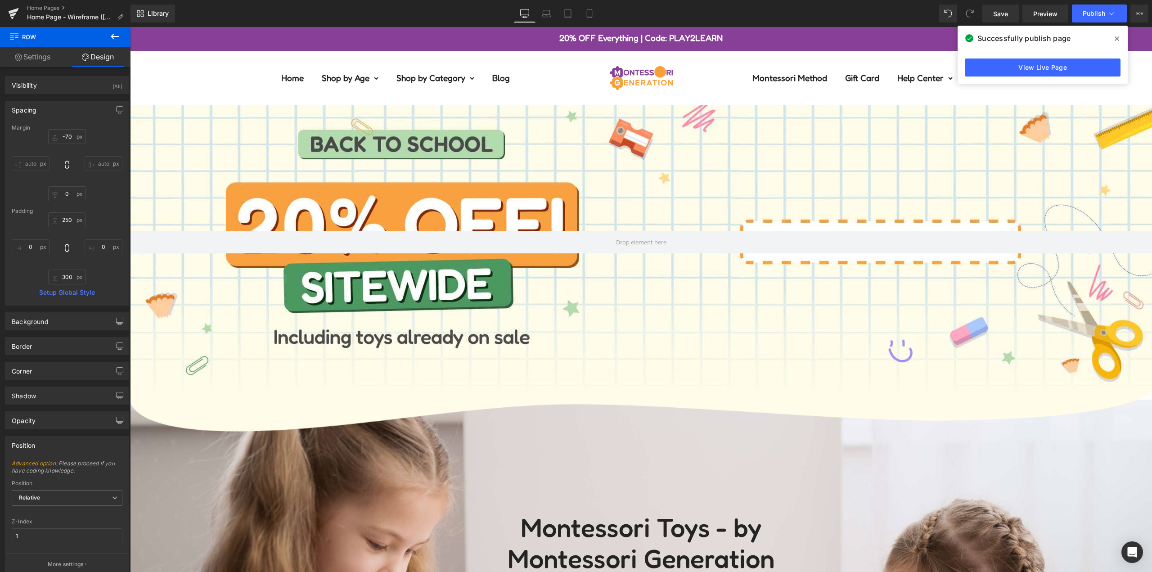
scroll to position [0, 0]
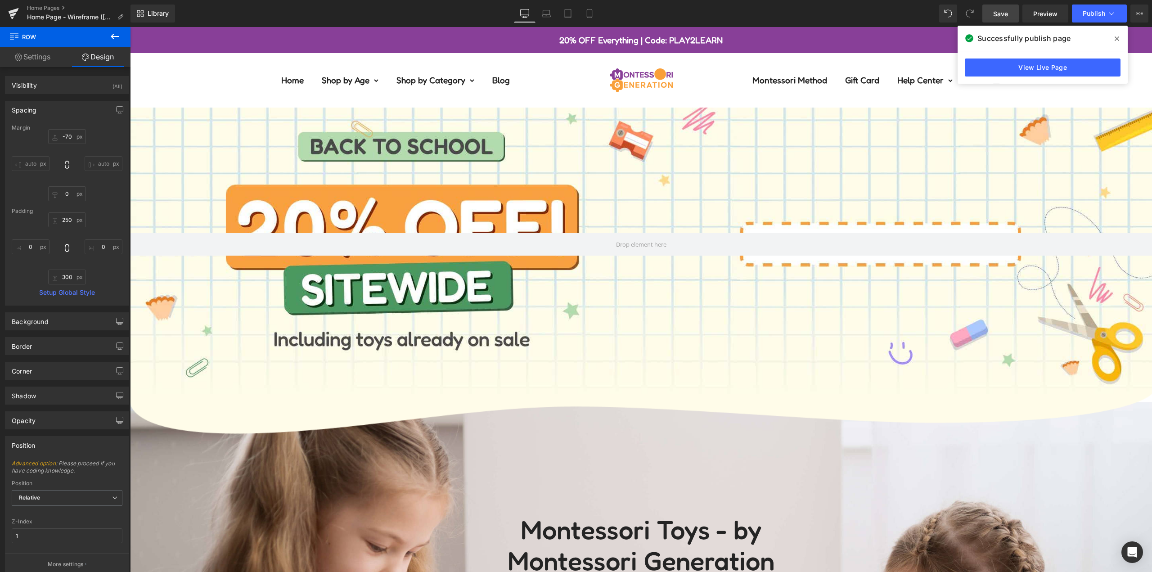
drag, startPoint x: 1001, startPoint y: 13, endPoint x: 888, endPoint y: 83, distance: 133.0
click at [1001, 13] on span "Save" at bounding box center [1000, 13] width 15 height 9
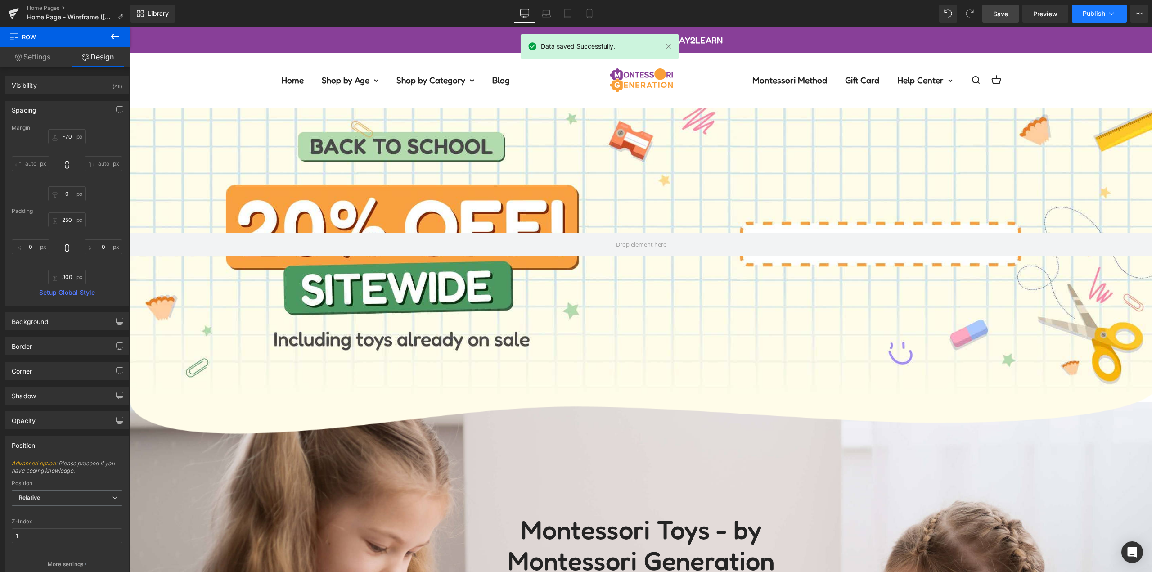
click at [1093, 9] on button "Publish" at bounding box center [1099, 14] width 55 height 18
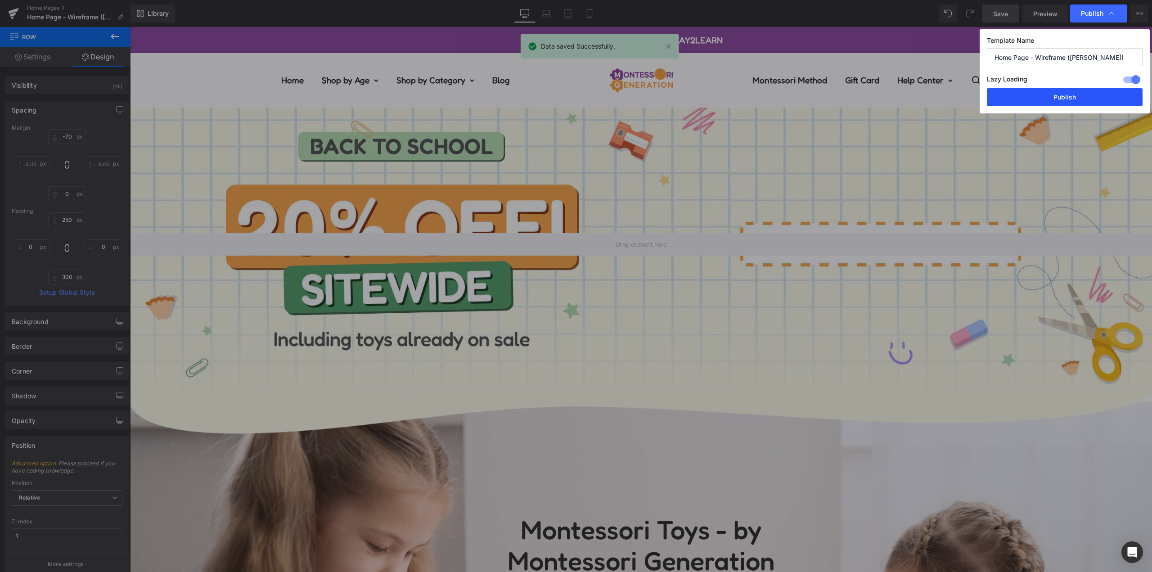
drag, startPoint x: 1080, startPoint y: 98, endPoint x: 363, endPoint y: 107, distance: 716.9
click at [1080, 98] on button "Publish" at bounding box center [1065, 97] width 156 height 18
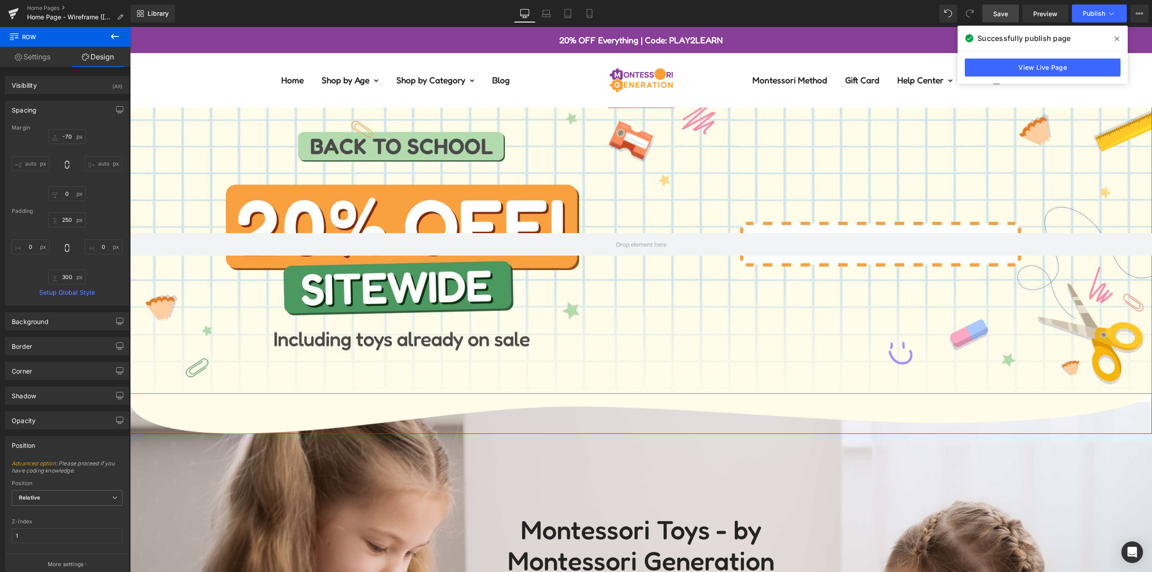
drag, startPoint x: 487, startPoint y: 165, endPoint x: 419, endPoint y: 163, distance: 68.0
click at [487, 165] on div at bounding box center [641, 244] width 1022 height 299
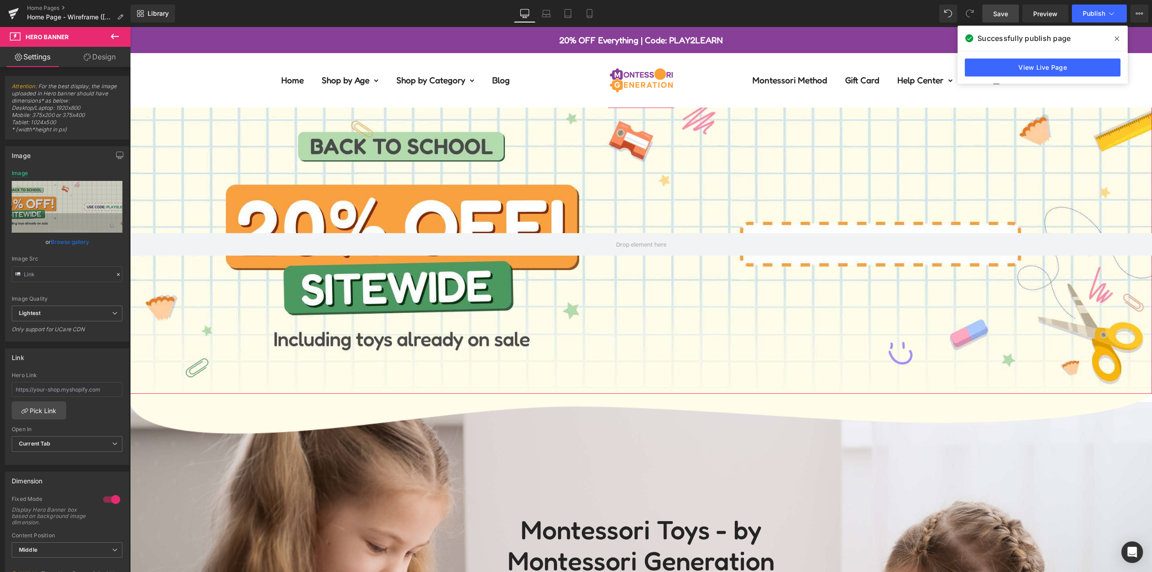
click at [114, 62] on link "Design" at bounding box center [99, 57] width 65 height 20
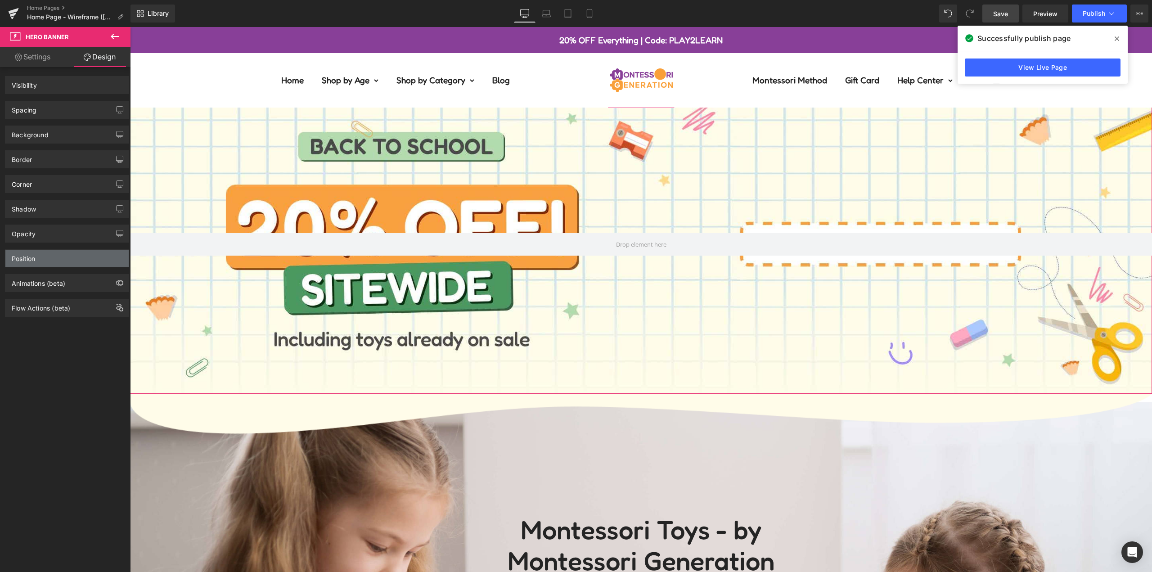
click at [55, 267] on div "Visibility 0|0|0|0 Spacing [GEOGRAPHIC_DATA] [GEOGRAPHIC_DATA] Background Backg…" at bounding box center [67, 192] width 135 height 250
click at [55, 266] on div "Position" at bounding box center [66, 258] width 123 height 17
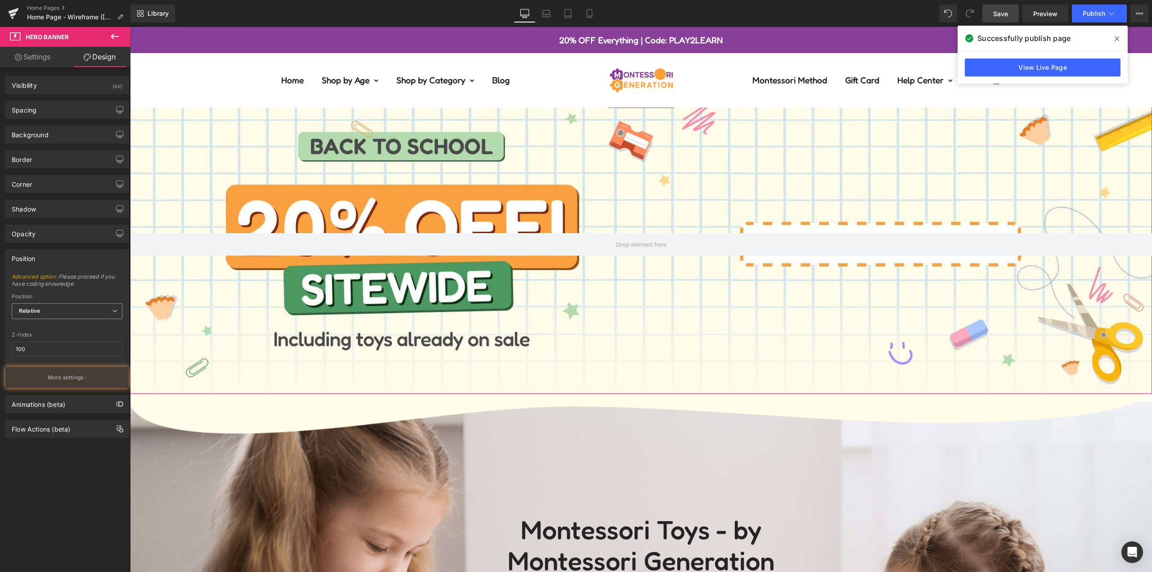
click at [48, 311] on span "Relative" at bounding box center [67, 311] width 111 height 16
click at [50, 354] on li "Static" at bounding box center [67, 354] width 111 height 14
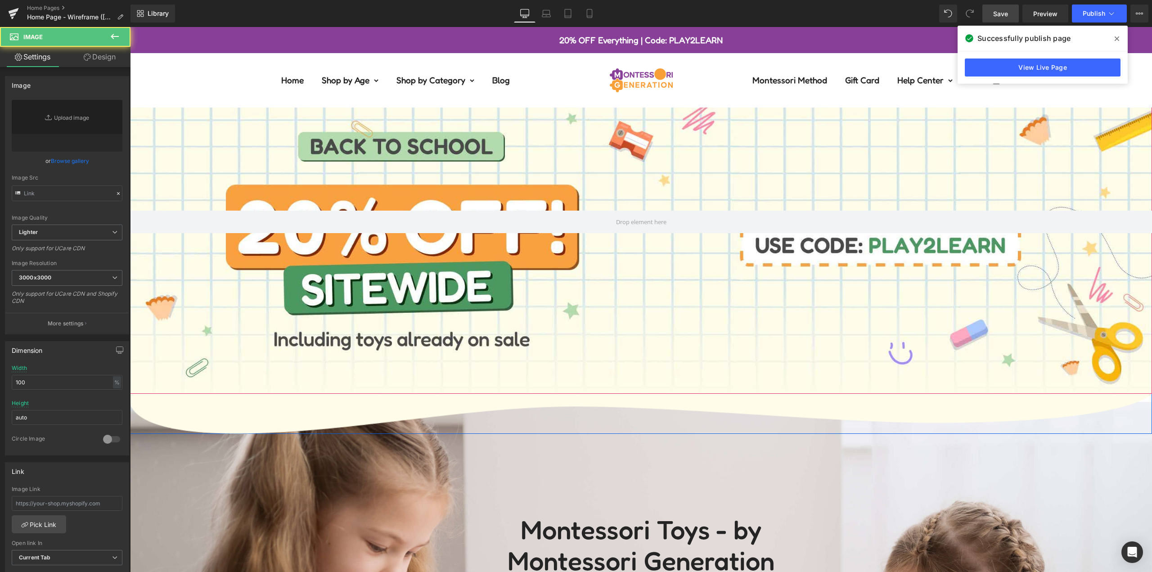
click at [302, 408] on img at bounding box center [641, 413] width 1022 height 40
click at [104, 58] on link "Design" at bounding box center [99, 57] width 65 height 20
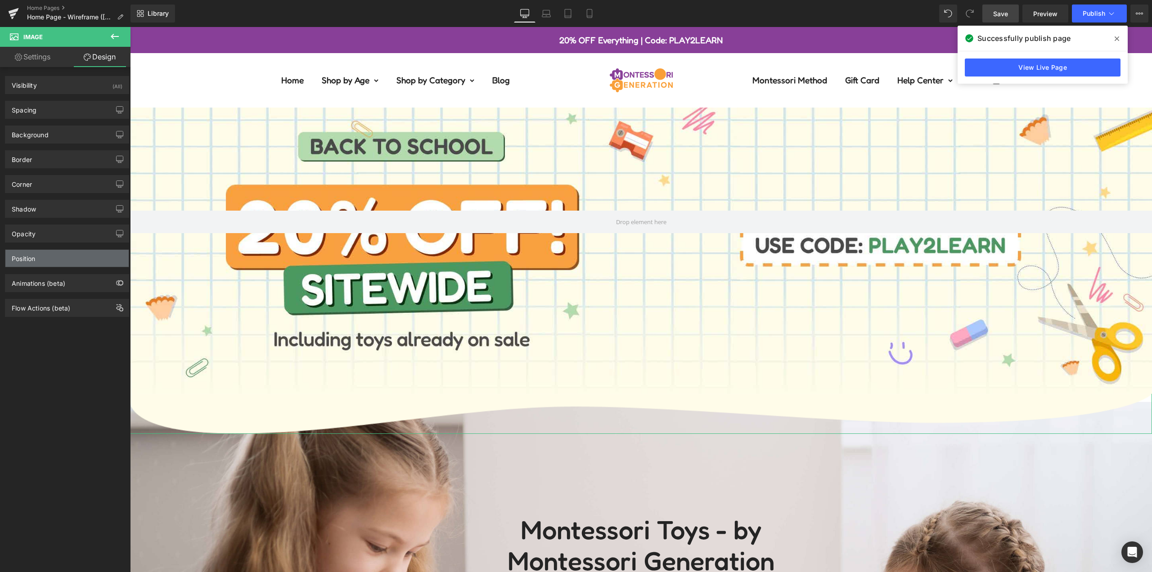
click at [50, 256] on div "Position" at bounding box center [66, 258] width 123 height 17
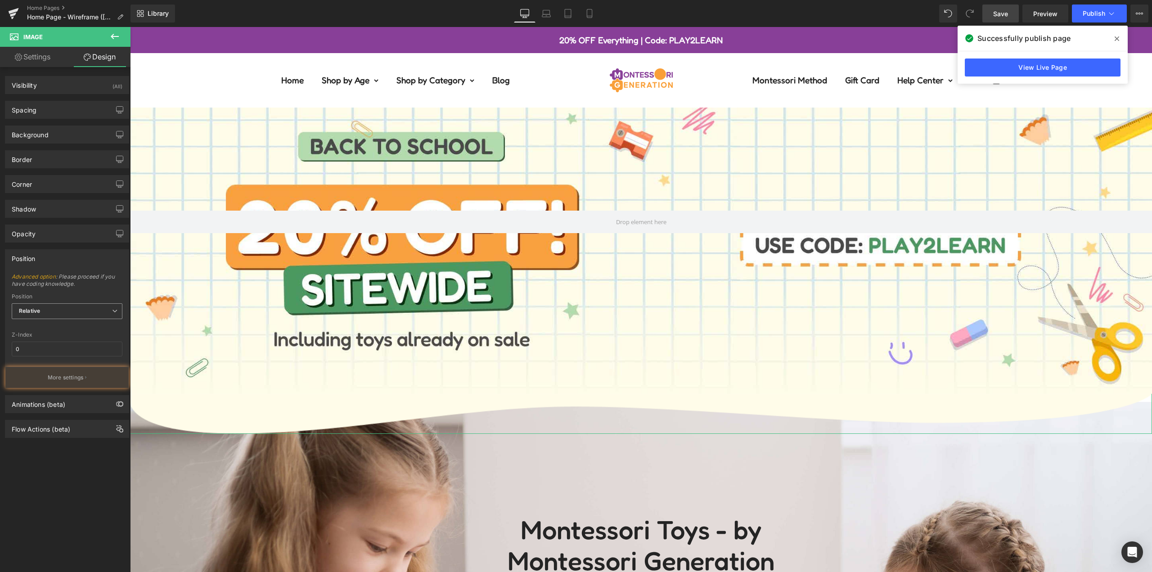
click at [53, 311] on span "Relative" at bounding box center [67, 311] width 111 height 16
drag, startPoint x: 50, startPoint y: 356, endPoint x: 56, endPoint y: 342, distance: 14.5
click at [50, 356] on li "Static" at bounding box center [67, 354] width 111 height 14
drag, startPoint x: 84, startPoint y: 431, endPoint x: 90, endPoint y: 432, distance: 7.0
click at [83, 432] on div "Visibility (All) 0|0|0|0 1 Show on Desktop 1 Show on Laptop 1 Show on Tablet 1 …" at bounding box center [67, 321] width 135 height 509
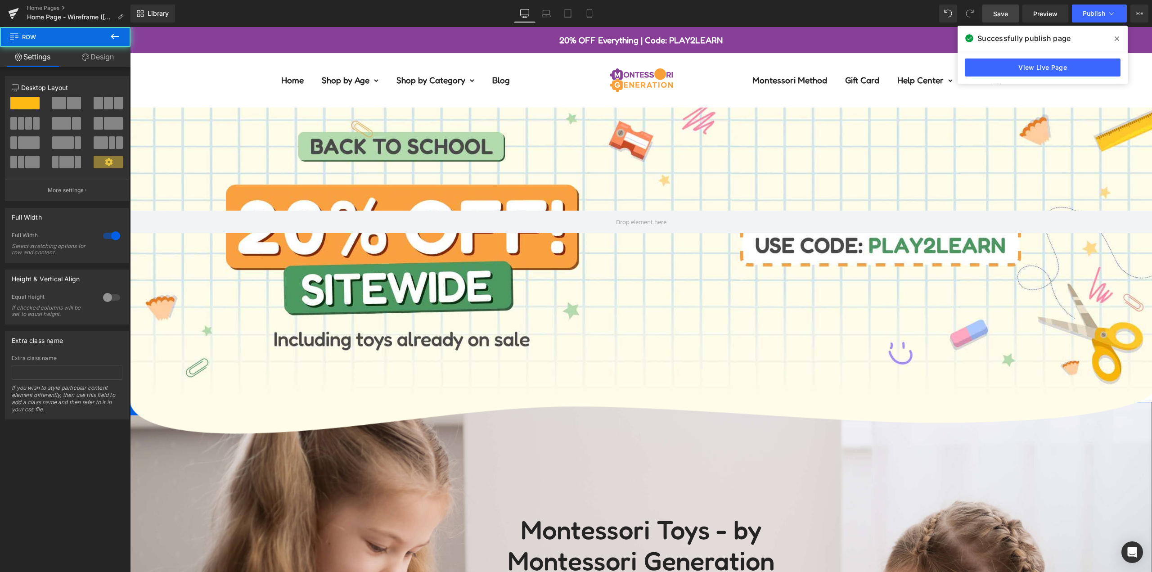
click at [91, 56] on link "Design" at bounding box center [97, 57] width 65 height 20
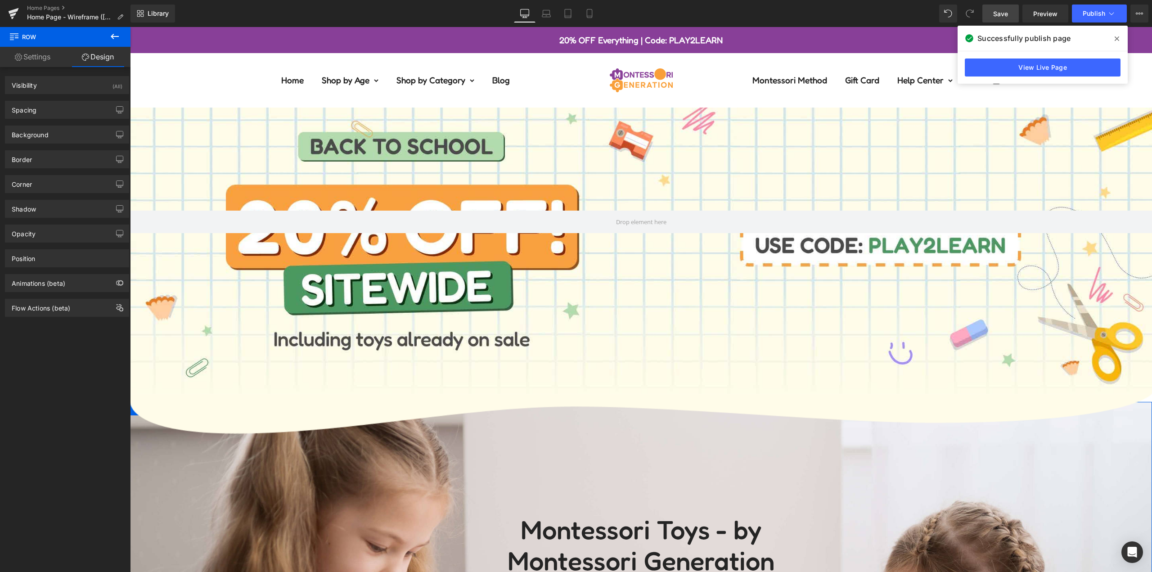
click at [63, 255] on div "Position" at bounding box center [66, 258] width 123 height 17
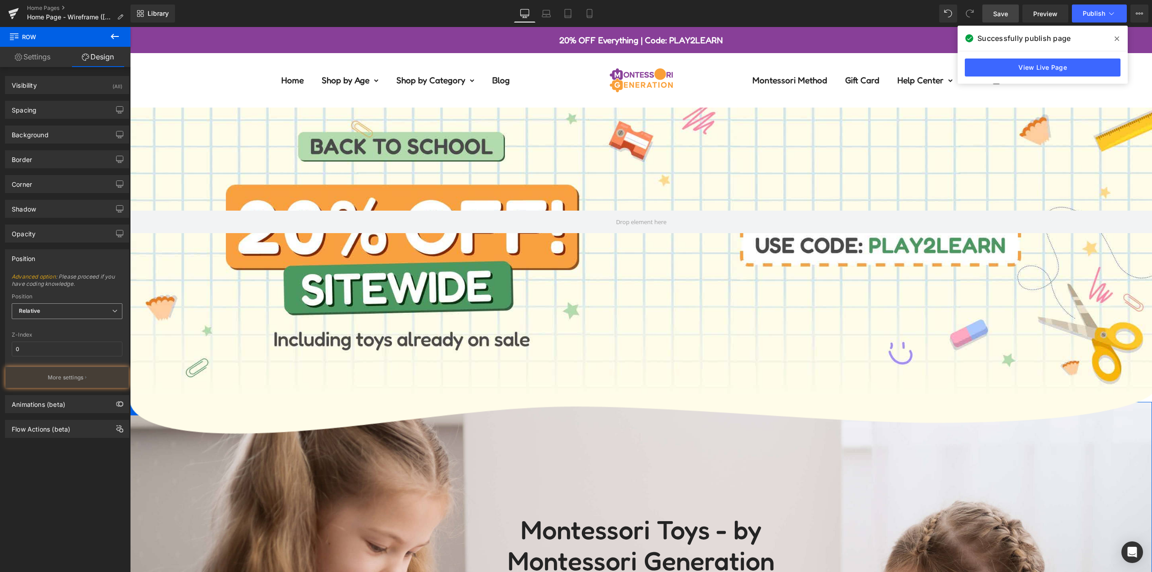
click at [68, 306] on span "Relative" at bounding box center [67, 311] width 111 height 16
click at [62, 360] on li "Static" at bounding box center [67, 354] width 111 height 14
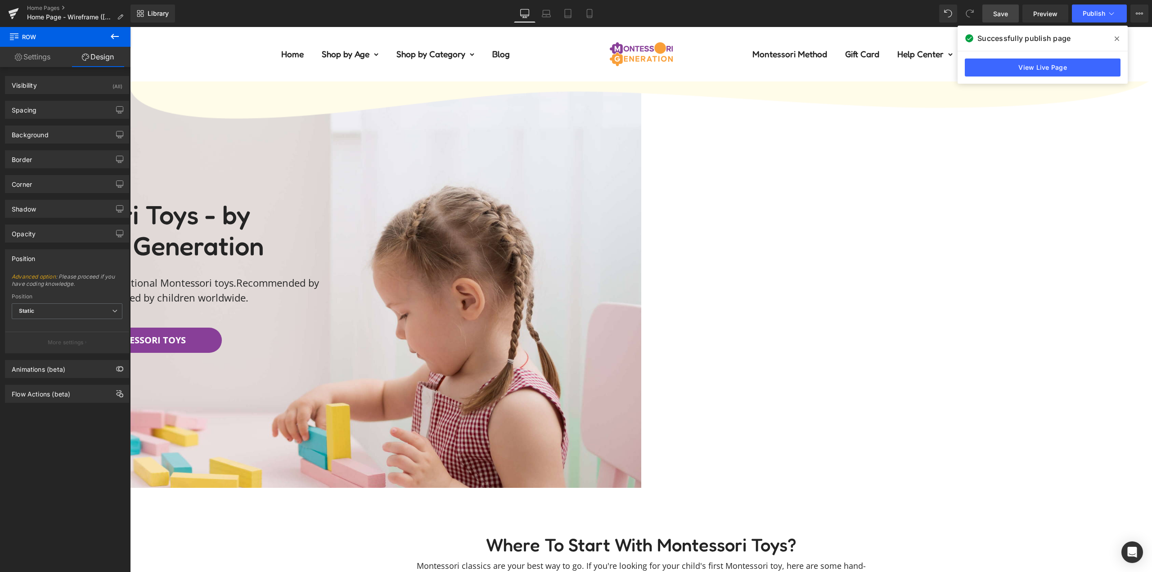
scroll to position [135, 0]
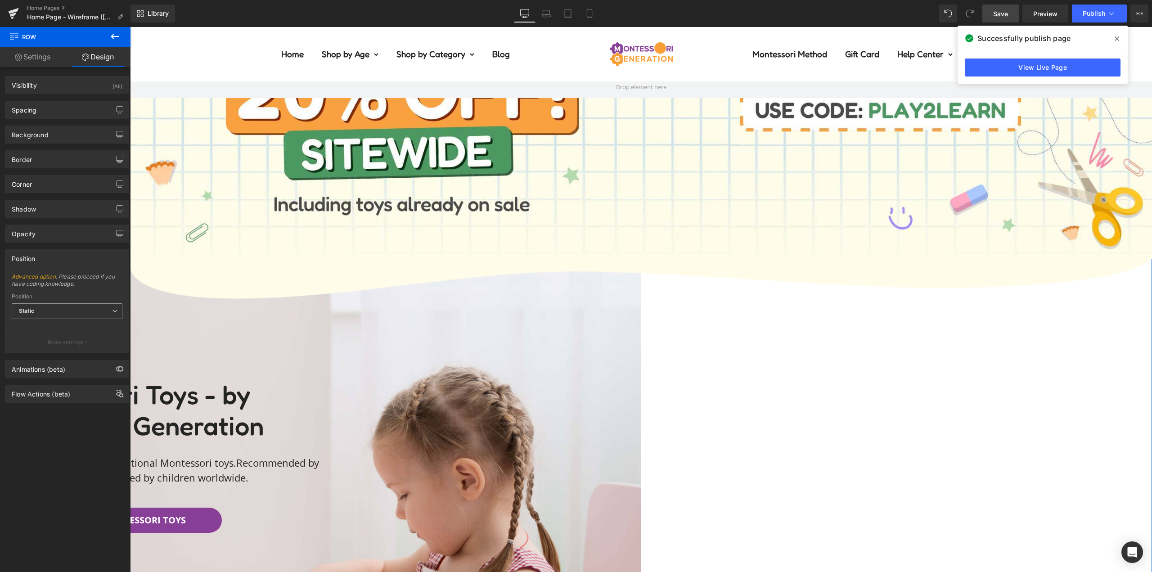
click at [50, 316] on span "Static" at bounding box center [67, 311] width 111 height 16
click at [54, 331] on li "Relative" at bounding box center [67, 327] width 111 height 14
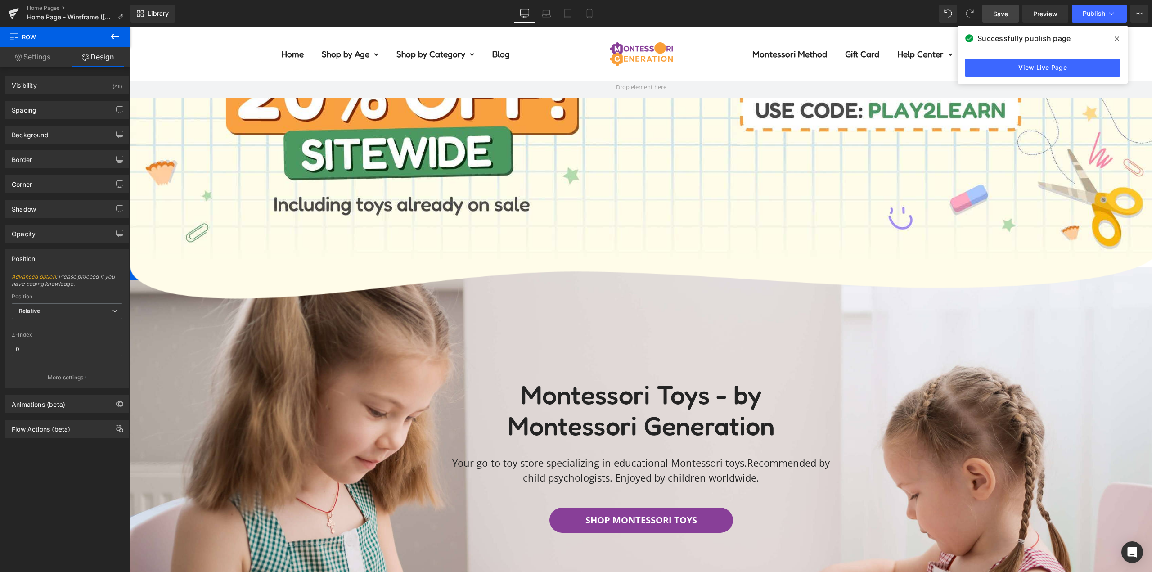
click at [68, 330] on div "Advanced option : Please proceed if you have coding knowledge. Relative Sticky …" at bounding box center [66, 330] width 123 height 115
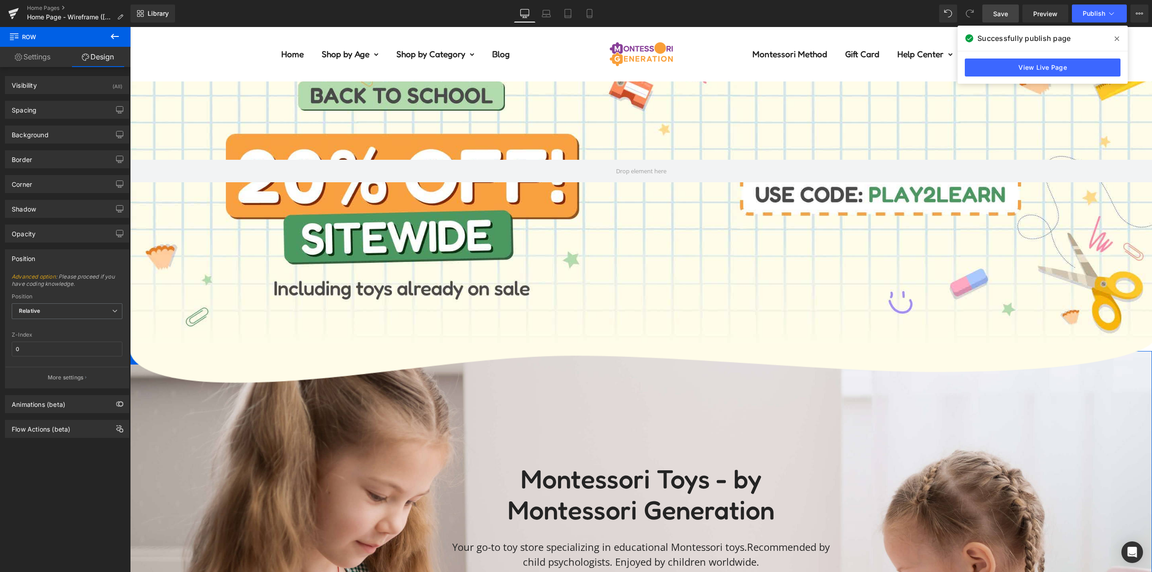
scroll to position [0, 0]
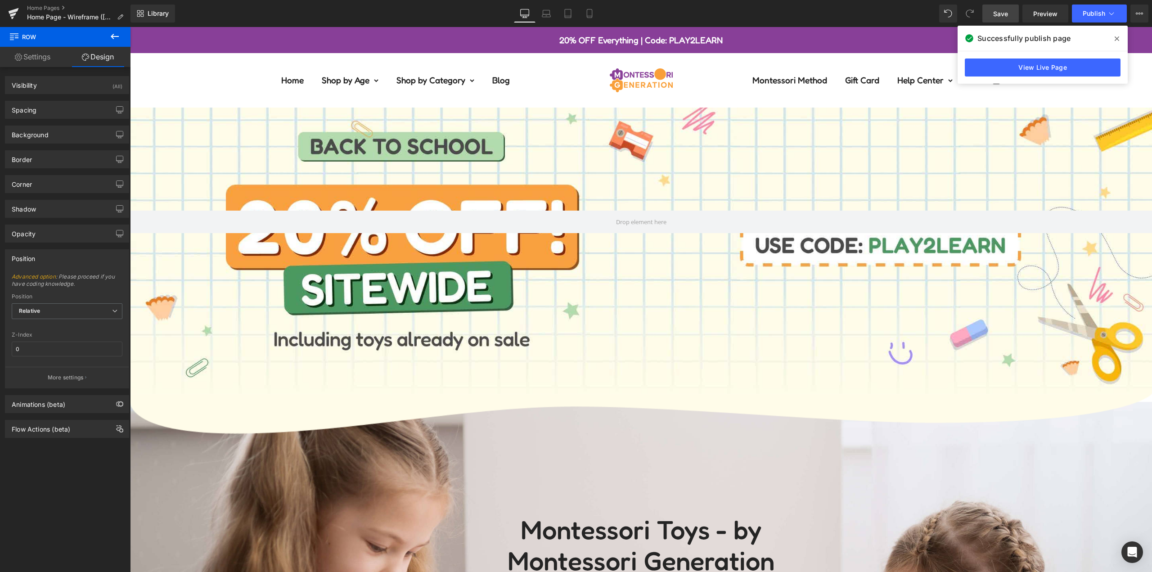
drag, startPoint x: 1004, startPoint y: 14, endPoint x: 908, endPoint y: 102, distance: 129.6
click at [1004, 14] on span "Save" at bounding box center [1000, 13] width 15 height 9
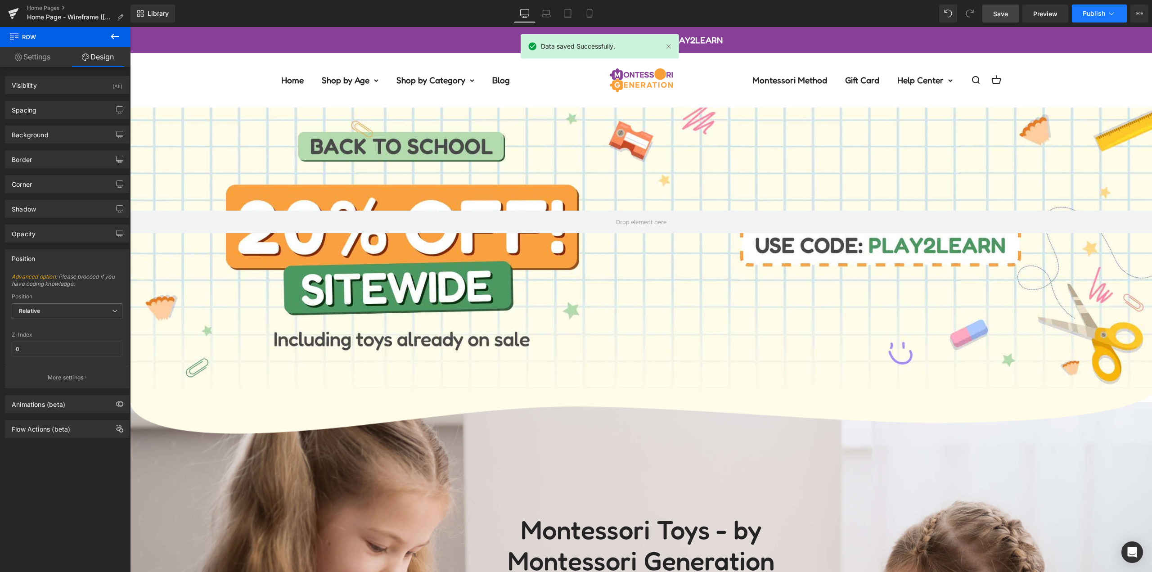
click at [1107, 11] on icon at bounding box center [1111, 13] width 9 height 9
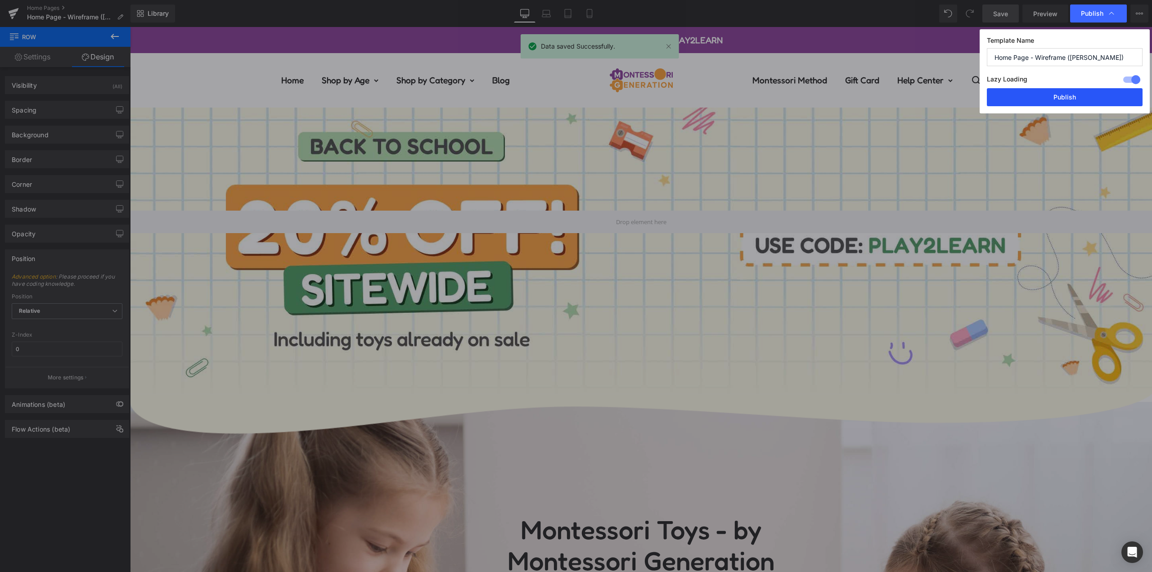
click at [1062, 95] on button "Publish" at bounding box center [1065, 97] width 156 height 18
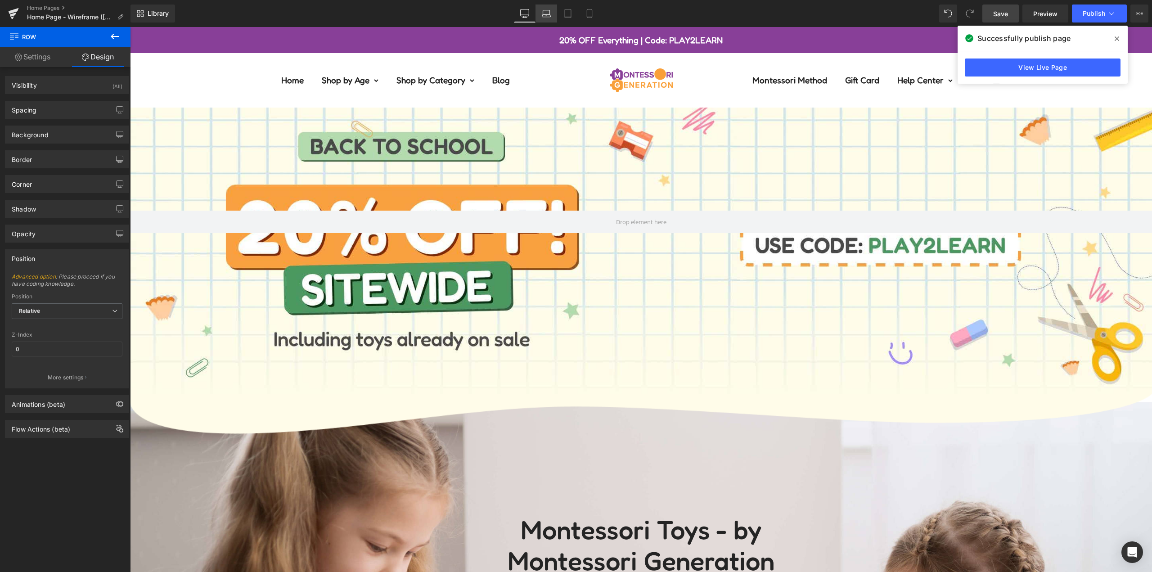
click at [553, 16] on link "Laptop" at bounding box center [547, 14] width 22 height 18
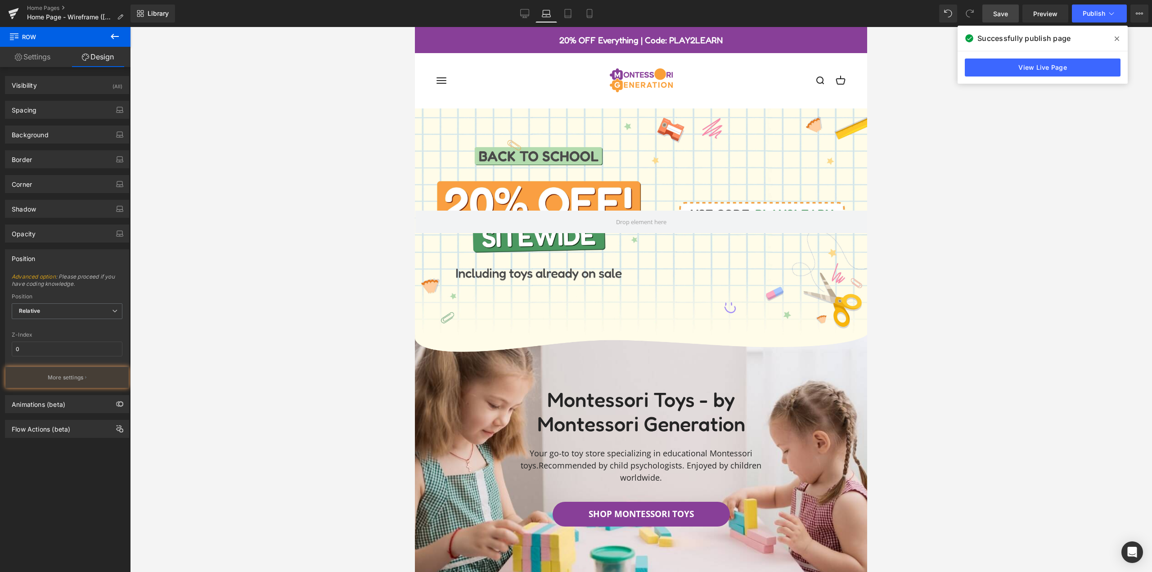
click at [612, 147] on div at bounding box center [641, 221] width 452 height 226
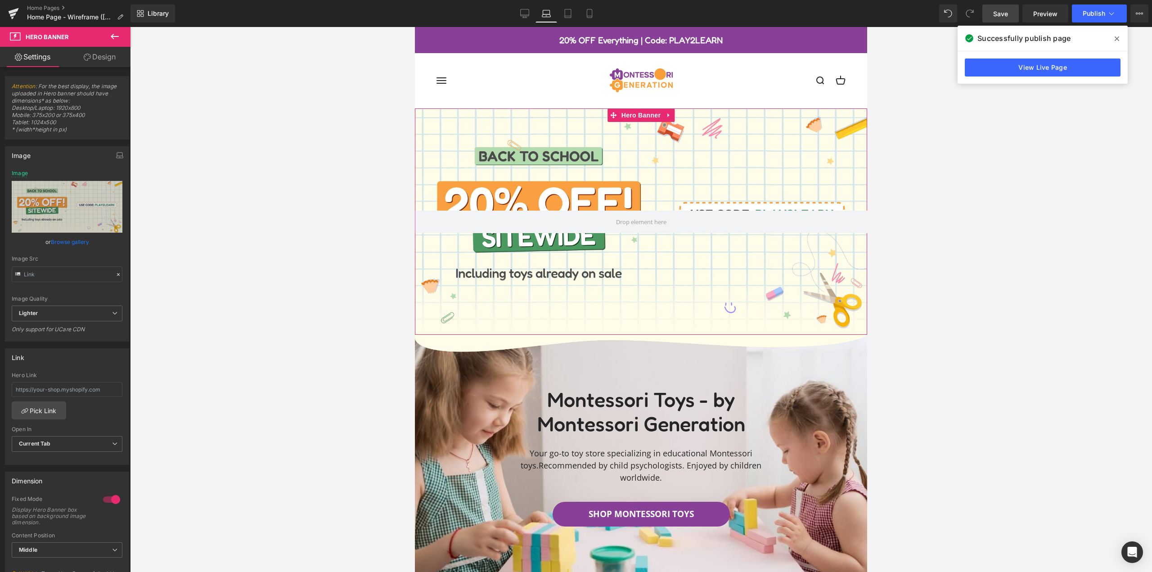
click at [95, 60] on link "Design" at bounding box center [99, 57] width 65 height 20
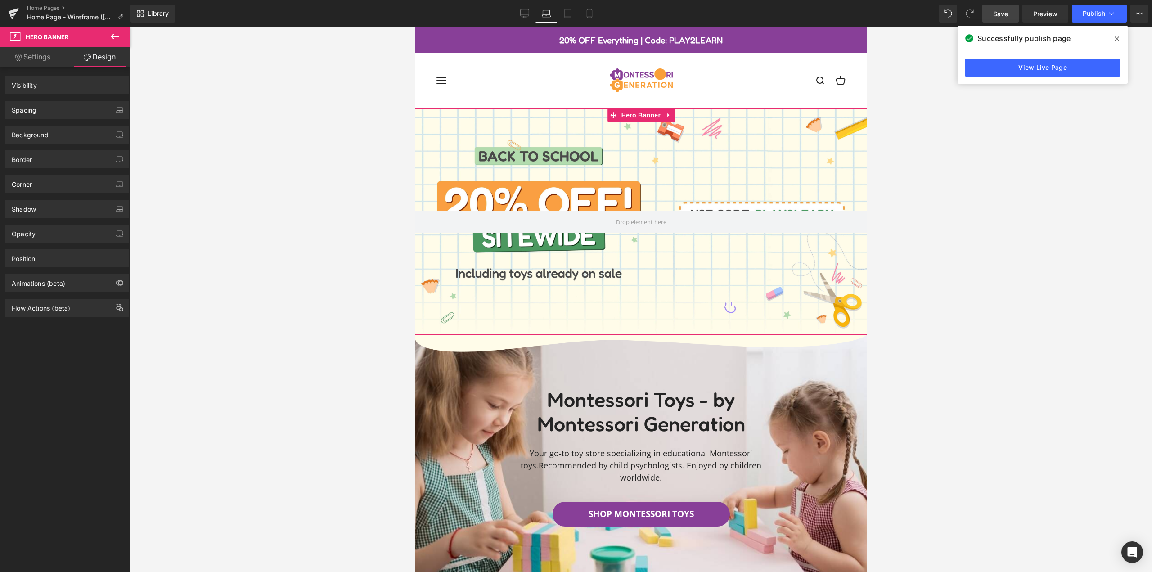
click at [63, 263] on div "Position" at bounding box center [66, 258] width 123 height 17
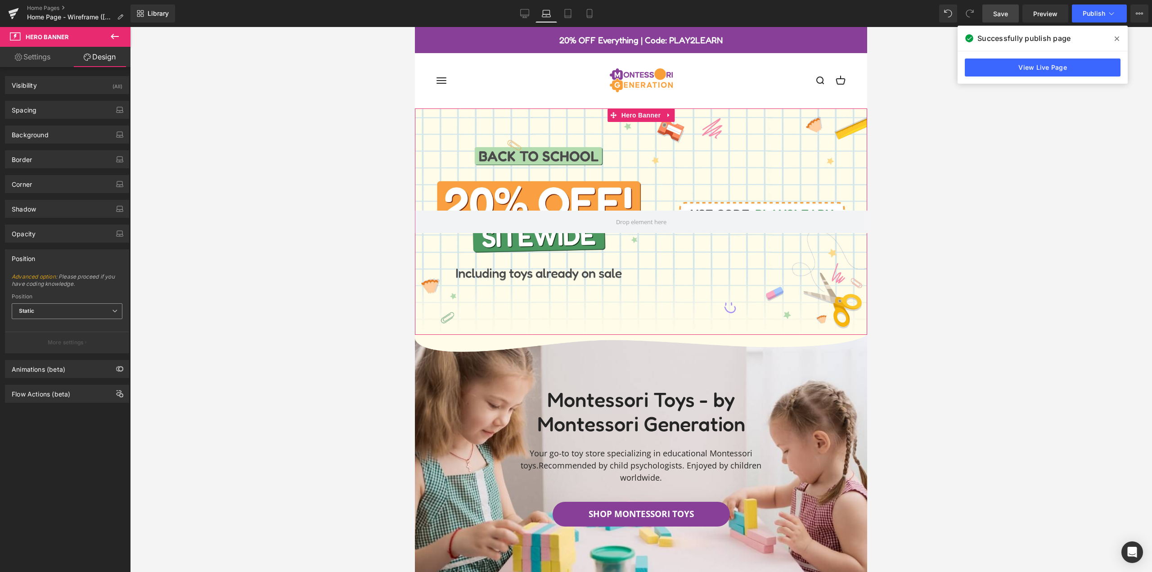
click at [58, 311] on span "Static" at bounding box center [67, 311] width 111 height 16
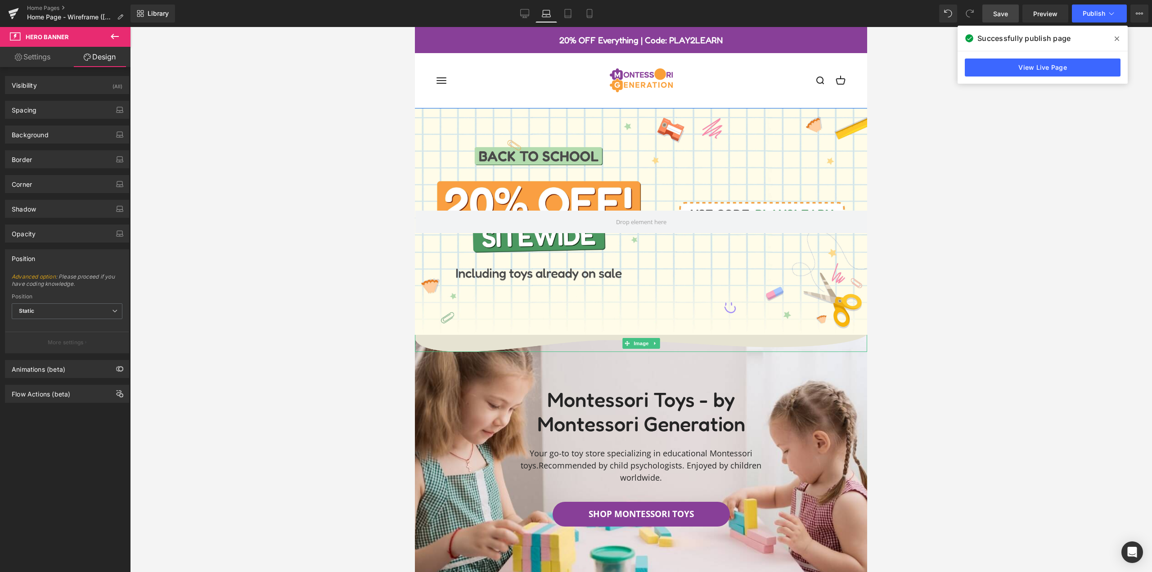
click at [550, 341] on img at bounding box center [641, 343] width 452 height 18
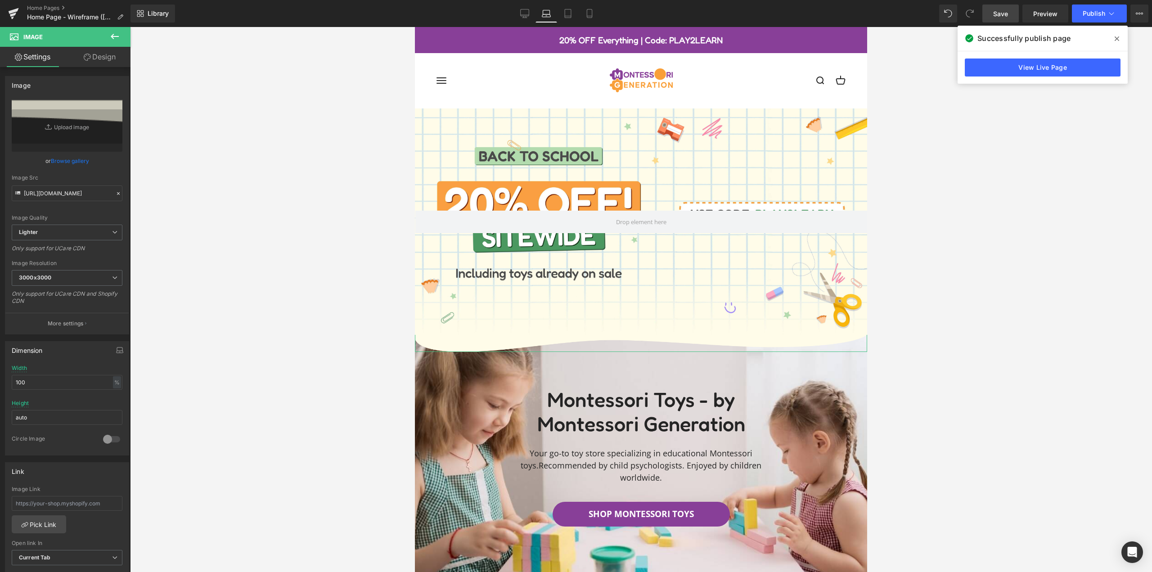
click at [97, 60] on link "Design" at bounding box center [99, 57] width 65 height 20
click at [0, 0] on div "Position" at bounding box center [0, 0] width 0 height 0
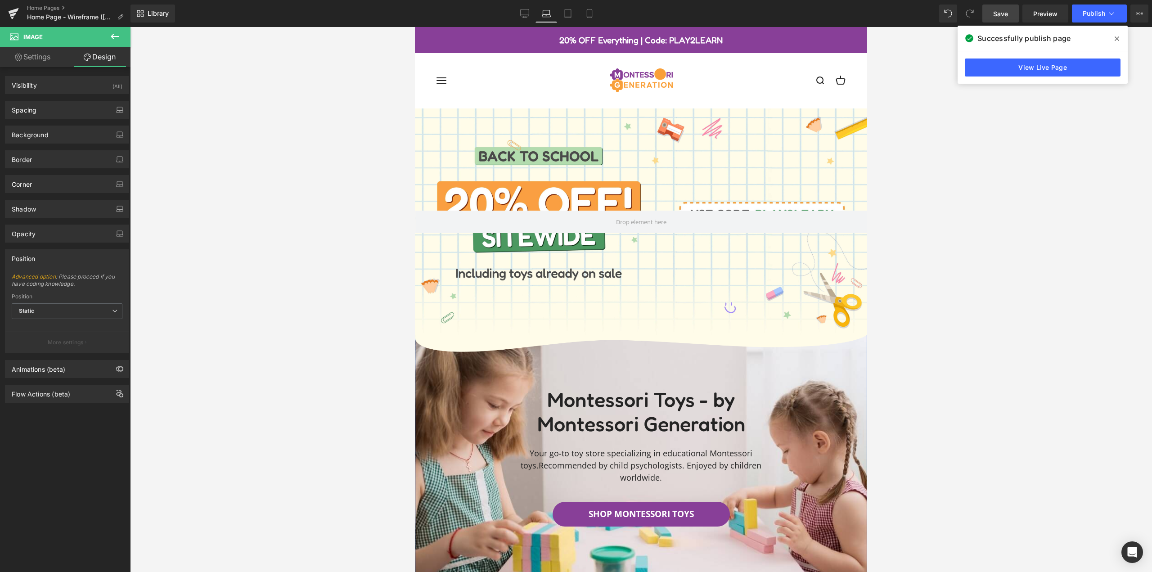
click at [497, 374] on div "Montessori Toys - by Montessori Generation Heading Your go-to toy store special…" at bounding box center [641, 457] width 452 height 274
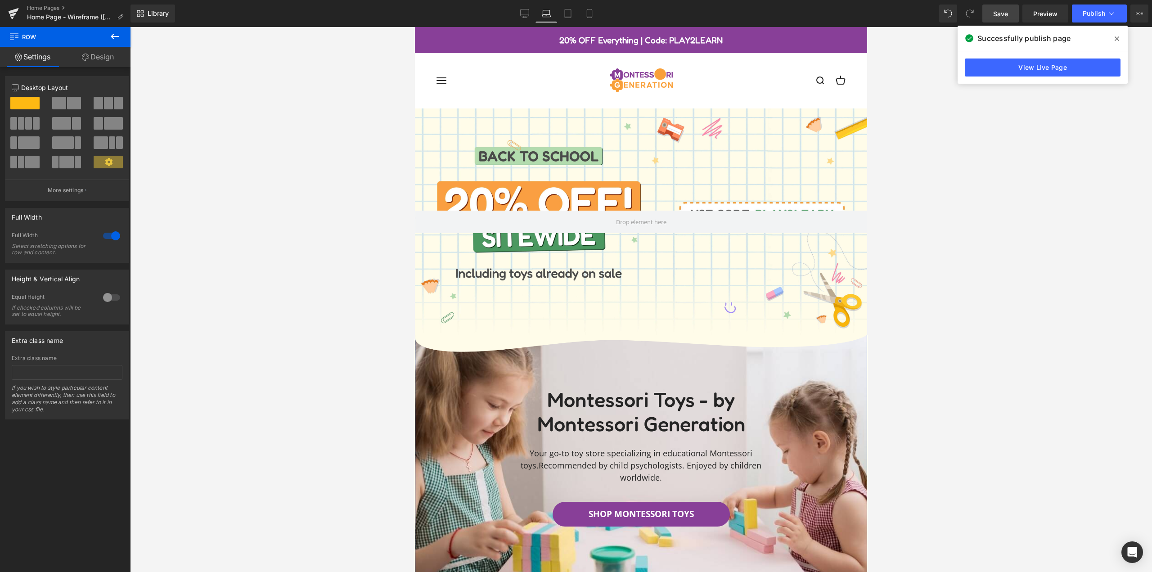
click at [90, 52] on link "Design" at bounding box center [97, 57] width 65 height 20
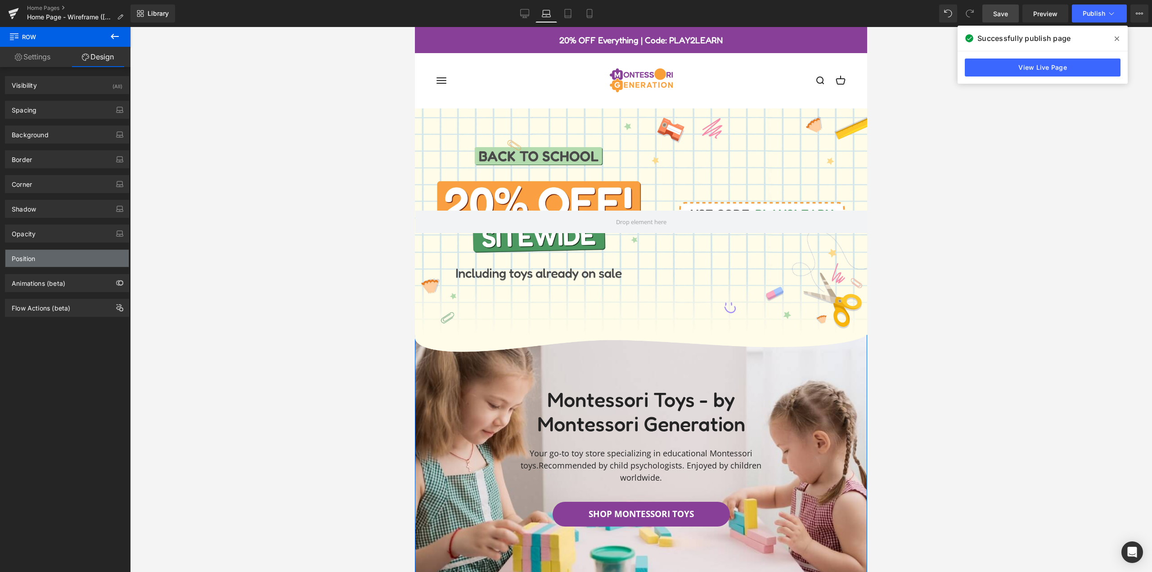
click at [41, 257] on div "Position" at bounding box center [66, 258] width 123 height 17
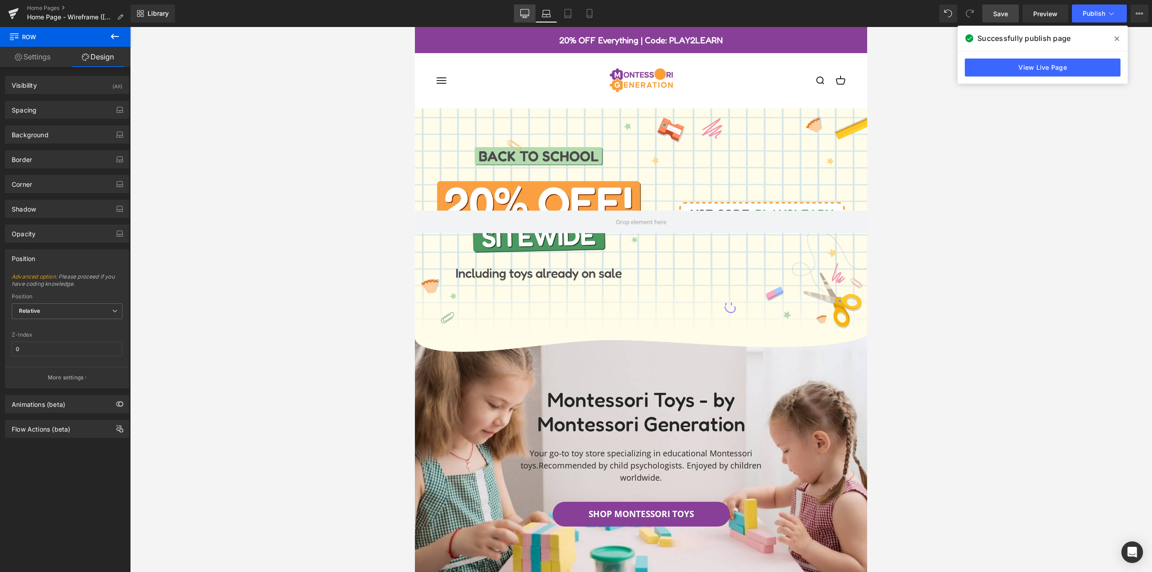
click at [523, 10] on icon at bounding box center [524, 13] width 9 height 9
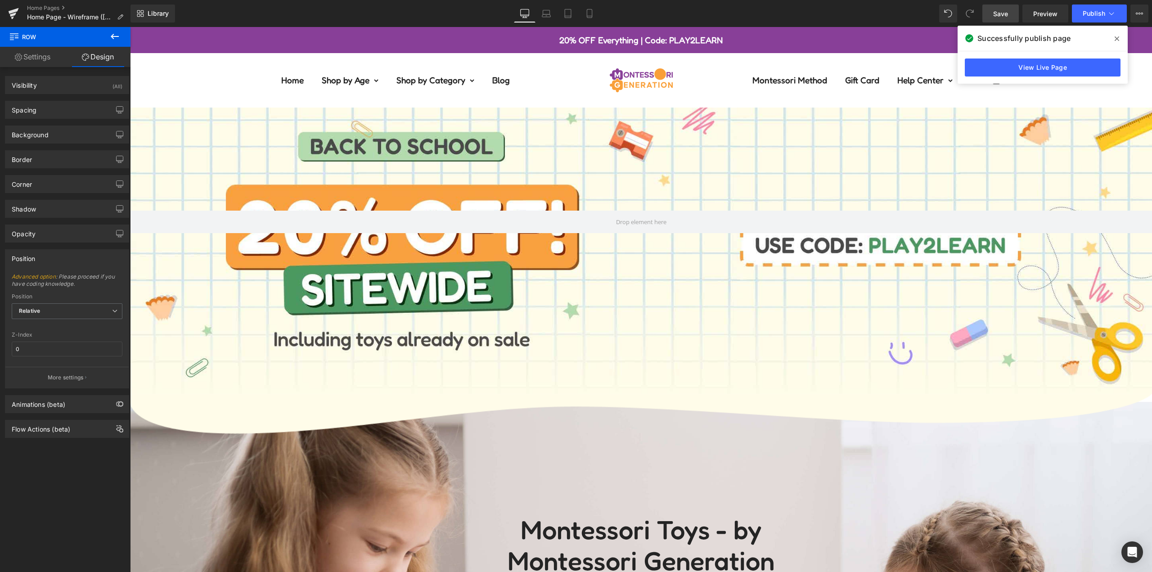
scroll to position [187, 0]
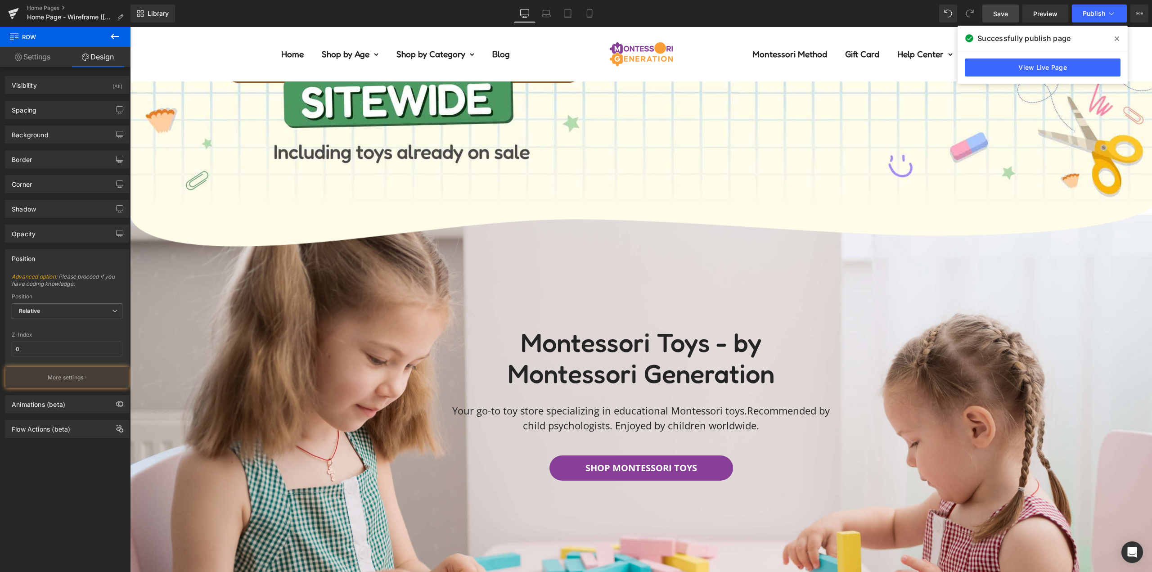
click at [266, 325] on div "Montessori Toys - by Montessori Generation Heading Your go-to toy store special…" at bounding box center [641, 415] width 1022 height 401
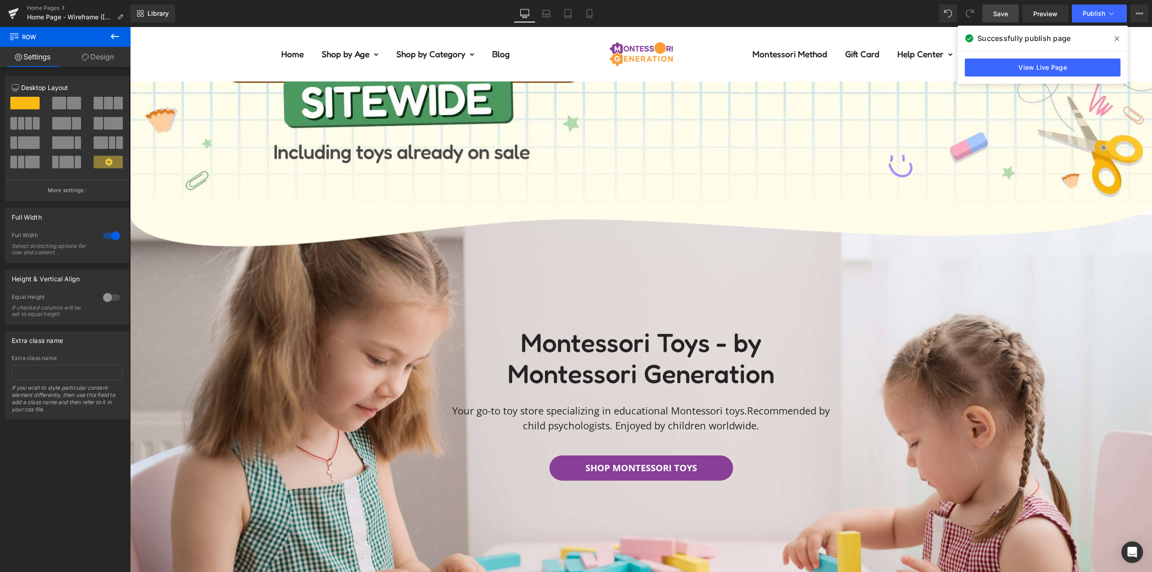
click at [94, 51] on link "Design" at bounding box center [97, 57] width 65 height 20
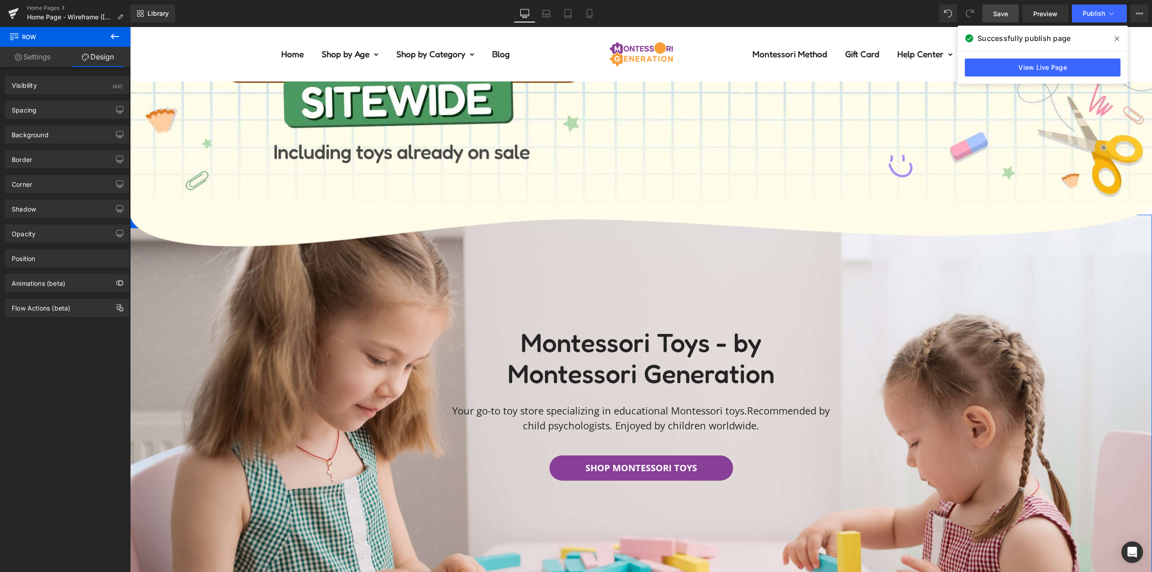
click at [57, 259] on div "Position" at bounding box center [66, 258] width 123 height 17
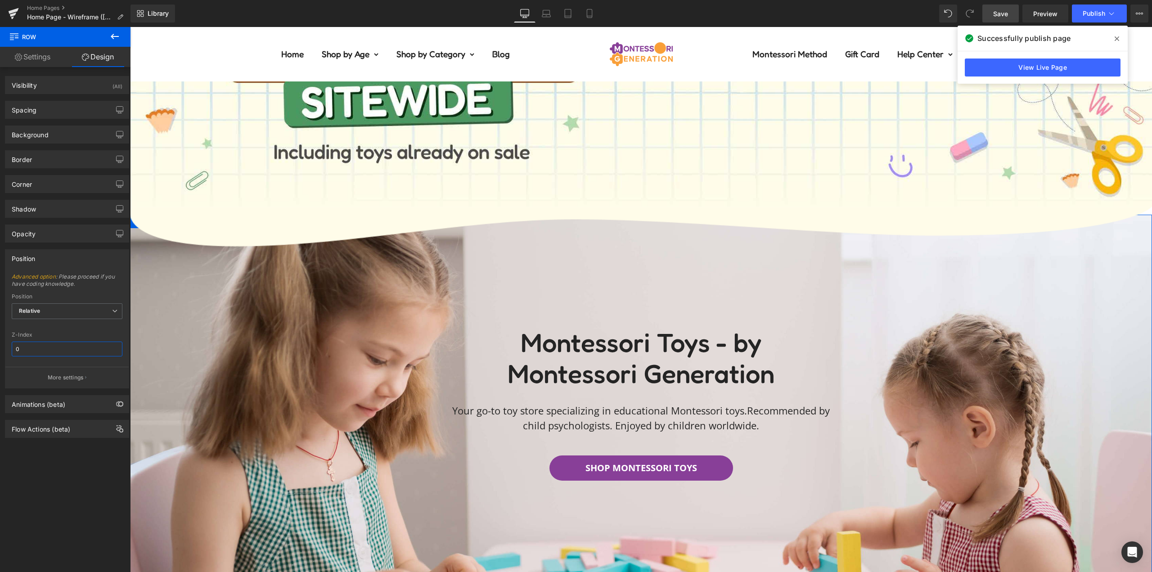
click at [49, 348] on input "0" at bounding box center [67, 349] width 111 height 15
type input "0"
click at [62, 333] on div "Z-Index" at bounding box center [67, 335] width 111 height 6
click at [1008, 20] on link "Save" at bounding box center [1000, 14] width 36 height 18
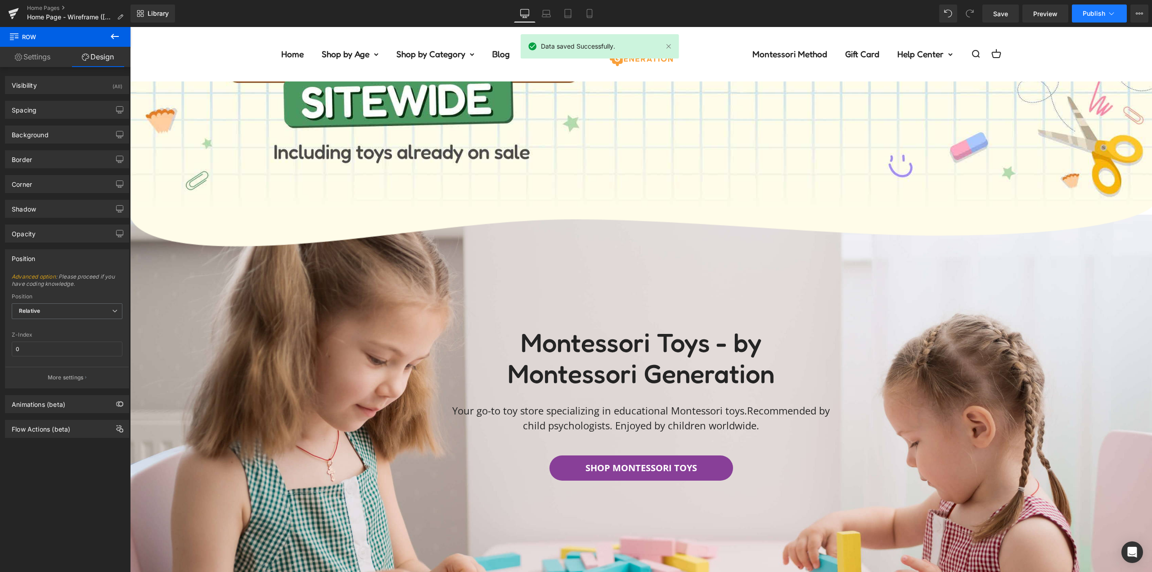
click at [1103, 13] on span "Publish" at bounding box center [1094, 13] width 23 height 7
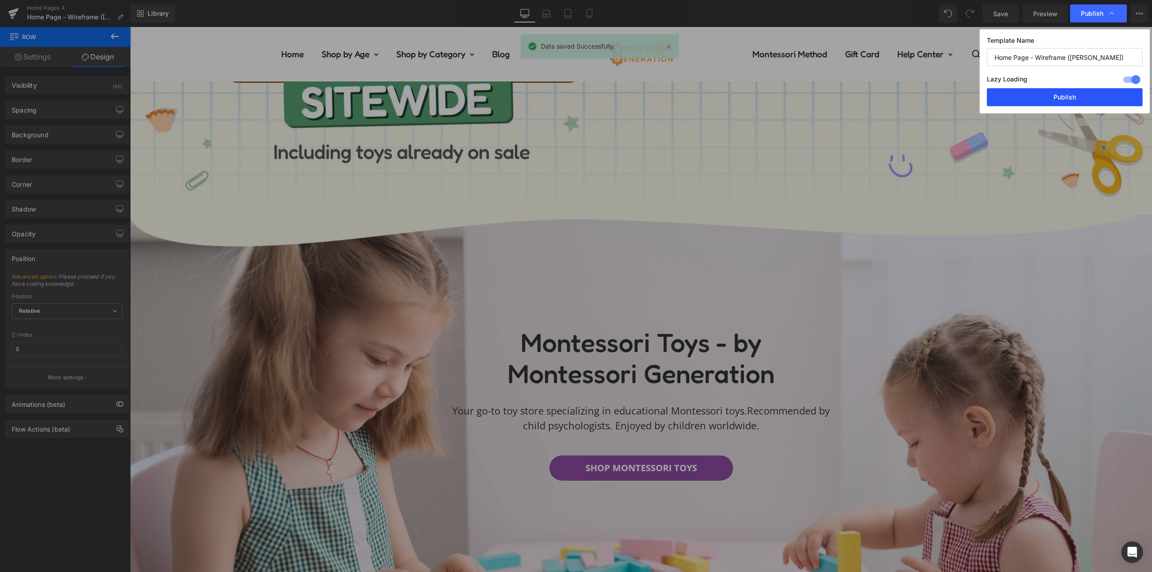
click at [1057, 95] on button "Publish" at bounding box center [1065, 97] width 156 height 18
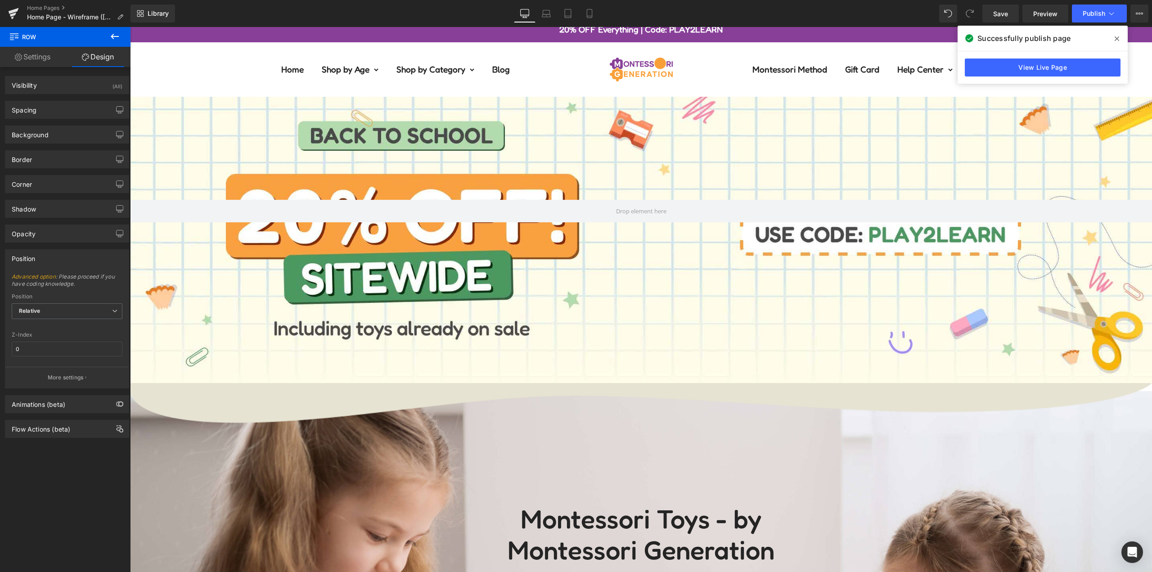
scroll to position [0, 0]
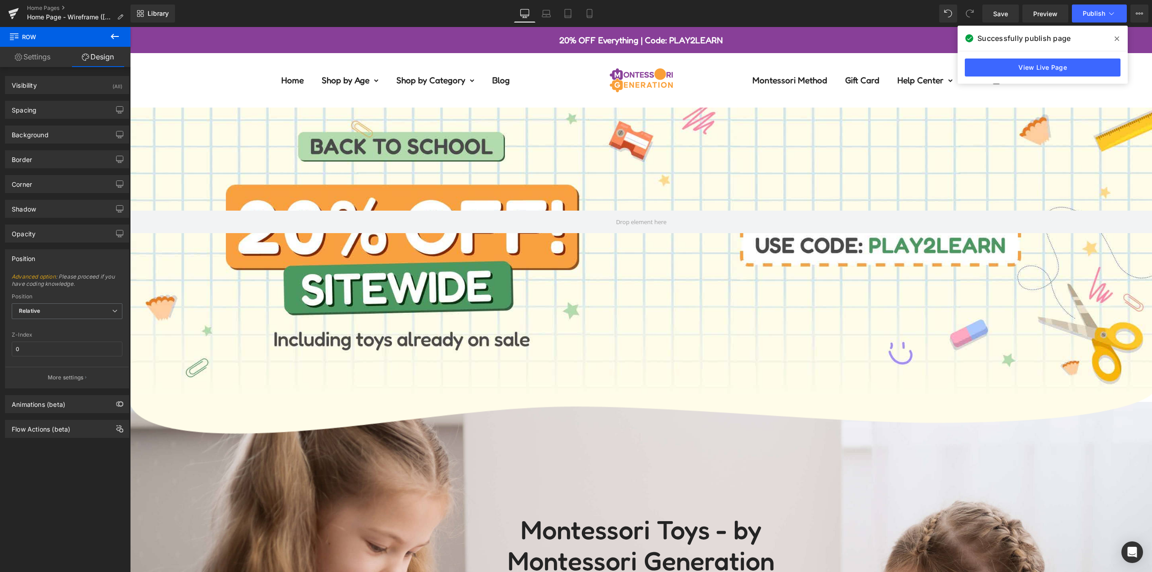
click at [709, 81] on div "Open navigation menu Open search Home Shop by Age 0-12 months old 1 year olds 2…" at bounding box center [641, 87] width 1022 height 39
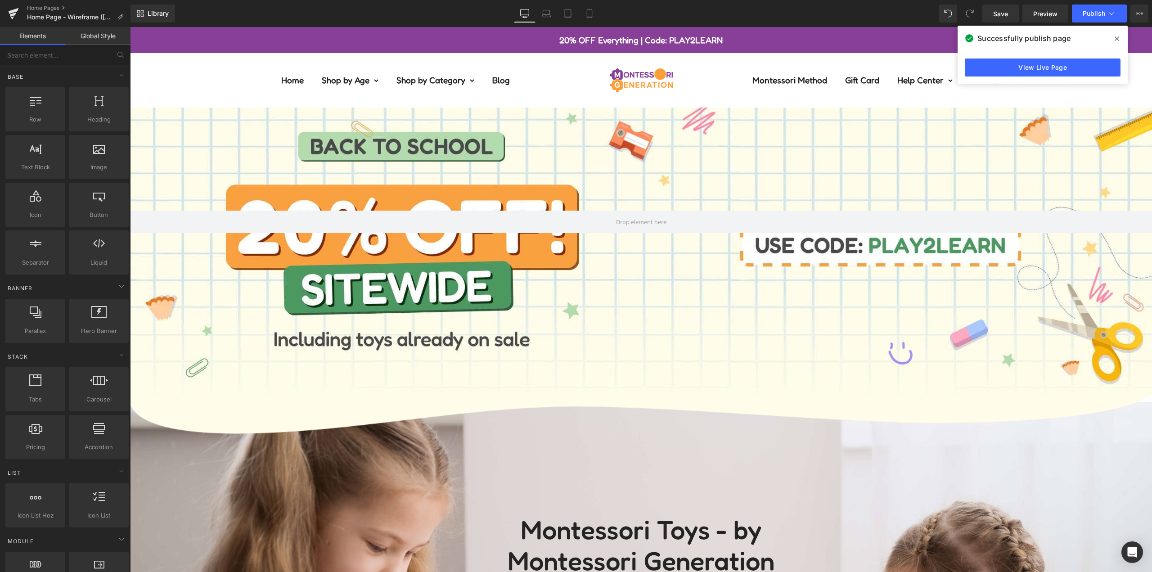
click at [1116, 38] on icon at bounding box center [1117, 38] width 5 height 5
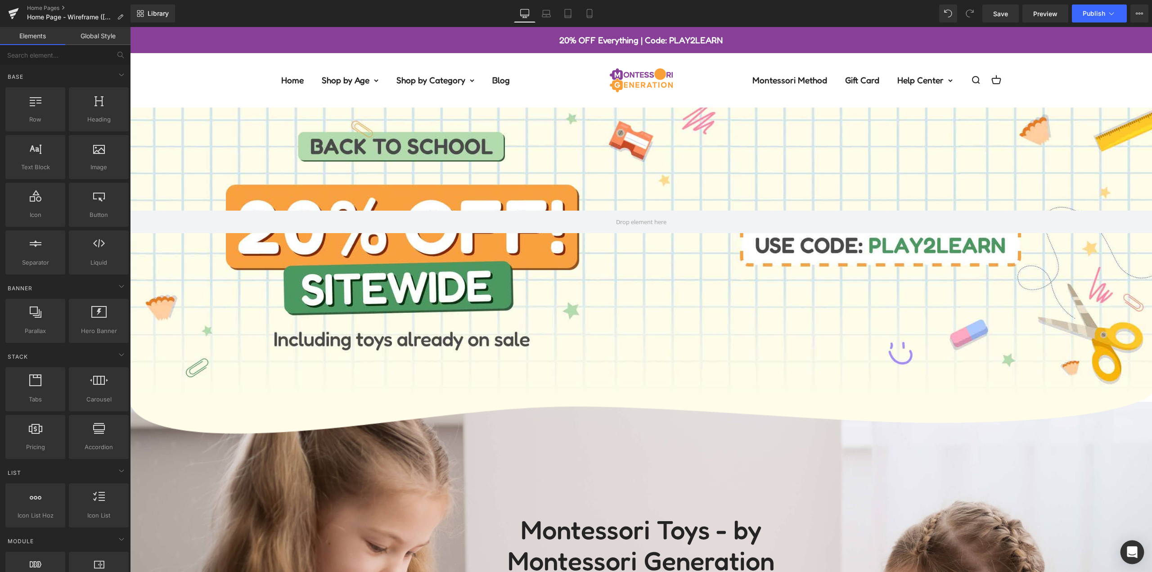
click at [1133, 548] on icon "Open Intercom Messenger" at bounding box center [1132, 552] width 10 height 12
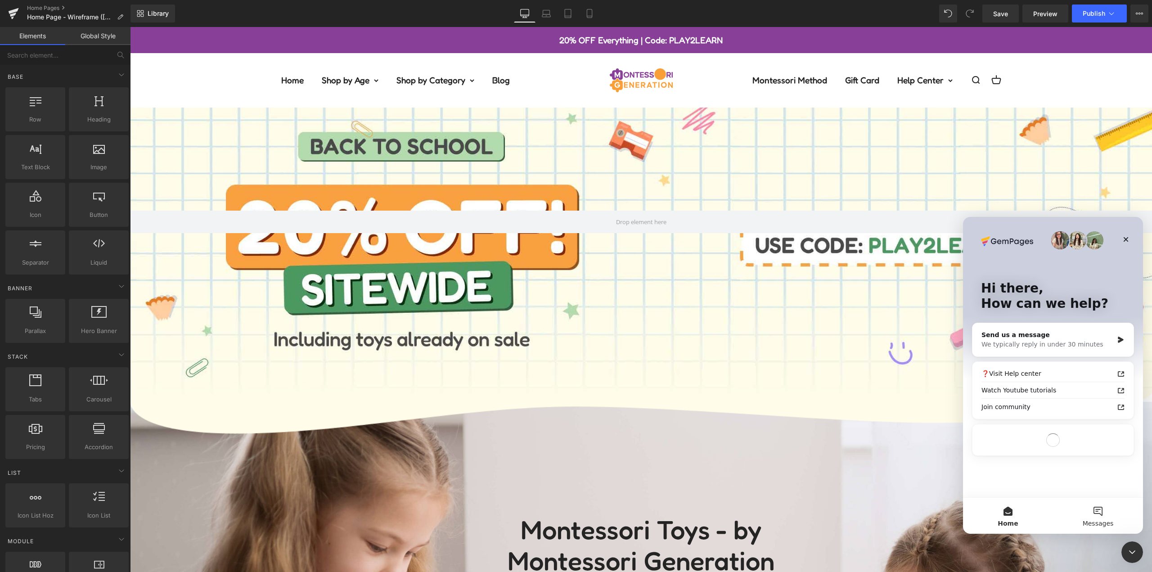
click at [1095, 518] on button "Messages" at bounding box center [1098, 516] width 90 height 36
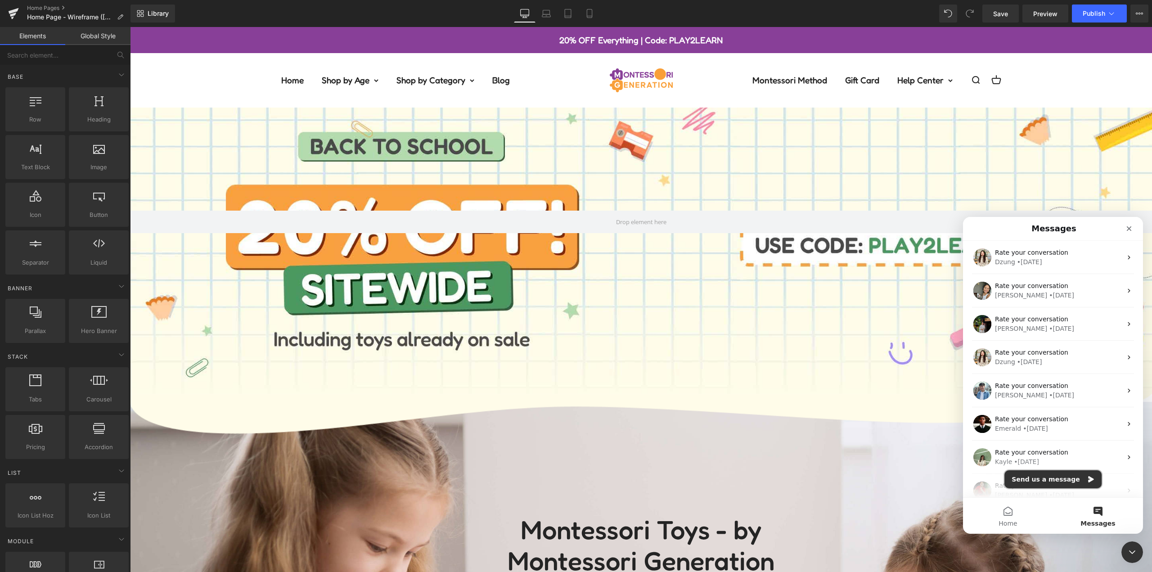
click at [1073, 479] on button "Send us a message" at bounding box center [1052, 479] width 97 height 18
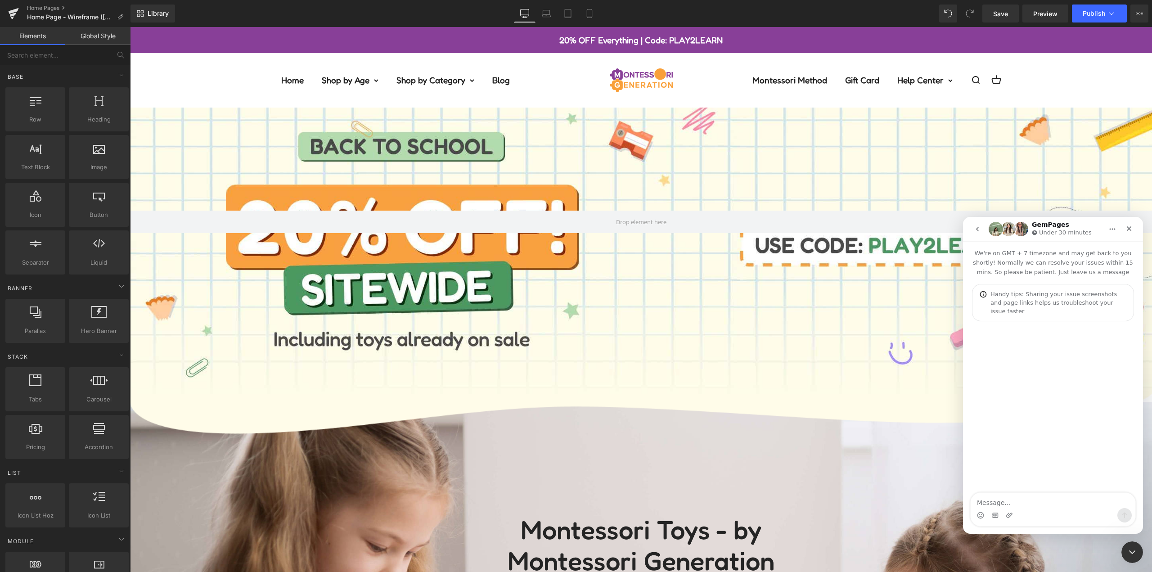
click at [1033, 500] on textarea "Message…" at bounding box center [1053, 500] width 165 height 15
type textarea "Hi team, when I refresh the default home page, the transition section"
drag, startPoint x: 835, startPoint y: 412, endPoint x: 704, endPoint y: 385, distance: 133.7
click at [835, 412] on div at bounding box center [576, 272] width 1152 height 545
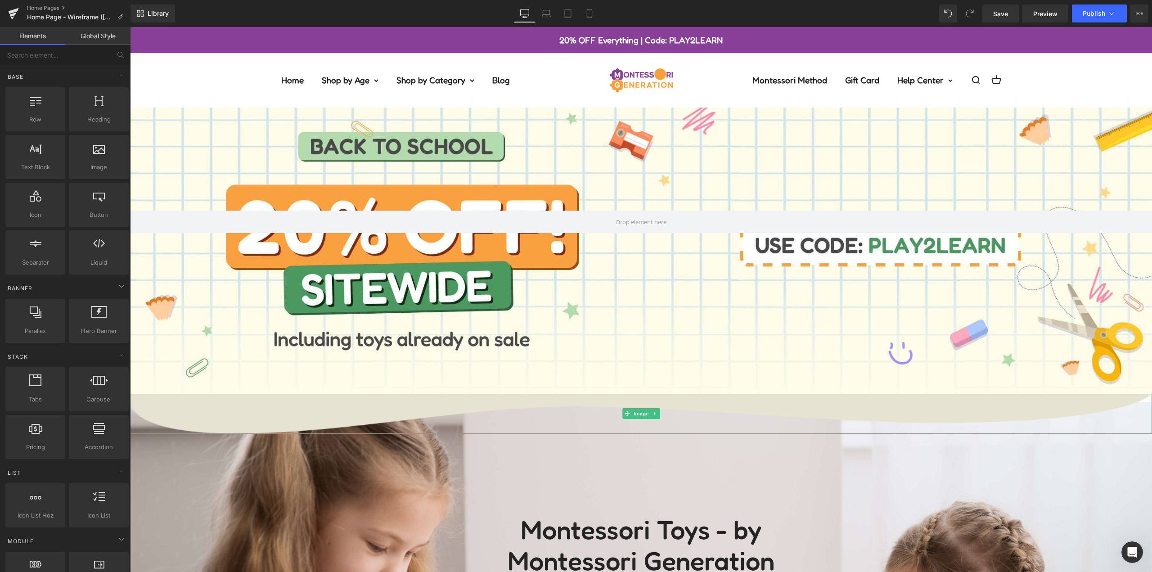
click at [855, 401] on img at bounding box center [641, 413] width 1022 height 40
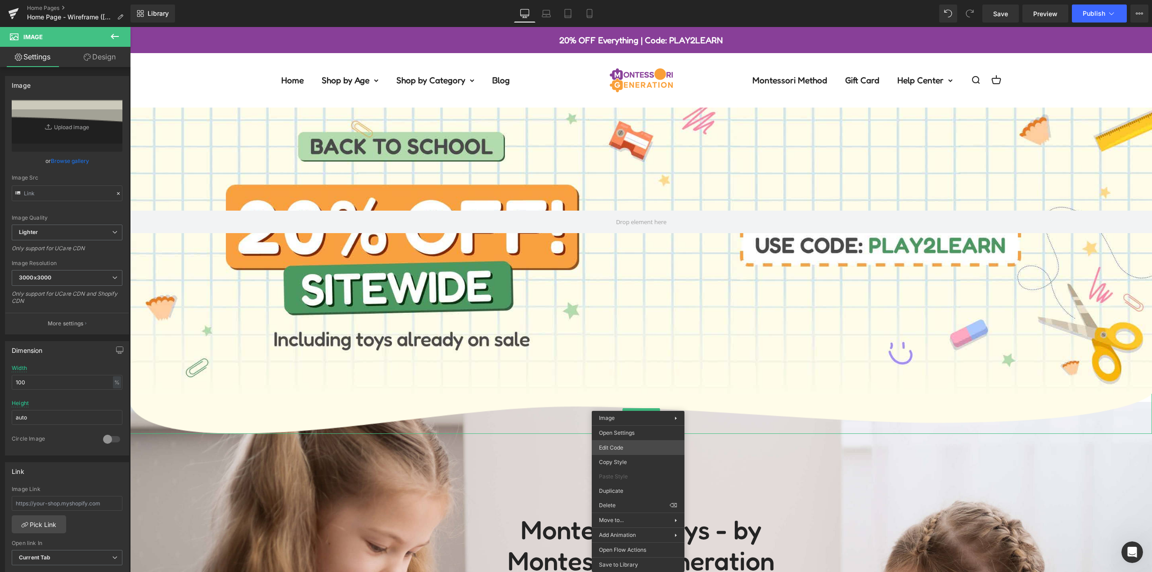
click at [636, 450] on body "You are previewing how the will restyle your page. You can not edit Elements in…" at bounding box center [576, 286] width 1152 height 572
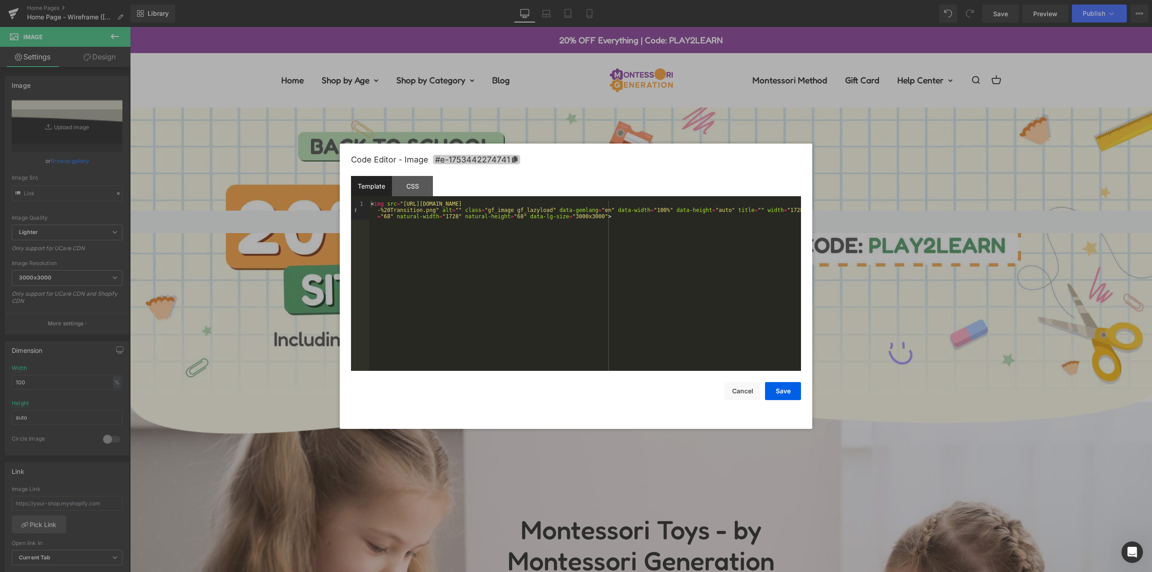
click at [516, 157] on icon at bounding box center [514, 159] width 5 height 6
click at [752, 395] on button "Cancel" at bounding box center [743, 392] width 36 height 18
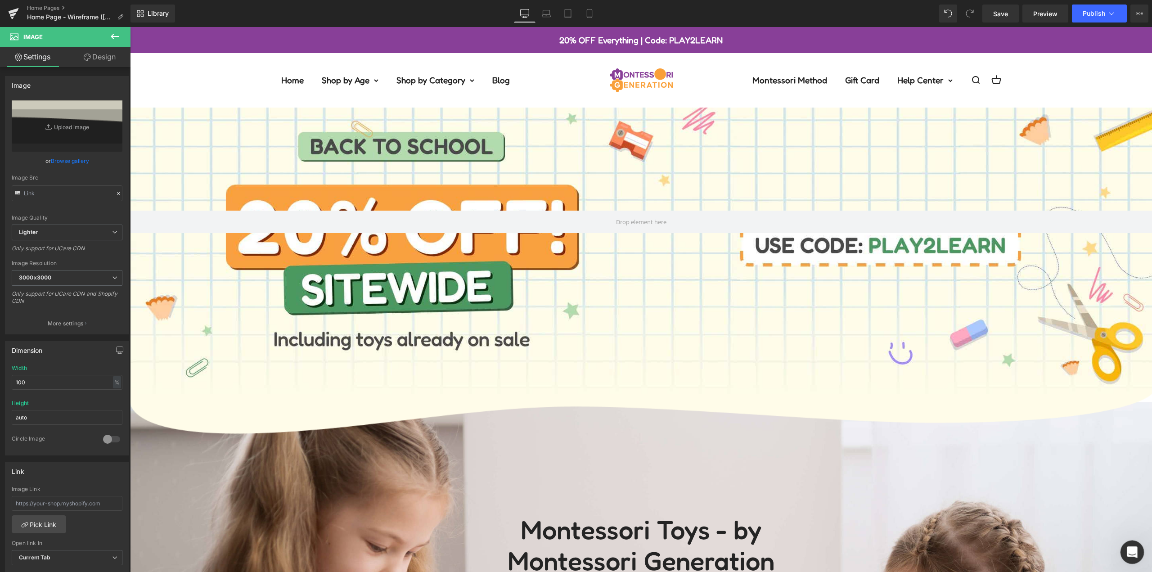
click at [1134, 552] on icon "Open Intercom Messenger" at bounding box center [1131, 551] width 15 height 15
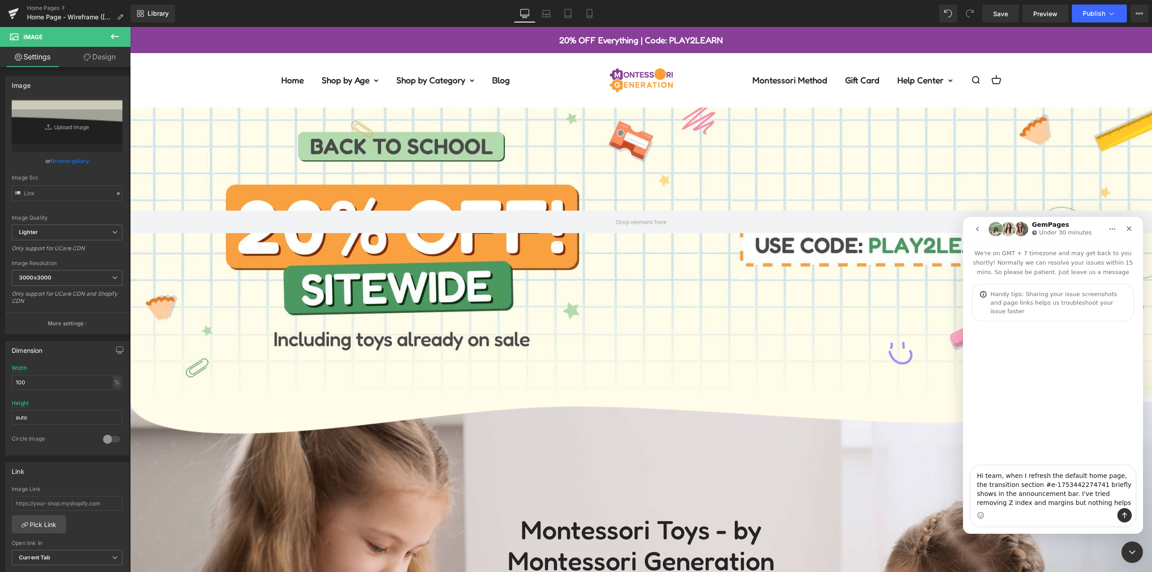
type textarea "Hi team, when I refresh the default home page, the transition section #e-175344…"
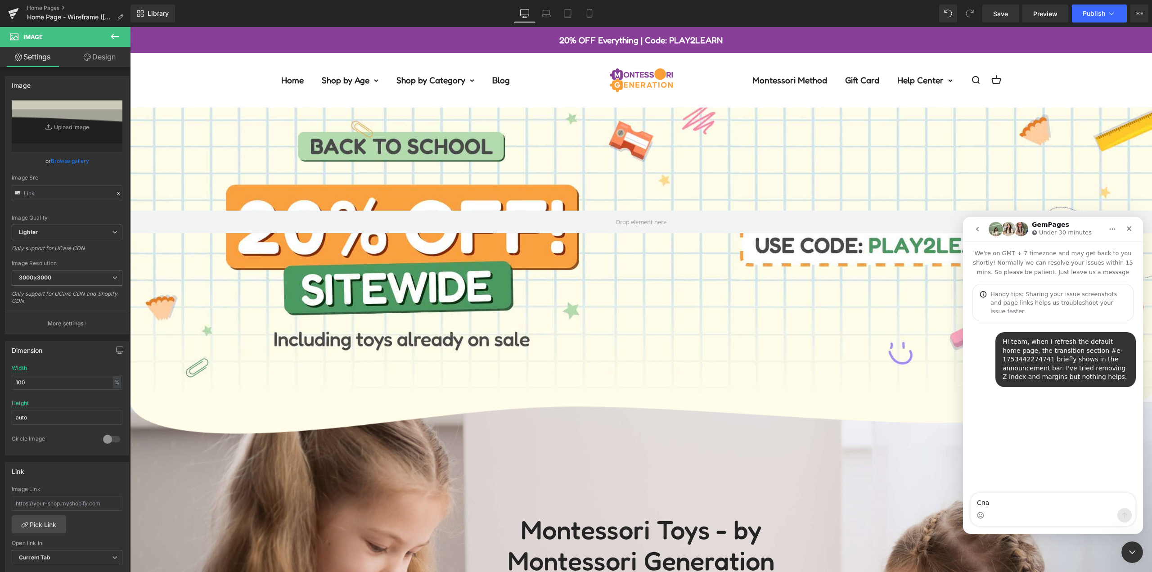
type textarea "Cna"
type textarea "Can you please check? This only happens briefly after you refresh the page, and…"
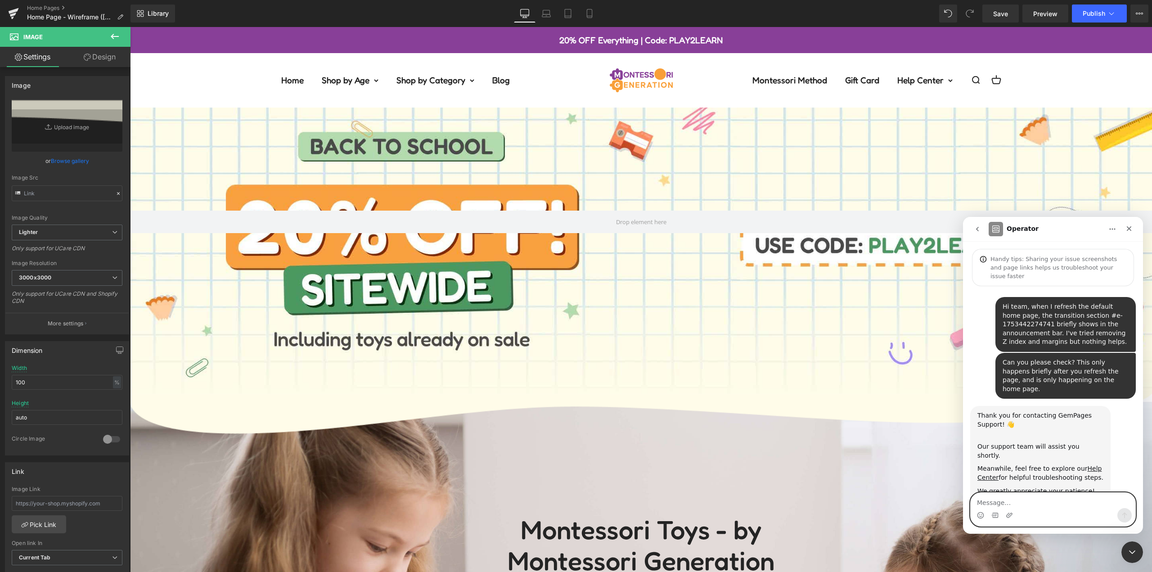
scroll to position [36, 0]
click at [1053, 502] on textarea "Message…" at bounding box center [1053, 500] width 165 height 15
paste textarea "[URL][DOMAIN_NAME]"
type textarea "[URL][DOMAIN_NAME]"
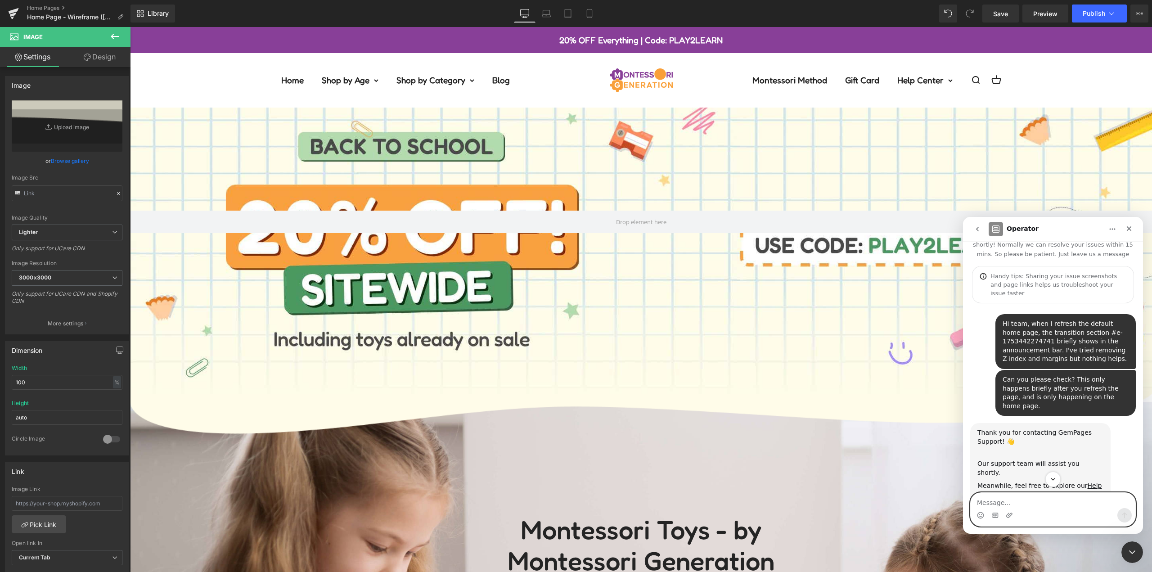
scroll to position [63, 0]
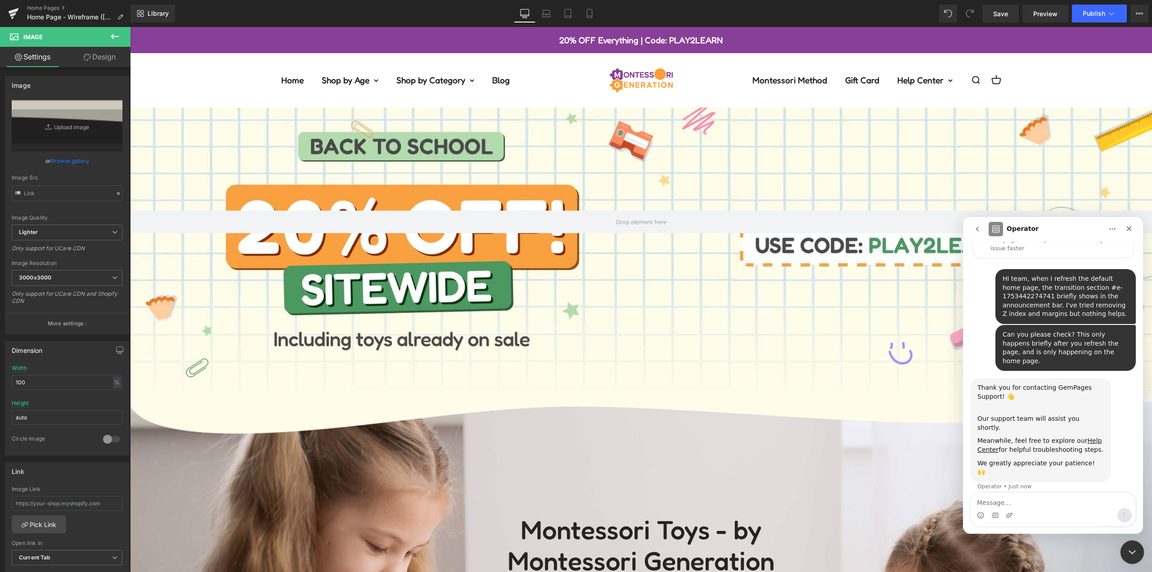
drag, startPoint x: 2246, startPoint y: 1103, endPoint x: 1132, endPoint y: 554, distance: 1242.1
click at [1132, 554] on icon "Close Intercom Messenger" at bounding box center [1130, 550] width 11 height 11
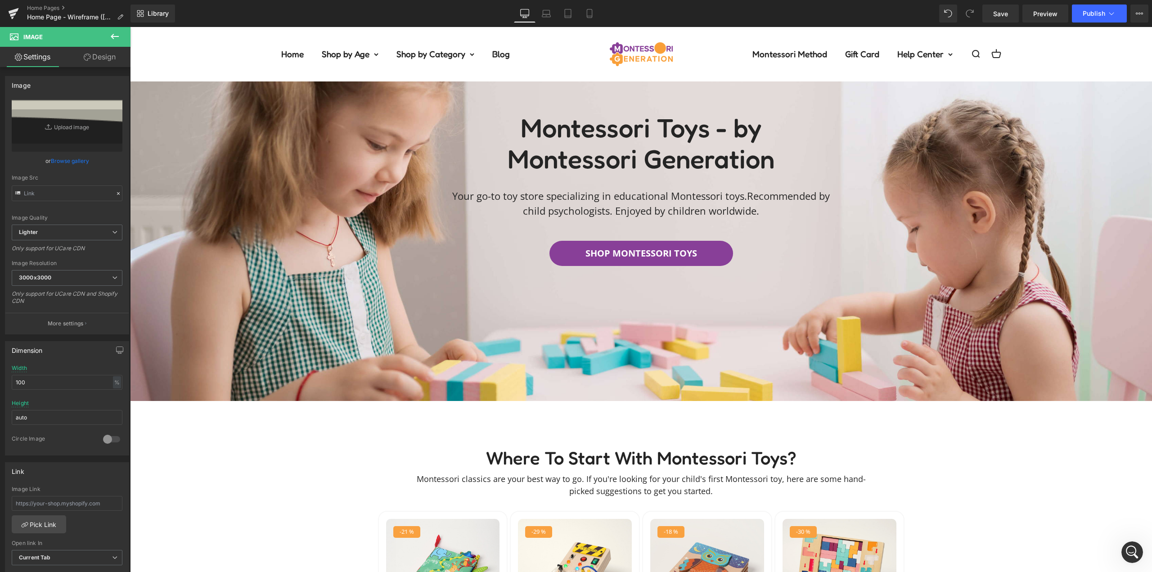
scroll to position [0, 0]
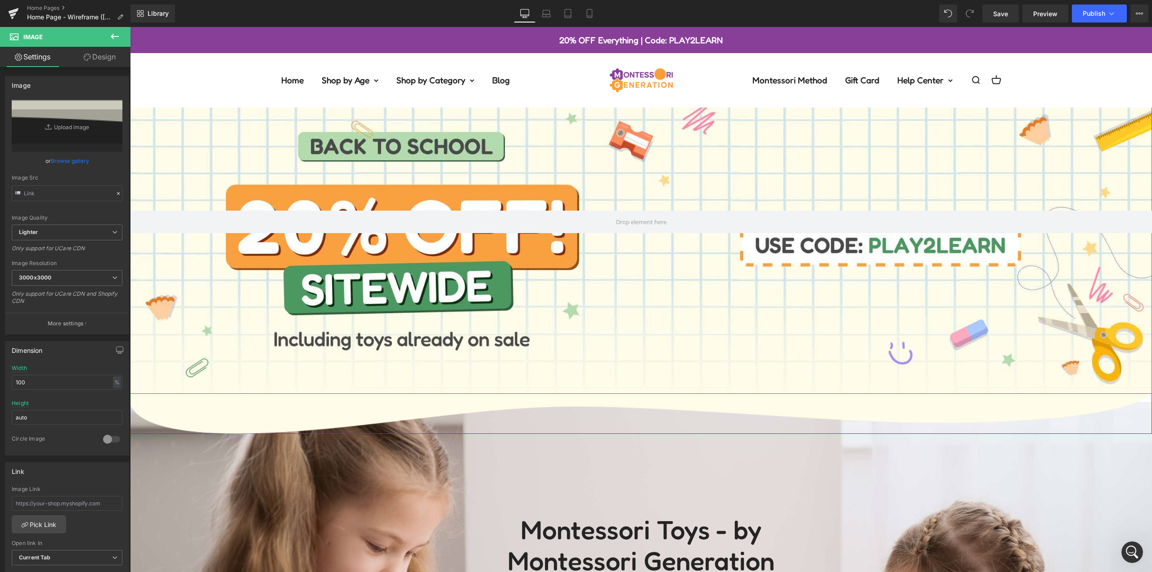
click at [430, 138] on div at bounding box center [641, 222] width 1022 height 344
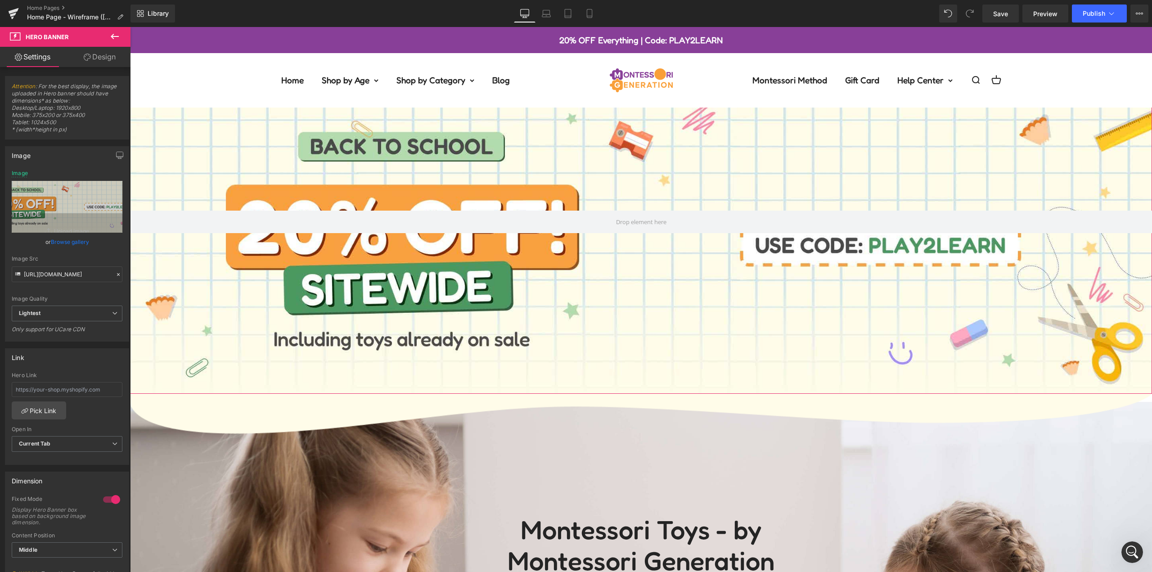
click at [91, 59] on link "Design" at bounding box center [99, 57] width 65 height 20
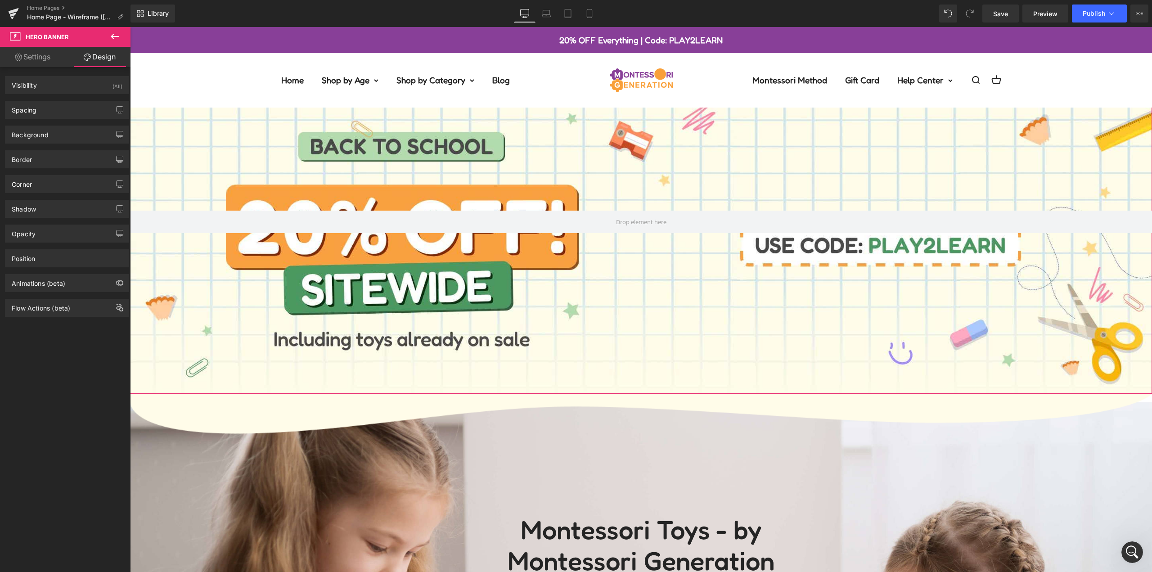
click at [37, 57] on link "Settings" at bounding box center [32, 57] width 65 height 20
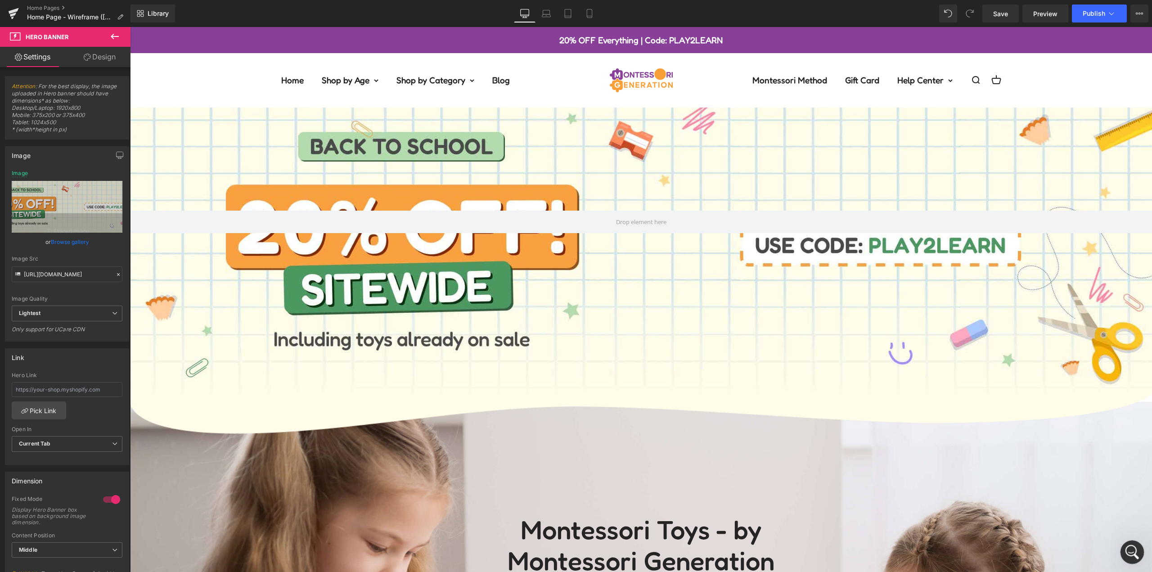
click at [1135, 549] on icon "Open Intercom Messenger" at bounding box center [1131, 551] width 15 height 15
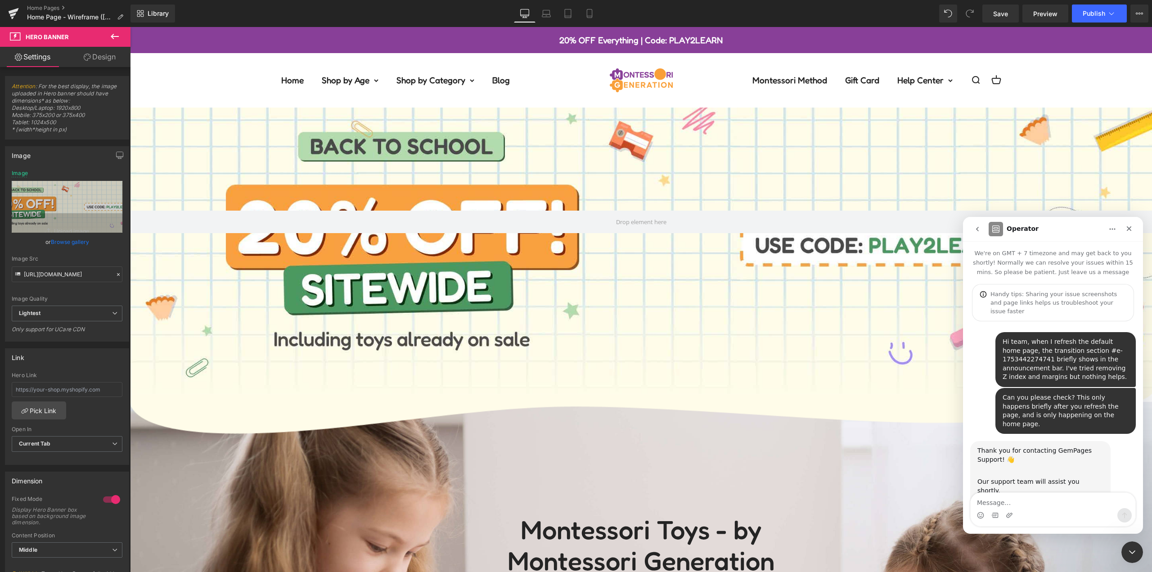
scroll to position [63, 0]
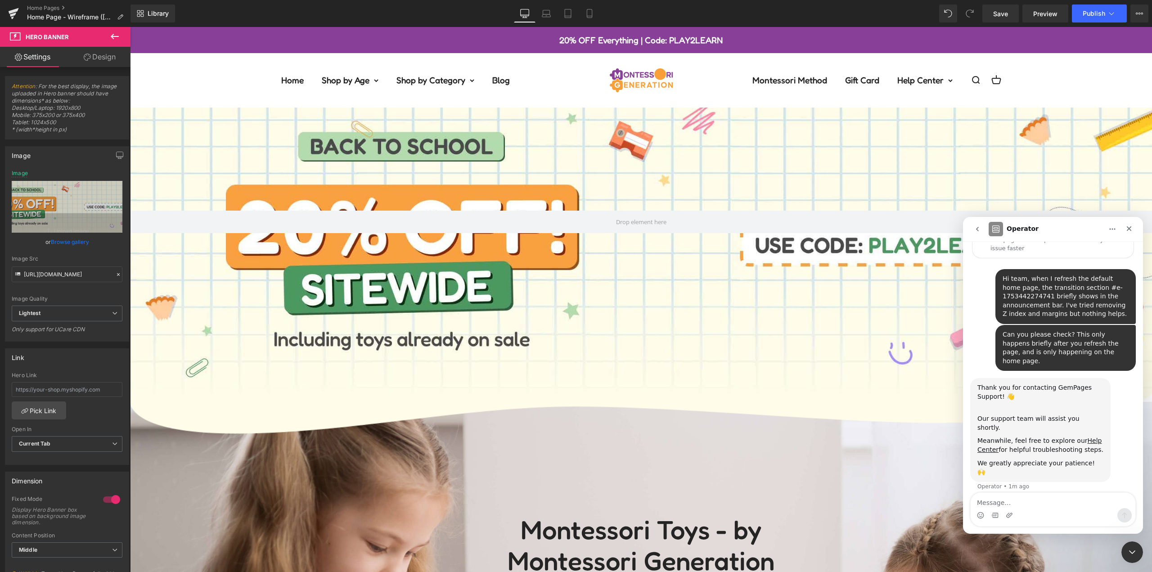
click at [1126, 428] on div "Thank you for contacting GemPages Support! 👋 ​ Our support team will assist you…" at bounding box center [1053, 438] width 166 height 120
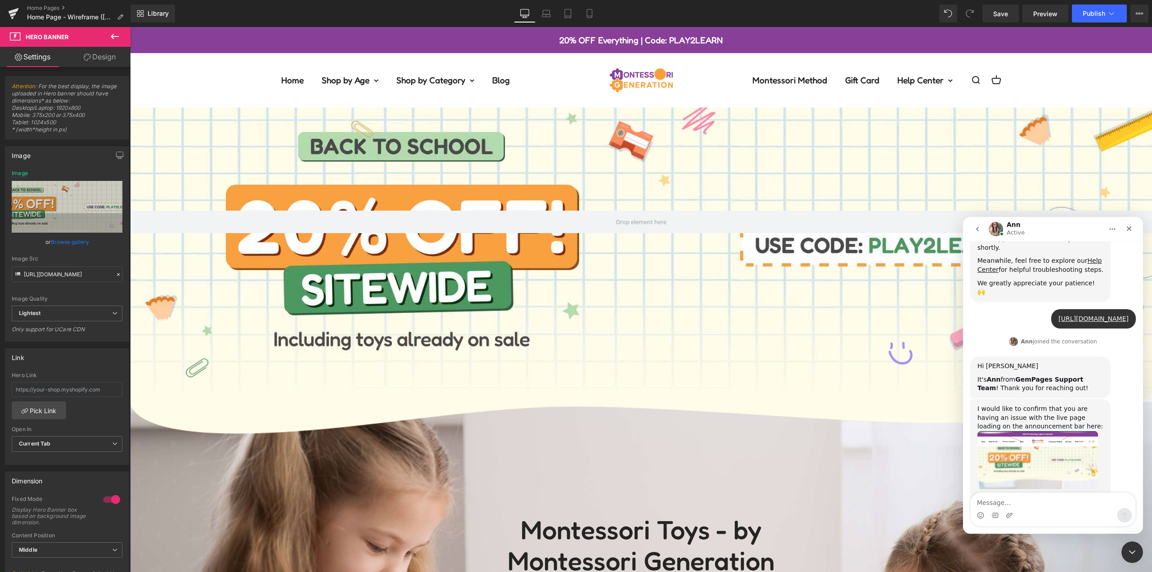
scroll to position [251, 0]
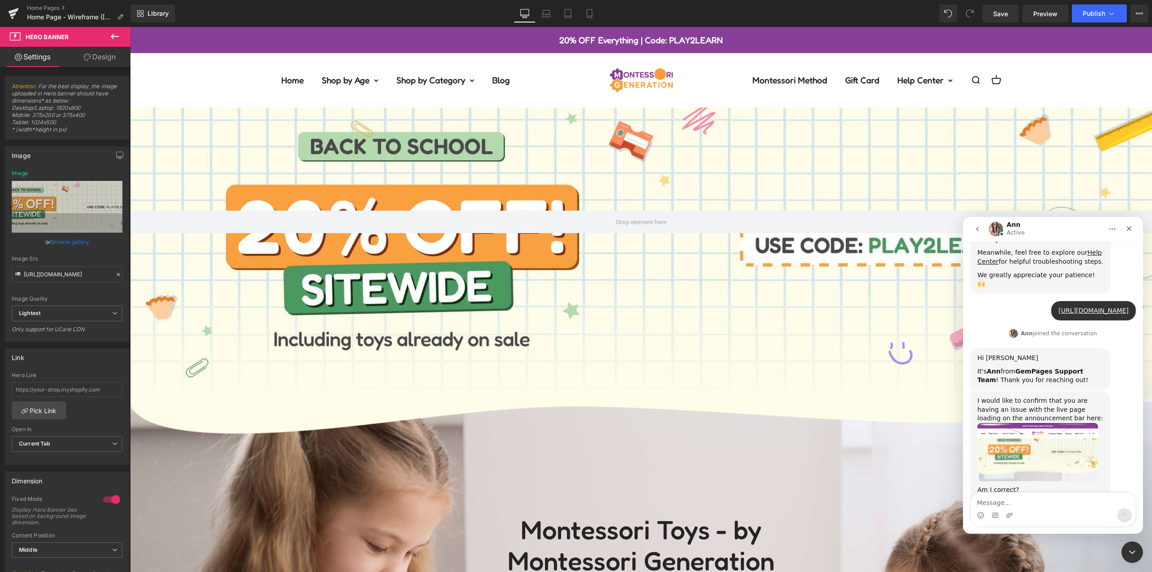
click at [1040, 423] on img "Ann says…" at bounding box center [1037, 452] width 121 height 59
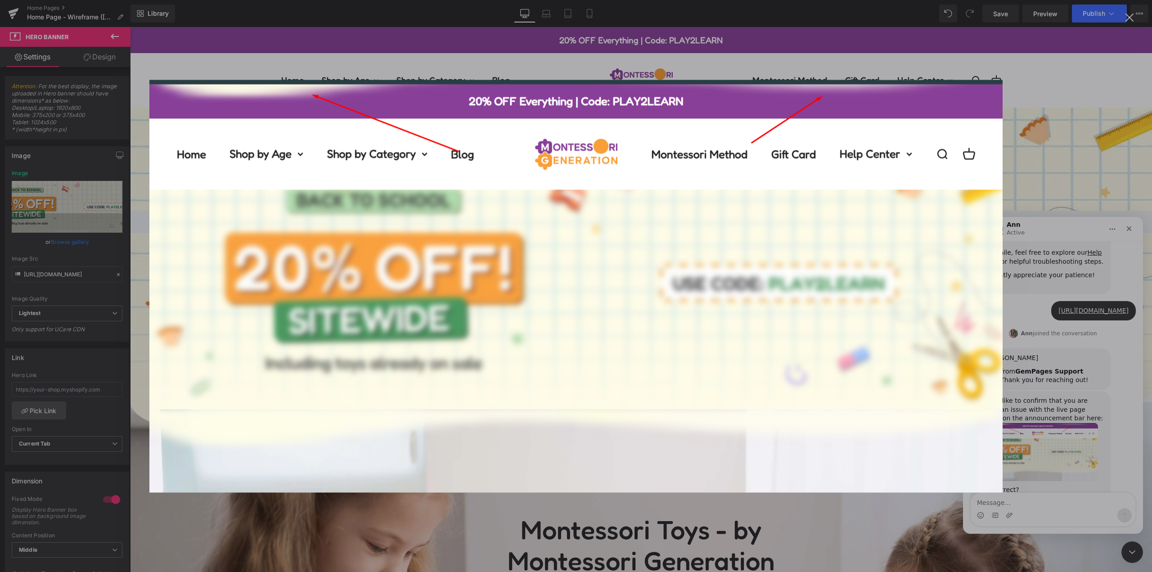
click at [1057, 363] on div "Intercom messenger" at bounding box center [576, 286] width 1152 height 572
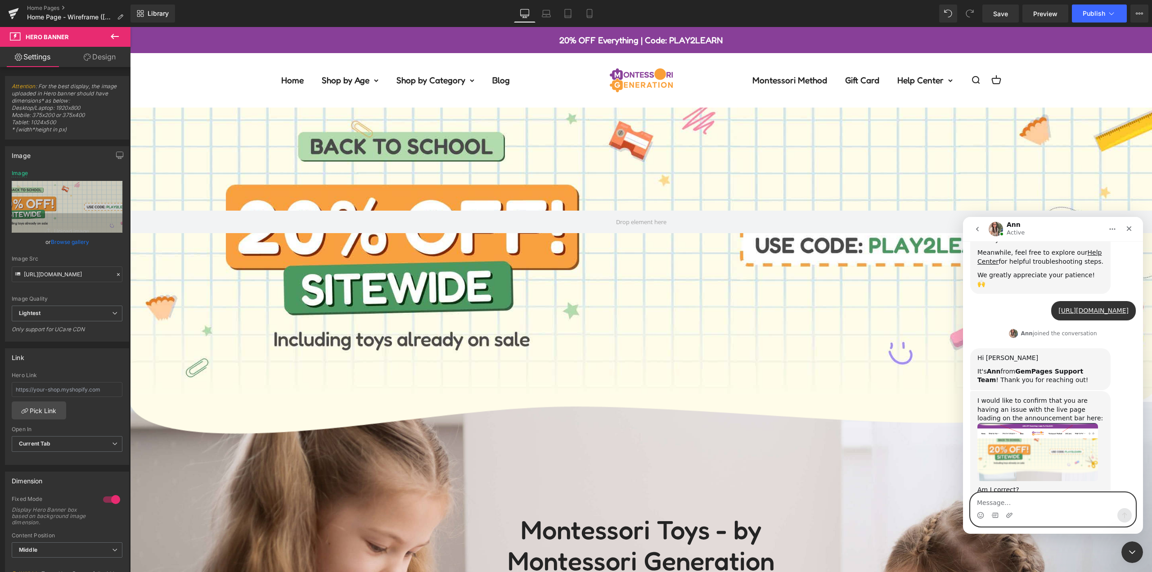
click at [1008, 497] on textarea "Message…" at bounding box center [1053, 500] width 165 height 15
type textarea "Hi [PERSON_NAME]!"
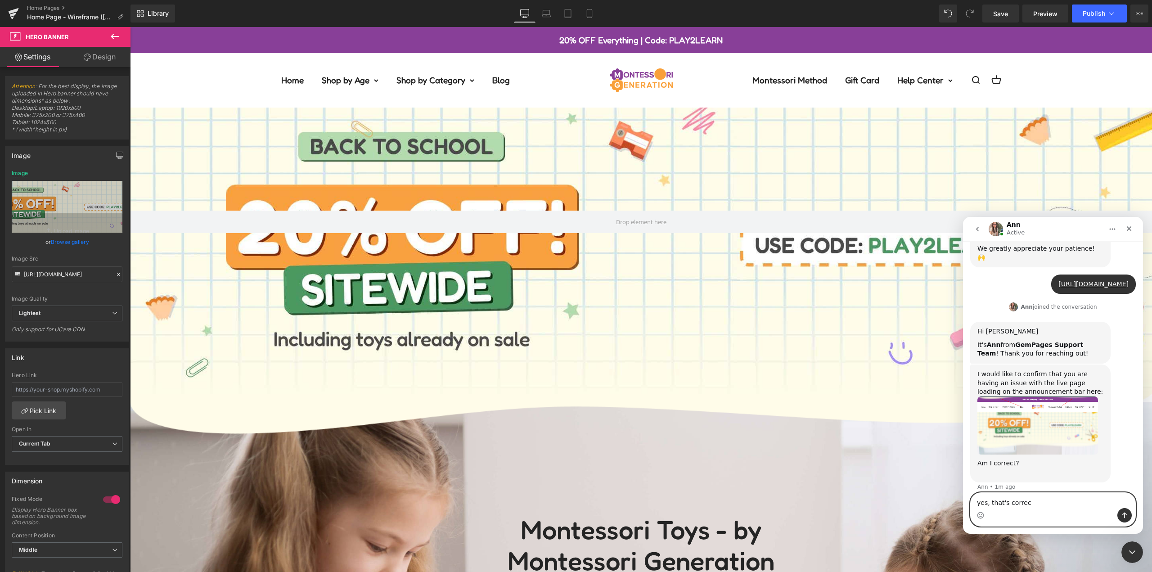
type textarea "yes, that's correct"
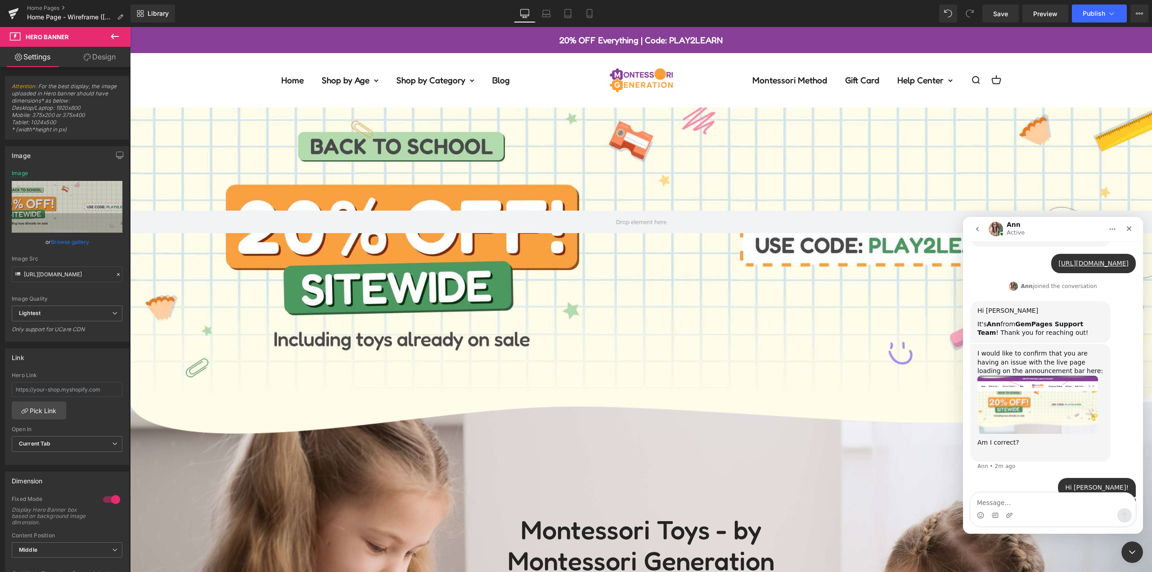
click at [1063, 478] on div "Hi [PERSON_NAME]! Montessori • Just now" at bounding box center [1053, 488] width 166 height 21
click at [1043, 376] on img "Ann says…" at bounding box center [1037, 405] width 121 height 59
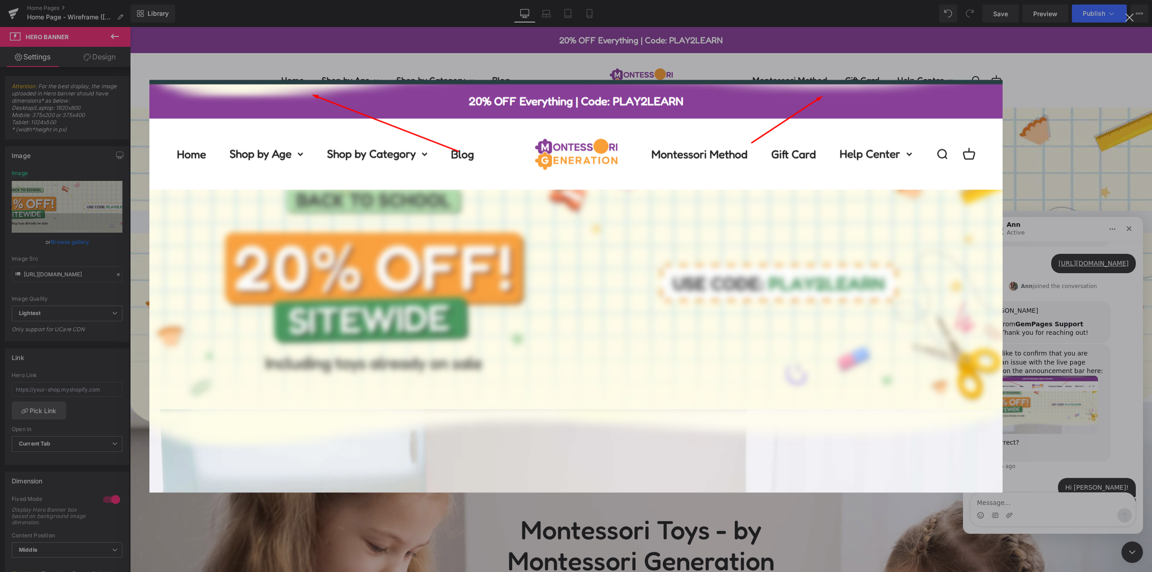
scroll to position [0, 0]
click at [1043, 364] on div "Intercom messenger" at bounding box center [576, 286] width 1152 height 572
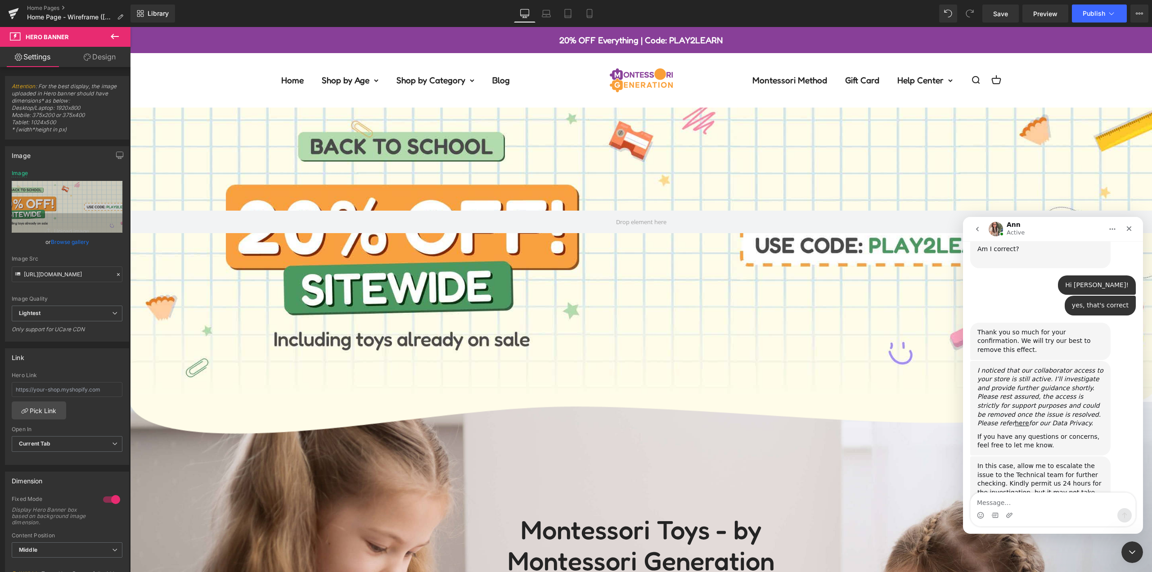
scroll to position [494, 0]
click at [1033, 503] on textarea "Message…" at bounding box center [1053, 500] width 165 height 15
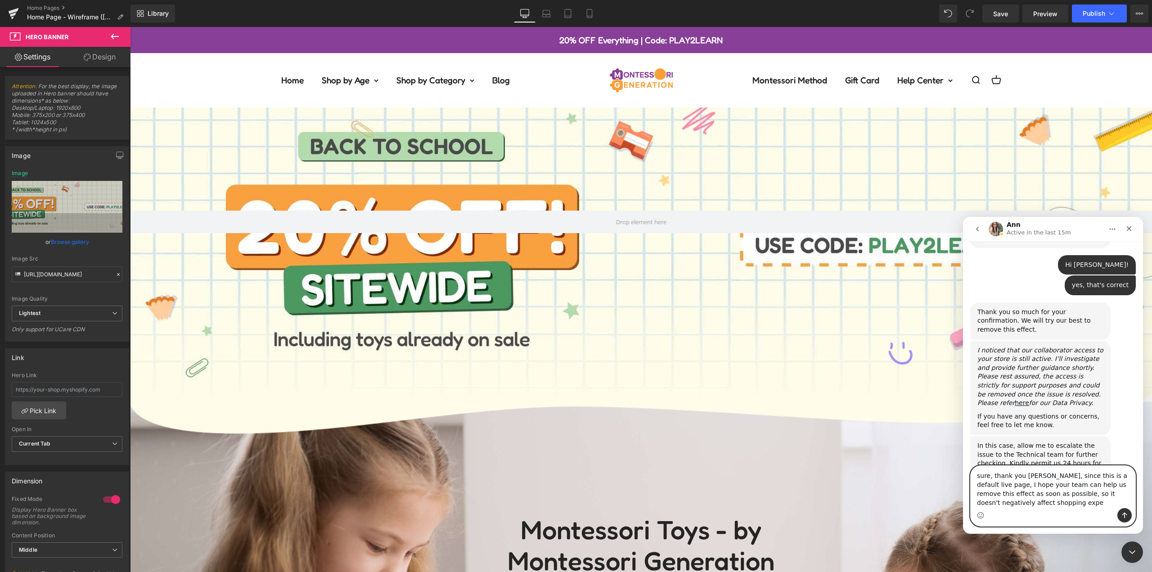
scroll to position [521, 0]
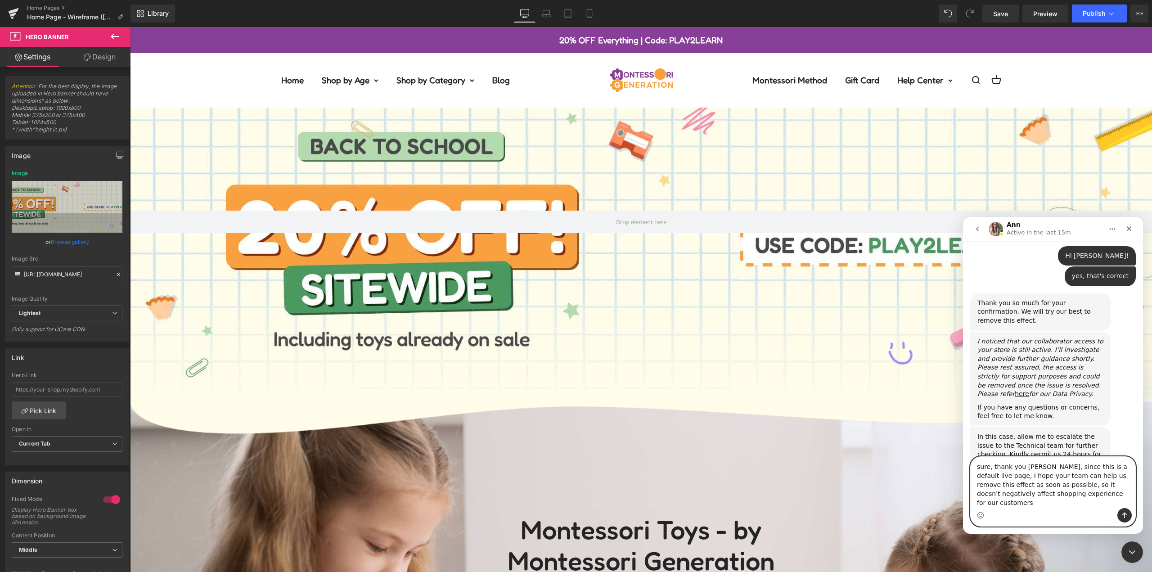
type textarea "sure, thank you [PERSON_NAME], since this is a default live page, I hope your t…"
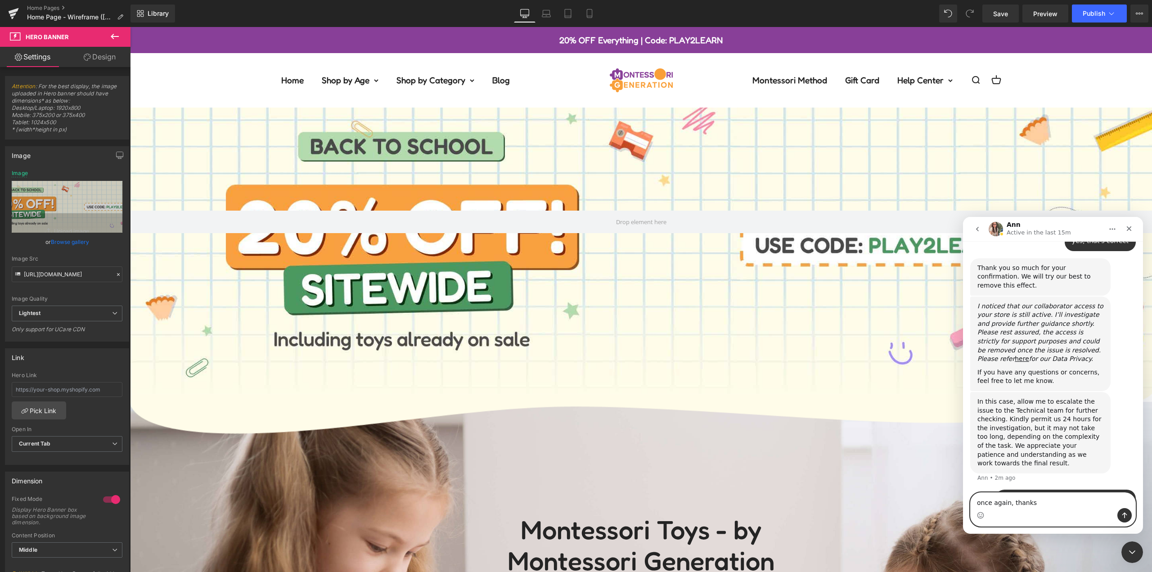
type textarea "once again, thanks!"
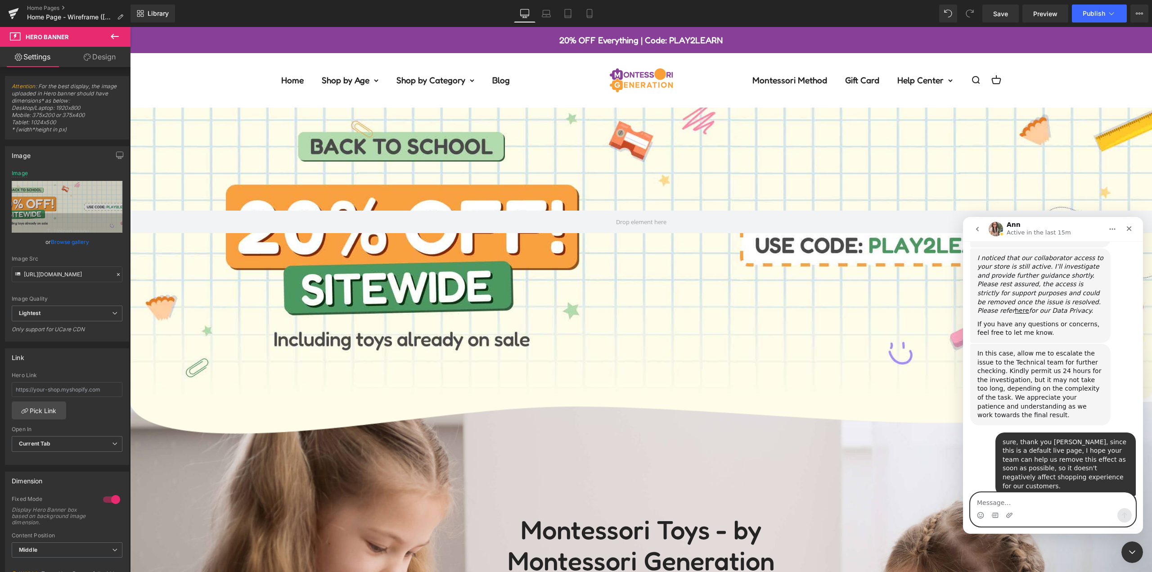
scroll to position [603, 0]
click at [1135, 549] on icon "Close Intercom Messenger" at bounding box center [1130, 550] width 11 height 11
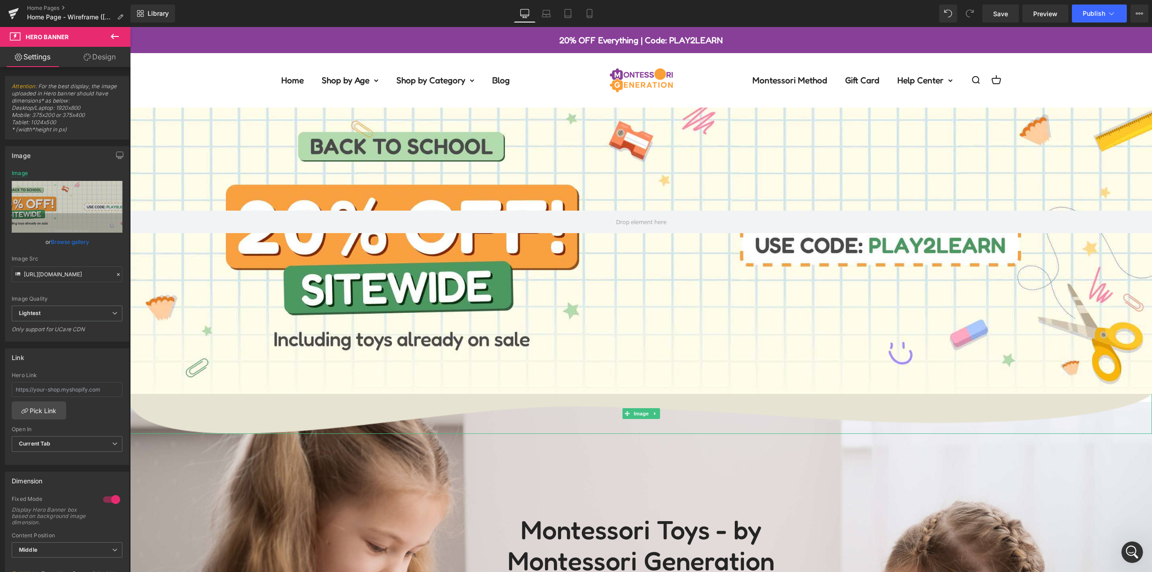
click at [768, 412] on img at bounding box center [641, 413] width 1022 height 40
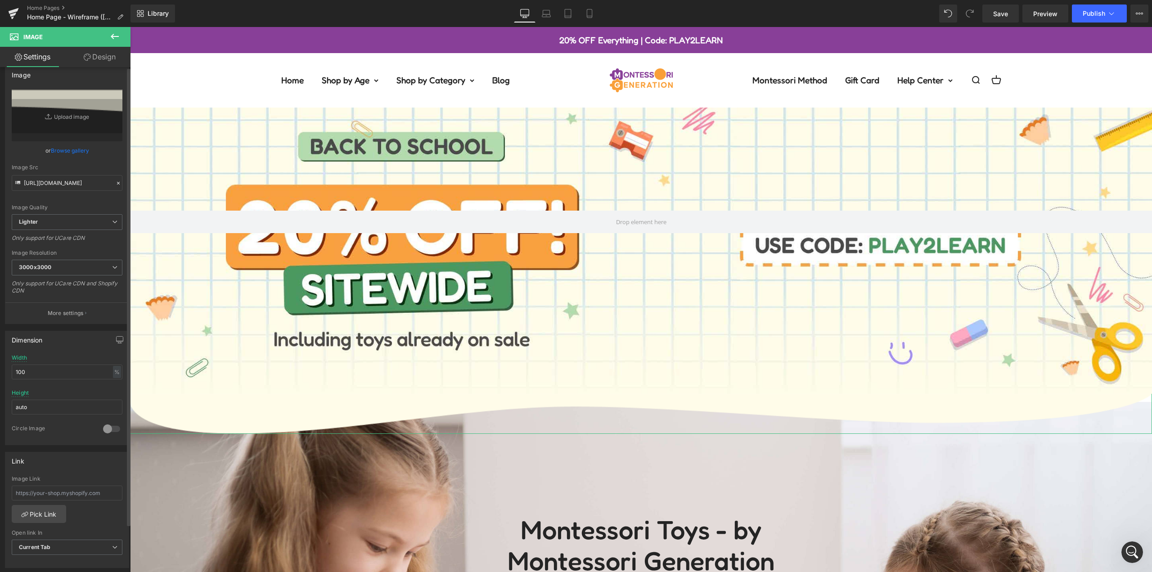
scroll to position [0, 0]
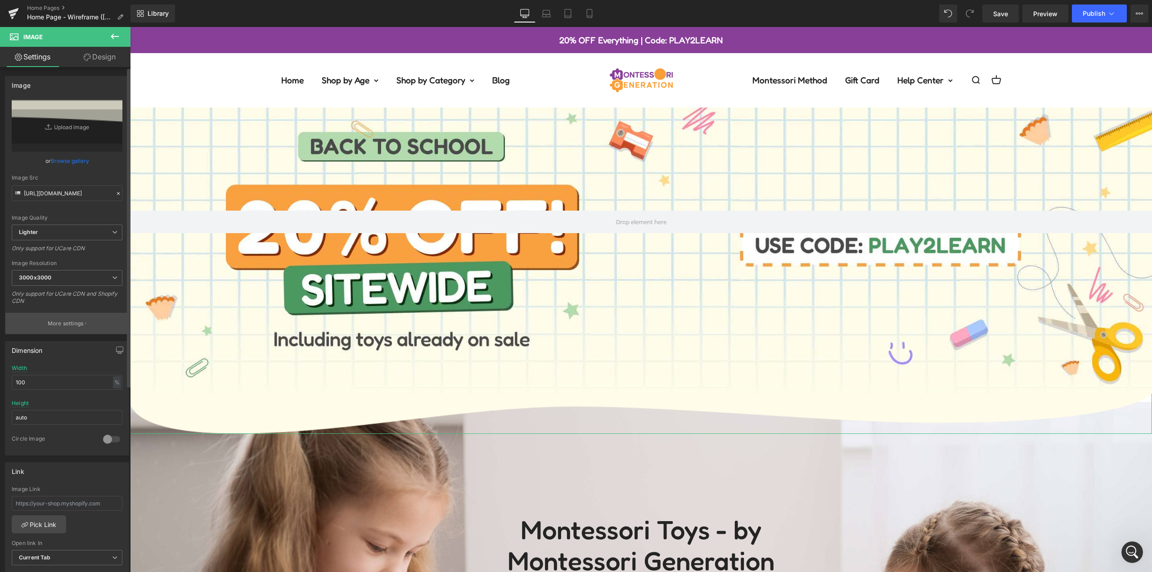
click at [74, 326] on p "More settings" at bounding box center [66, 324] width 36 height 8
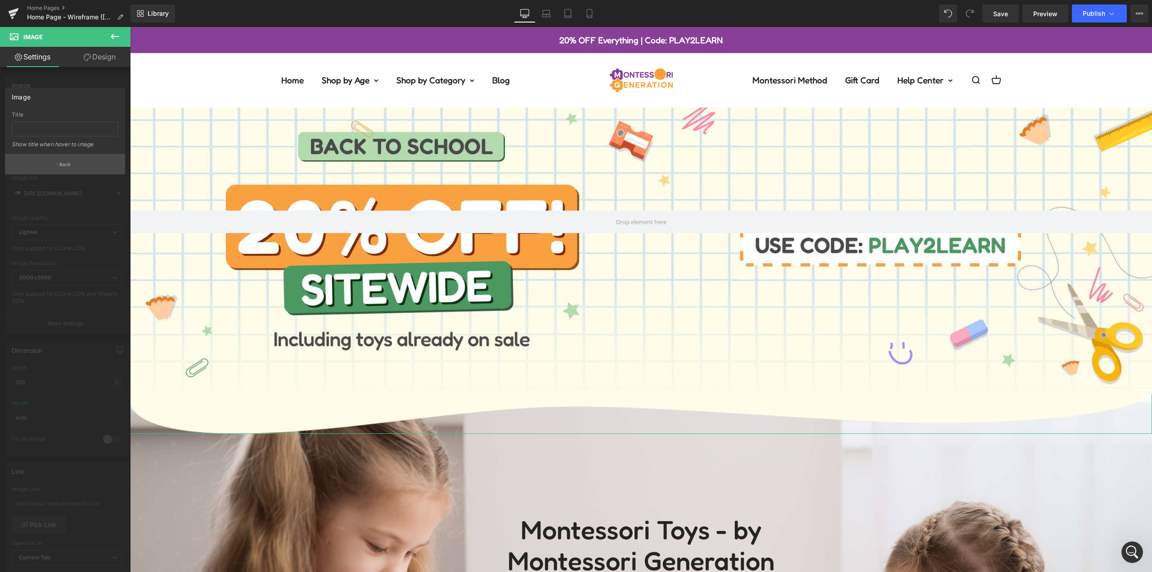
click at [70, 163] on p "Back" at bounding box center [65, 164] width 12 height 7
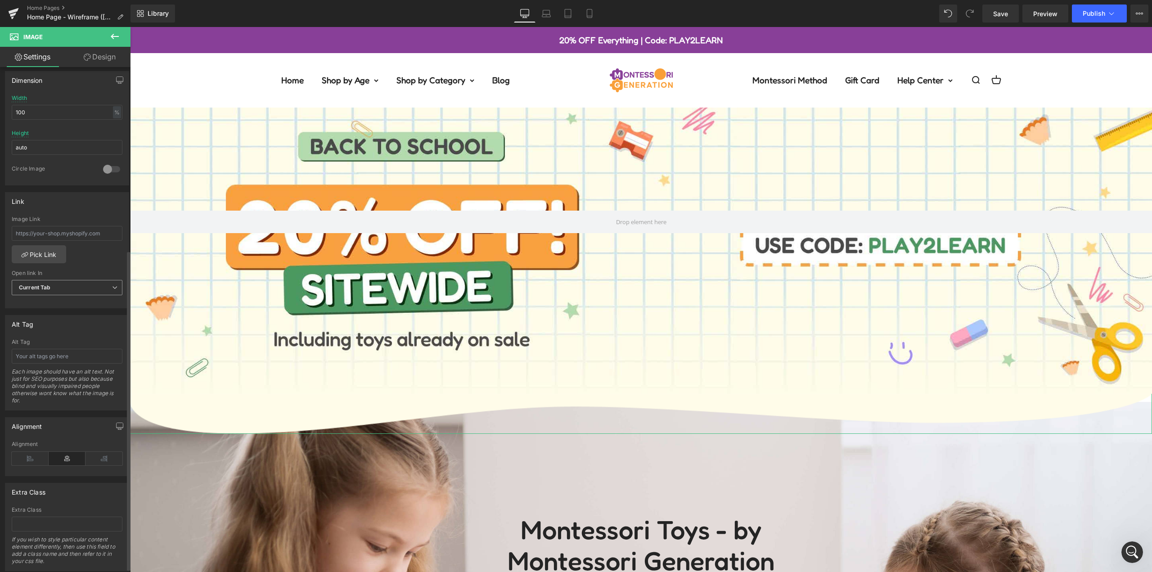
scroll to position [294, 0]
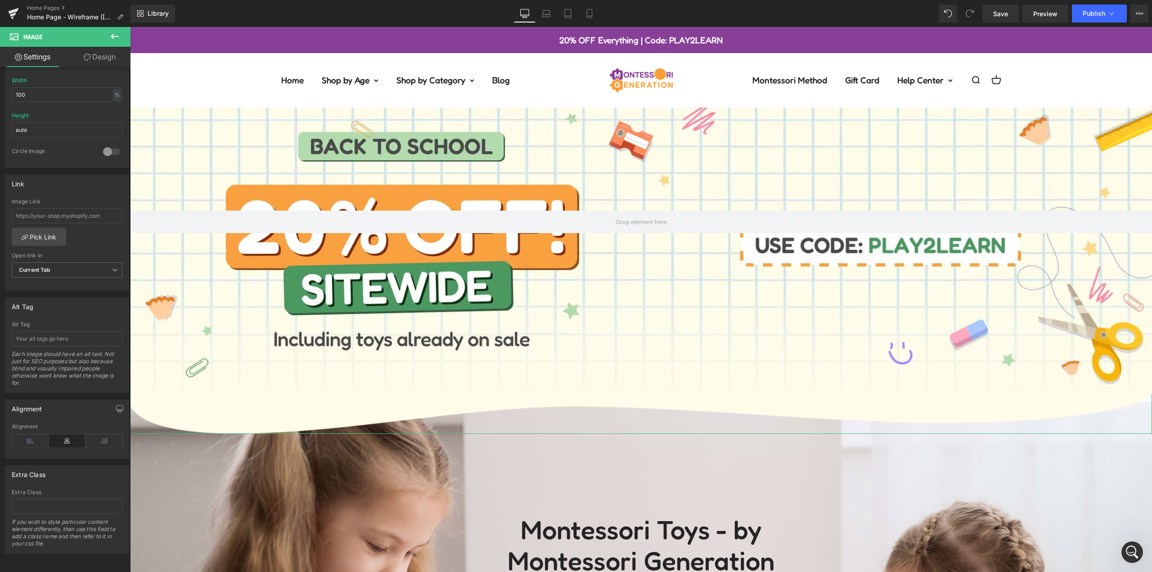
click at [95, 58] on link "Design" at bounding box center [99, 57] width 65 height 20
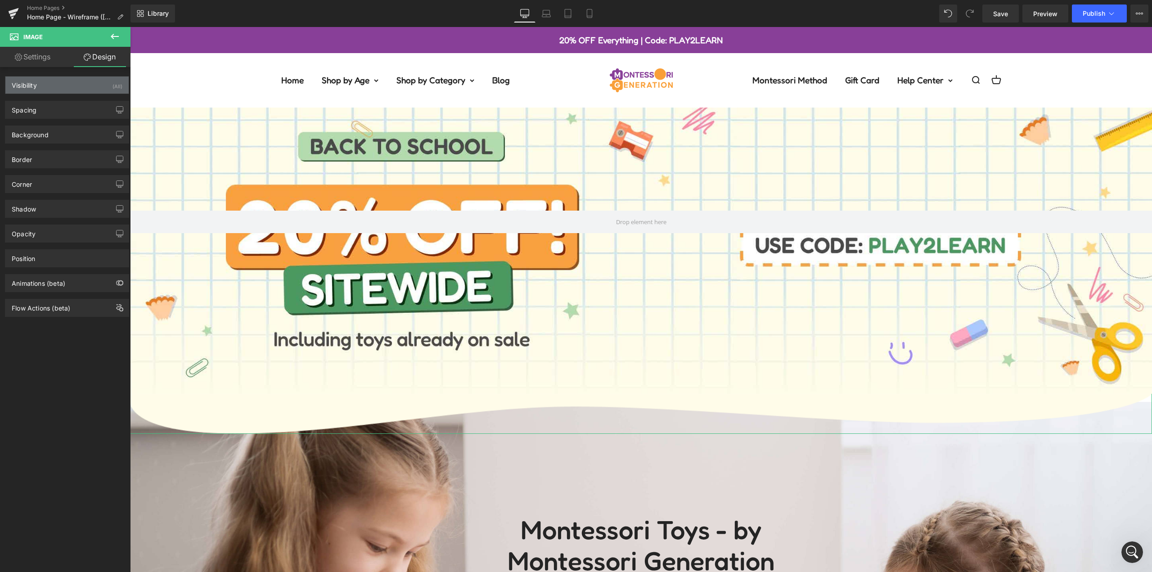
click at [84, 88] on div "Visibility (All)" at bounding box center [66, 85] width 123 height 17
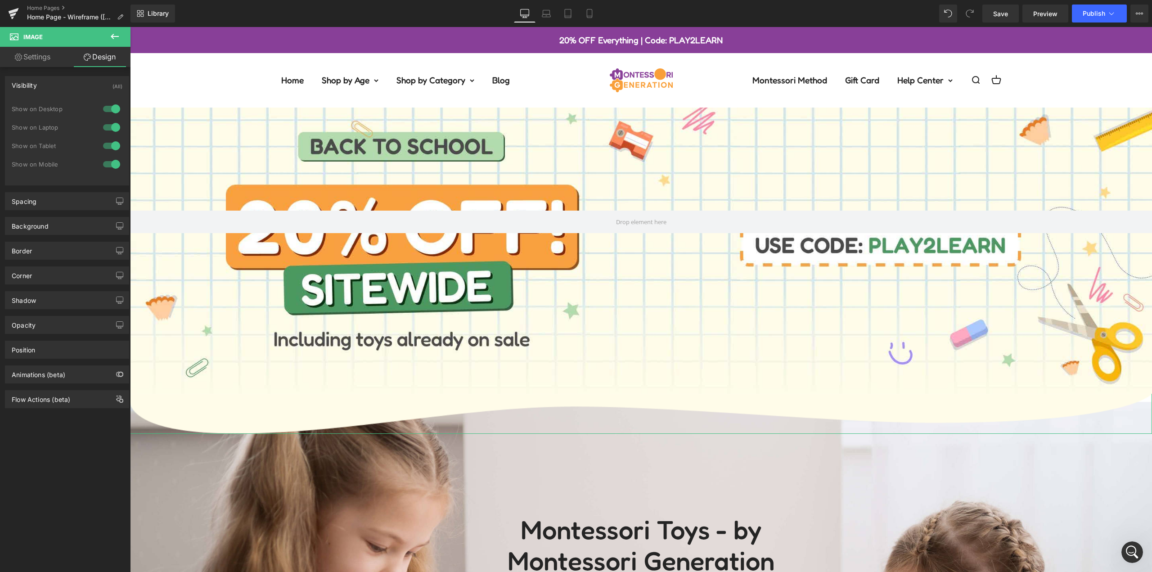
click at [79, 88] on div "Visibility (All)" at bounding box center [66, 85] width 123 height 17
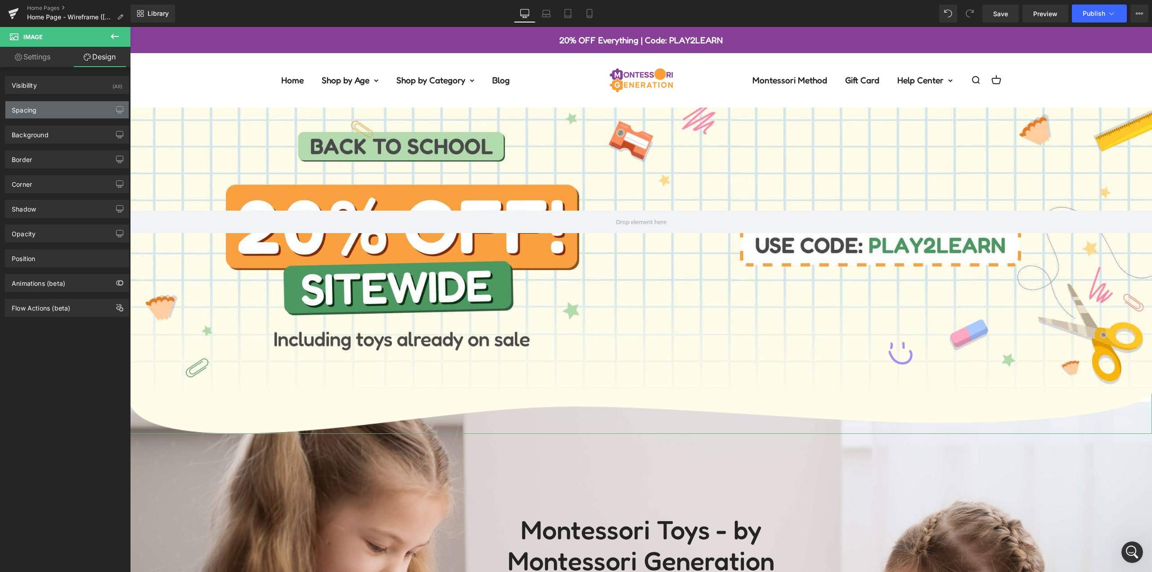
click at [61, 108] on div "Spacing" at bounding box center [66, 109] width 123 height 17
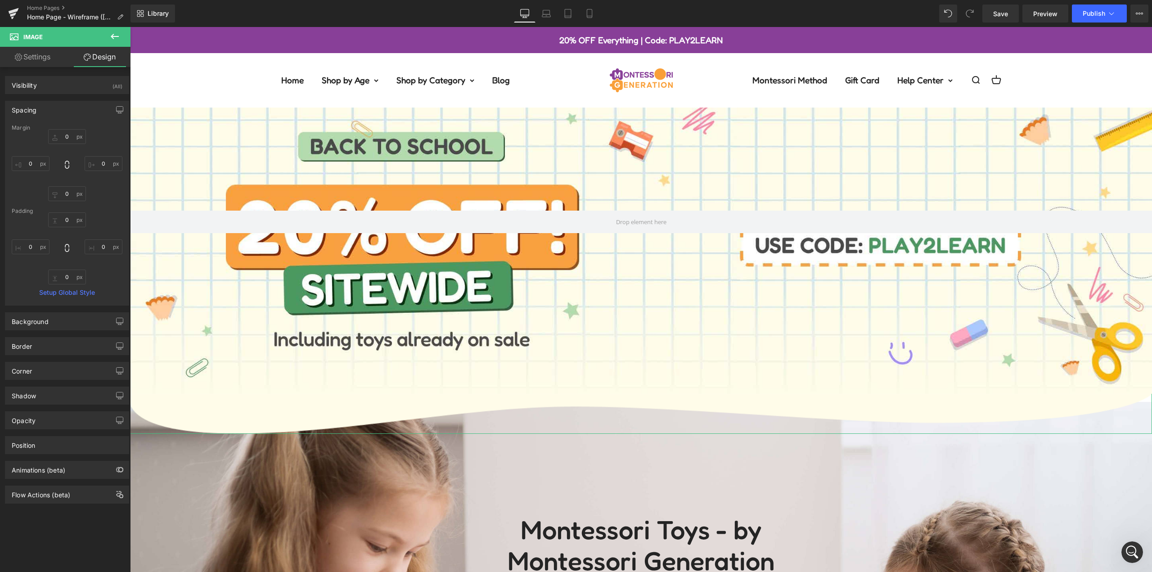
click at [65, 109] on div "Spacing" at bounding box center [66, 109] width 123 height 17
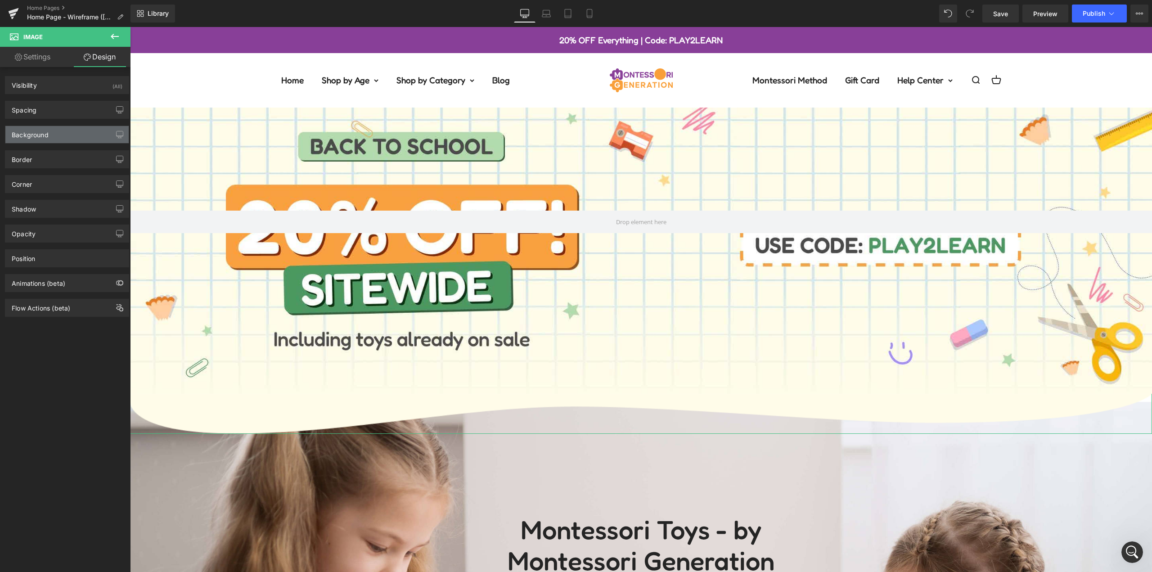
click at [67, 134] on div "Background" at bounding box center [66, 134] width 123 height 17
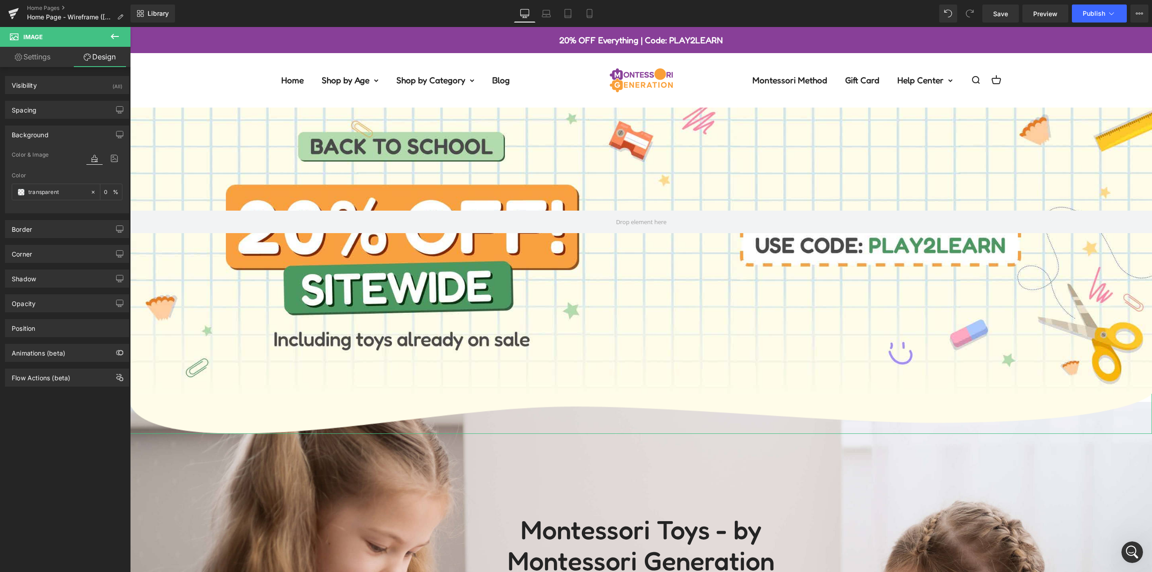
click at [67, 134] on div "Background" at bounding box center [66, 134] width 123 height 17
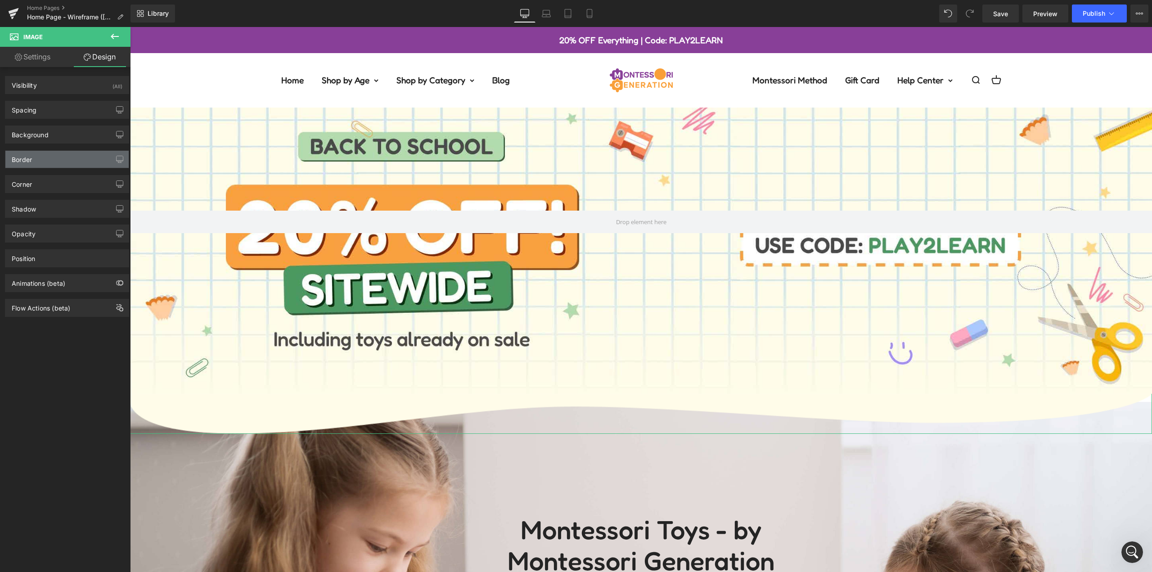
click at [67, 158] on div "Border" at bounding box center [66, 159] width 123 height 17
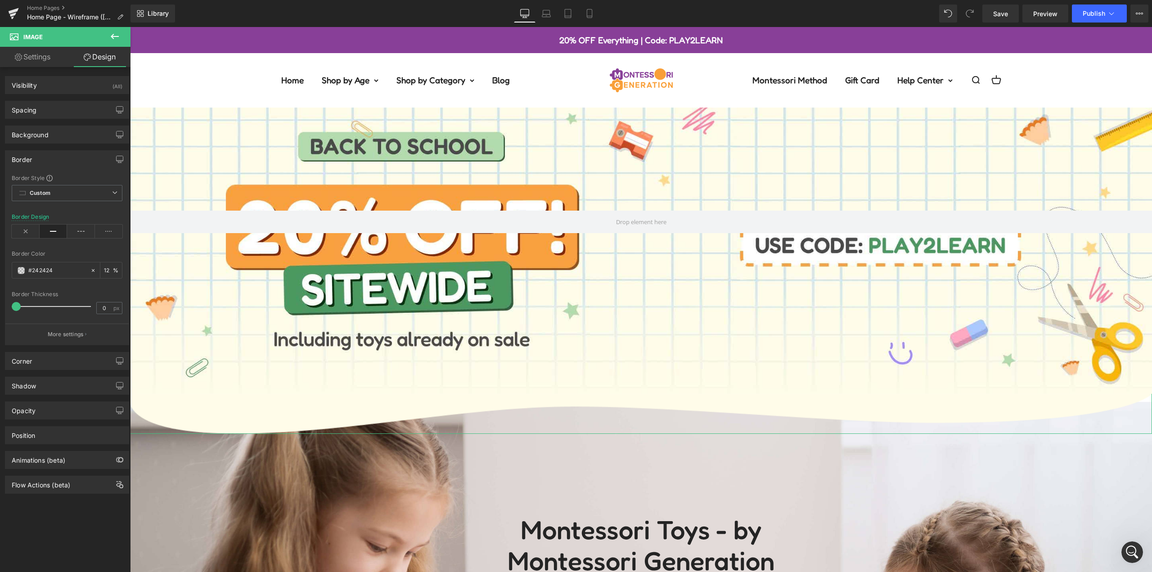
click at [67, 158] on div "Border" at bounding box center [66, 159] width 123 height 17
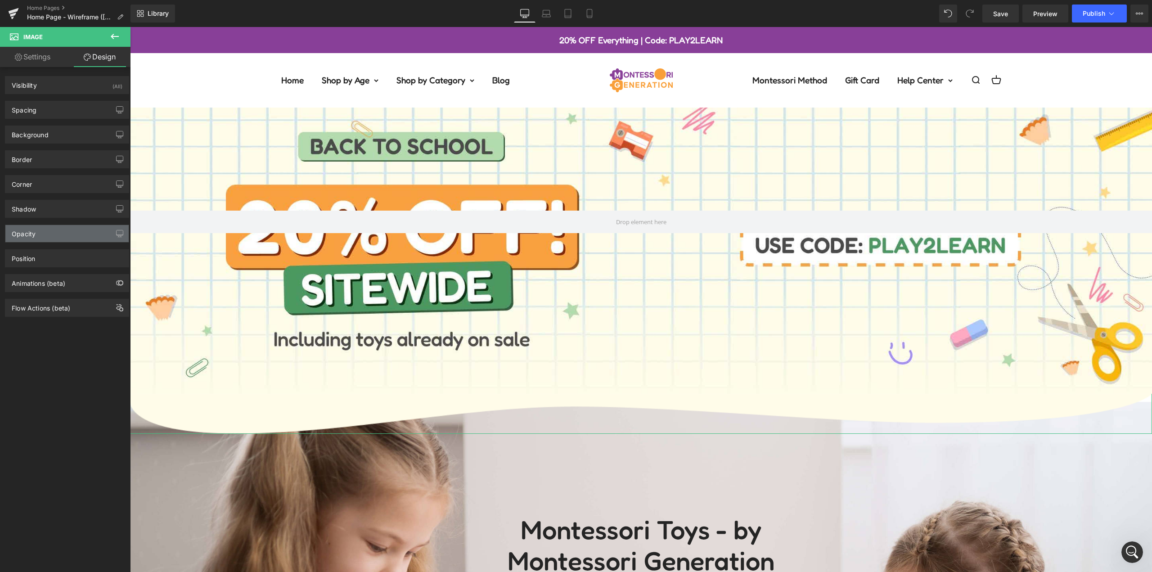
click at [45, 238] on div "Opacity" at bounding box center [66, 233] width 123 height 17
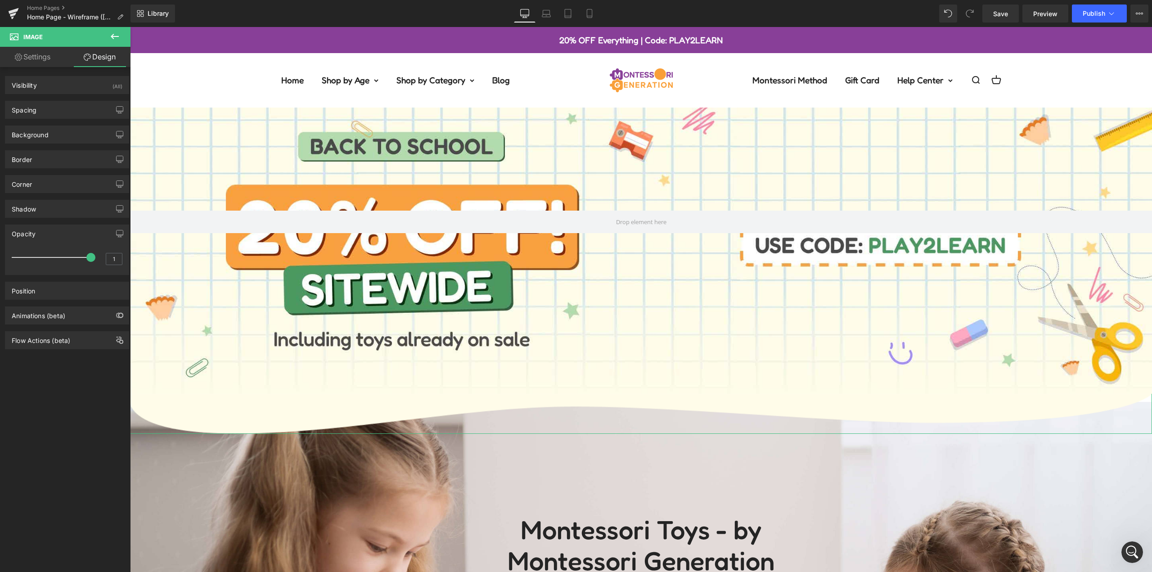
click at [45, 238] on div "Opacity" at bounding box center [66, 233] width 123 height 17
click at [41, 257] on div "Position" at bounding box center [66, 258] width 123 height 17
click at [41, 261] on div "Position" at bounding box center [66, 258] width 123 height 17
click at [45, 285] on div "Animations (beta)" at bounding box center [39, 281] width 54 height 13
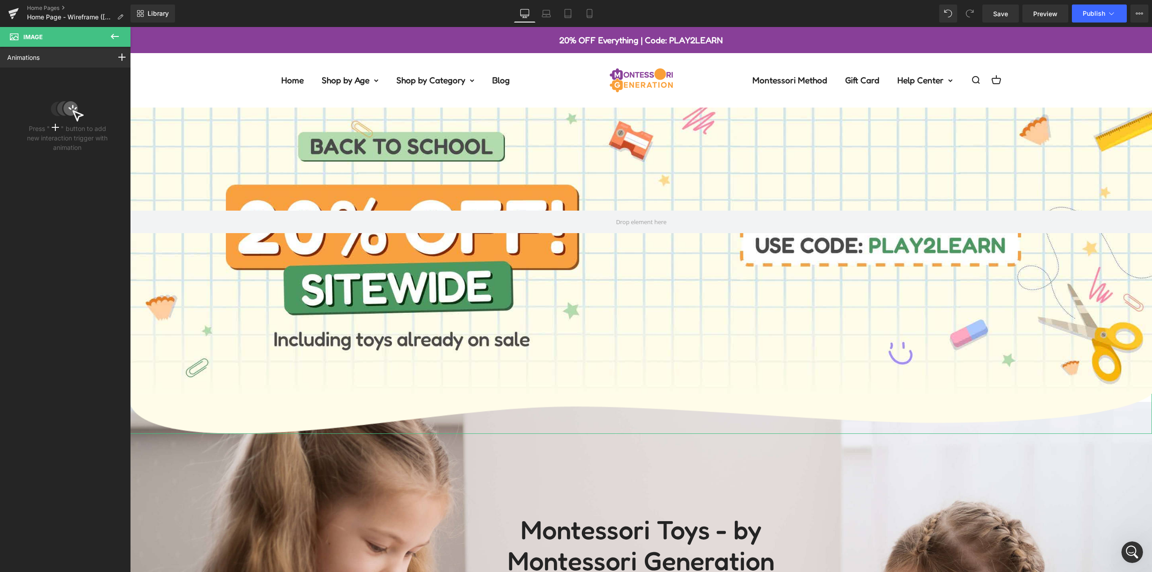
click at [113, 39] on icon at bounding box center [115, 36] width 8 height 5
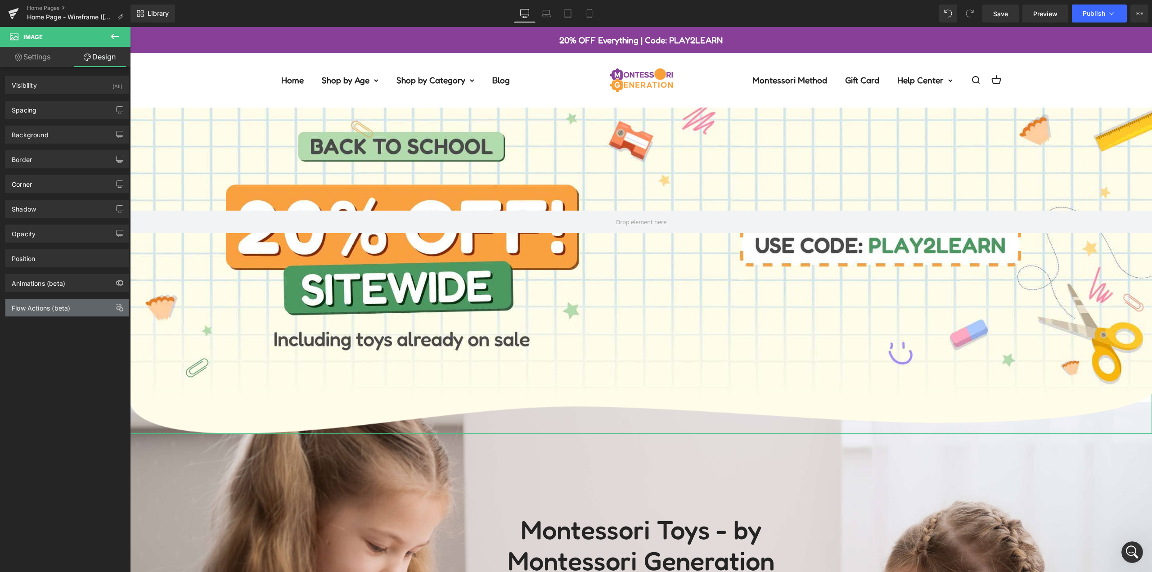
click at [63, 309] on div "Flow Actions (beta)" at bounding box center [41, 305] width 59 height 13
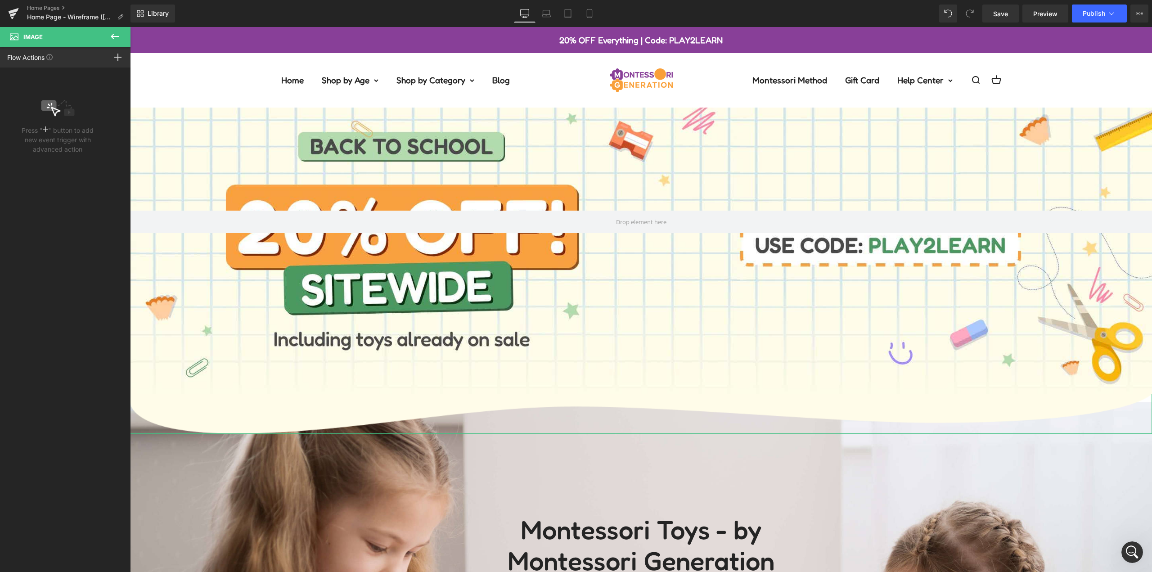
click at [120, 33] on button at bounding box center [115, 37] width 32 height 20
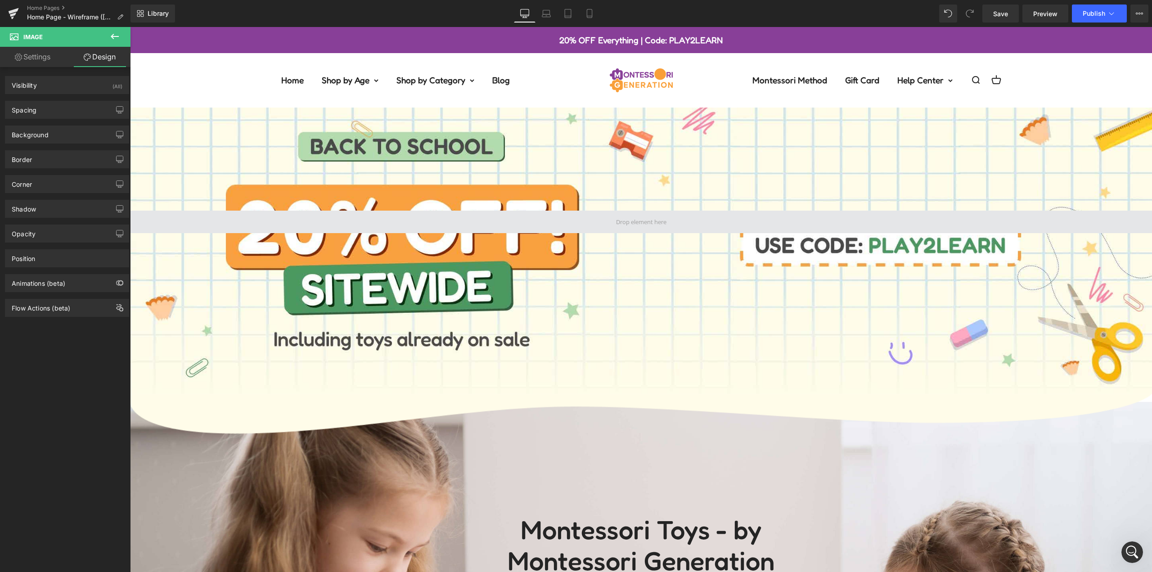
click at [203, 77] on div "Open navigation menu Open search Home Shop by Age 0-12 months old 1 year olds 2…" at bounding box center [641, 87] width 1022 height 39
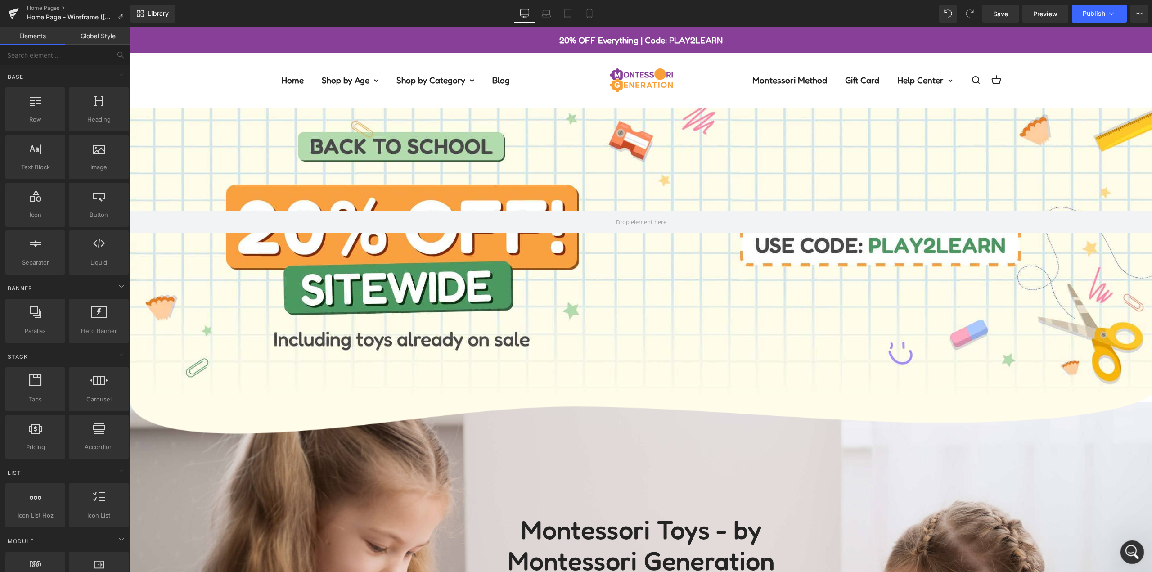
click at [1139, 551] on div "Open Intercom Messenger" at bounding box center [1131, 551] width 30 height 30
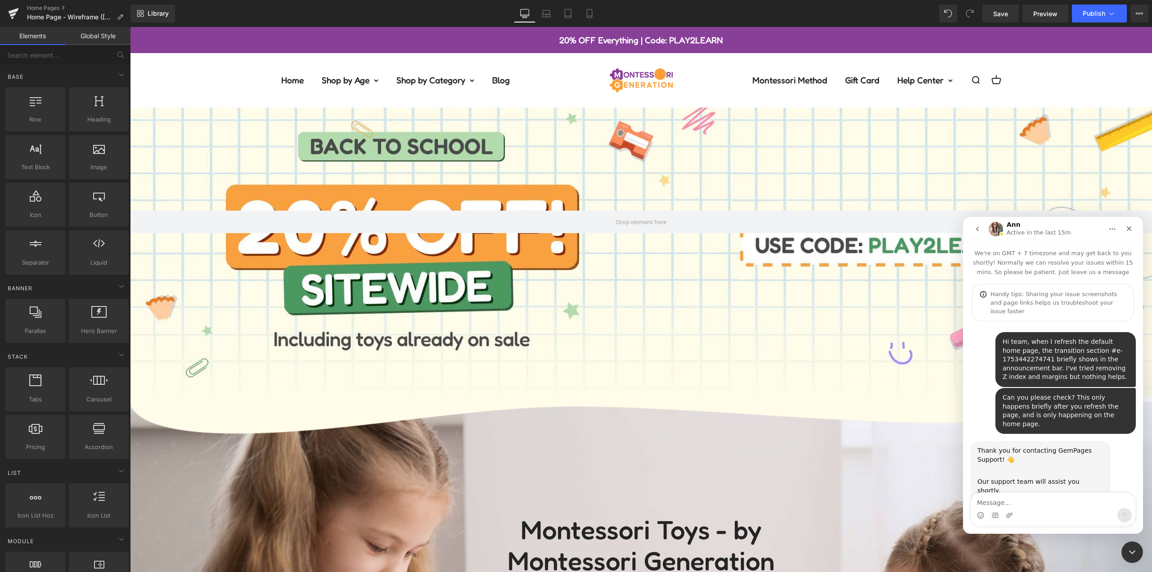
scroll to position [603, 0]
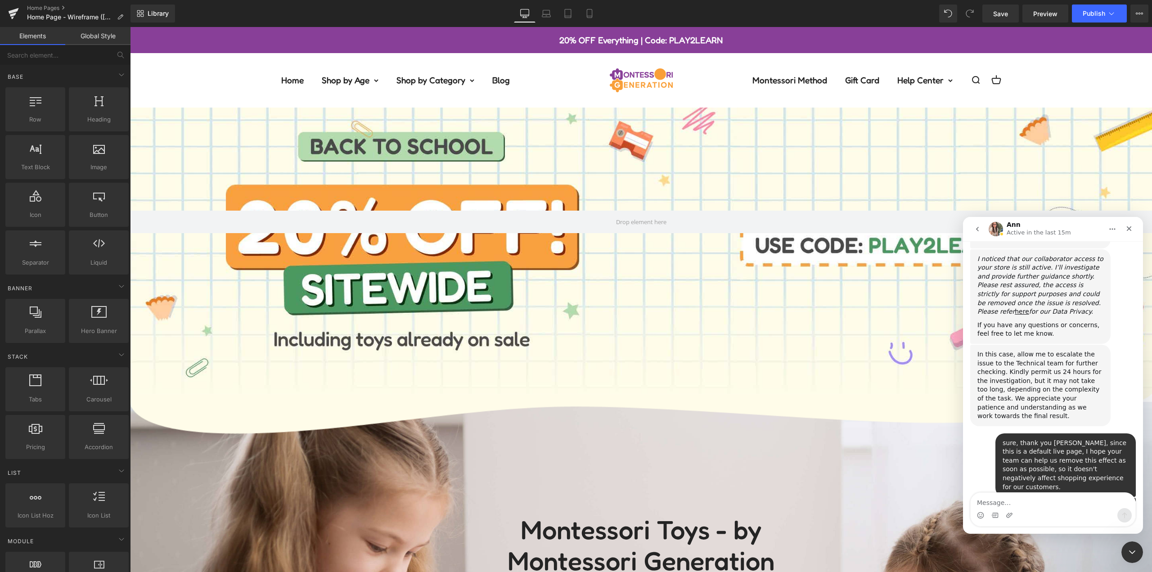
click at [1106, 525] on div "You are welcome. We will try our best. [PERSON_NAME] • 14m ago" at bounding box center [1053, 545] width 166 height 40
drag, startPoint x: 1048, startPoint y: 484, endPoint x: 1043, endPoint y: 492, distance: 9.7
click at [1049, 525] on div "You are welcome. We will try our best. [PERSON_NAME] • 35m ago" at bounding box center [1053, 545] width 166 height 40
click at [1035, 499] on textarea "Message…" at bounding box center [1053, 500] width 165 height 15
click at [1044, 525] on div "You are welcome. We will try our best. [PERSON_NAME] • 35m ago" at bounding box center [1053, 545] width 166 height 40
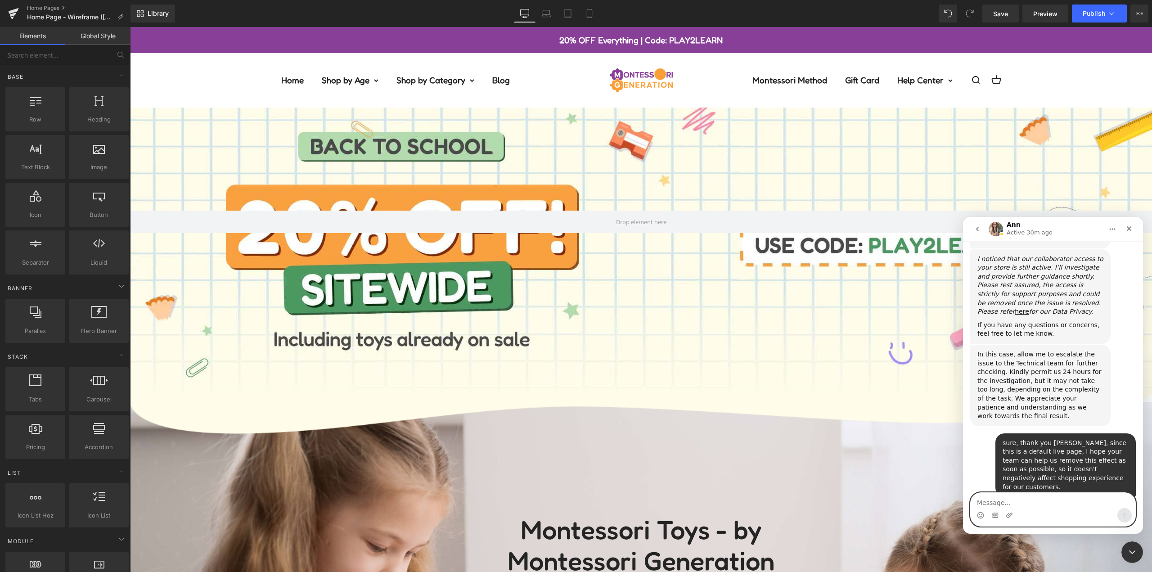
click at [1086, 495] on textarea "Message…" at bounding box center [1053, 500] width 165 height 15
click at [1129, 548] on icon "Close Intercom Messenger" at bounding box center [1130, 550] width 11 height 11
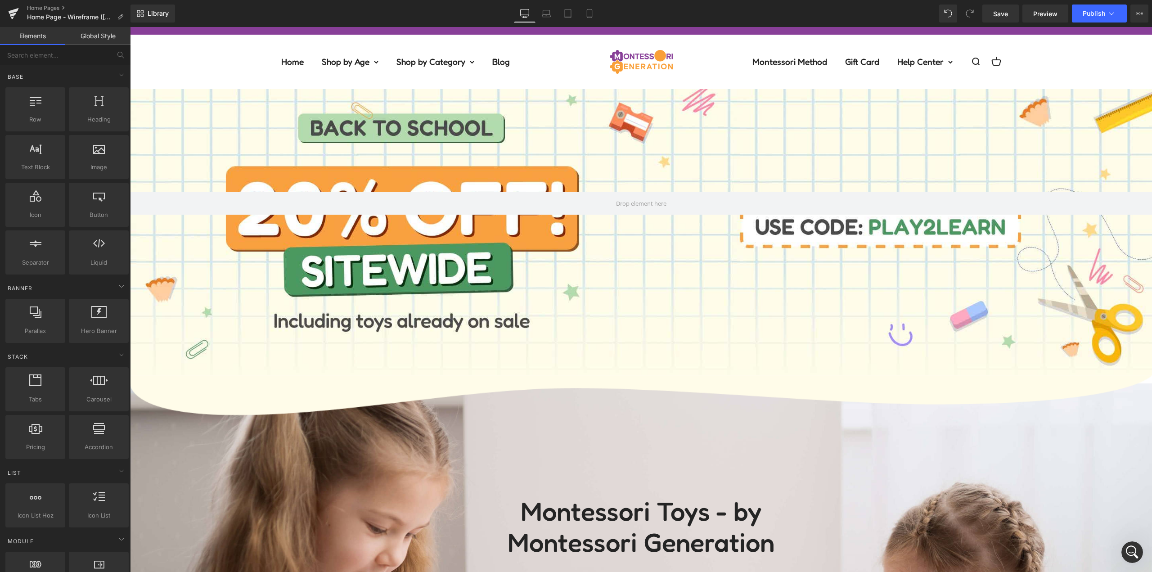
scroll to position [0, 0]
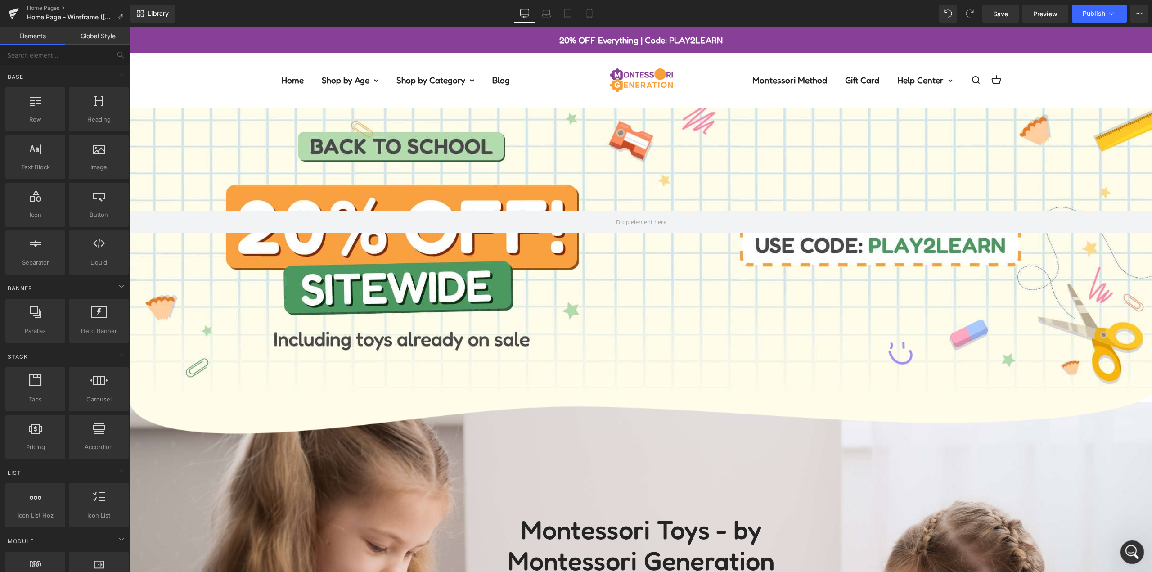
click at [1128, 557] on div "Open Intercom Messenger" at bounding box center [1131, 551] width 30 height 30
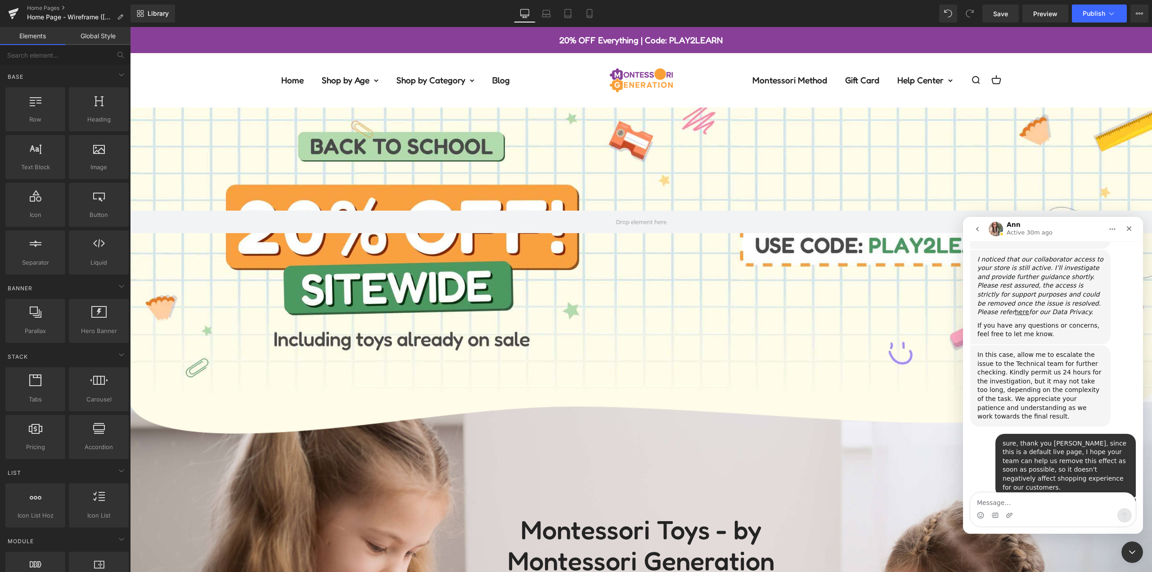
scroll to position [603, 0]
click at [1040, 498] on div "once again, thanks! Montessori • 1h ago" at bounding box center [1053, 511] width 166 height 27
